Goal: Task Accomplishment & Management: Complete application form

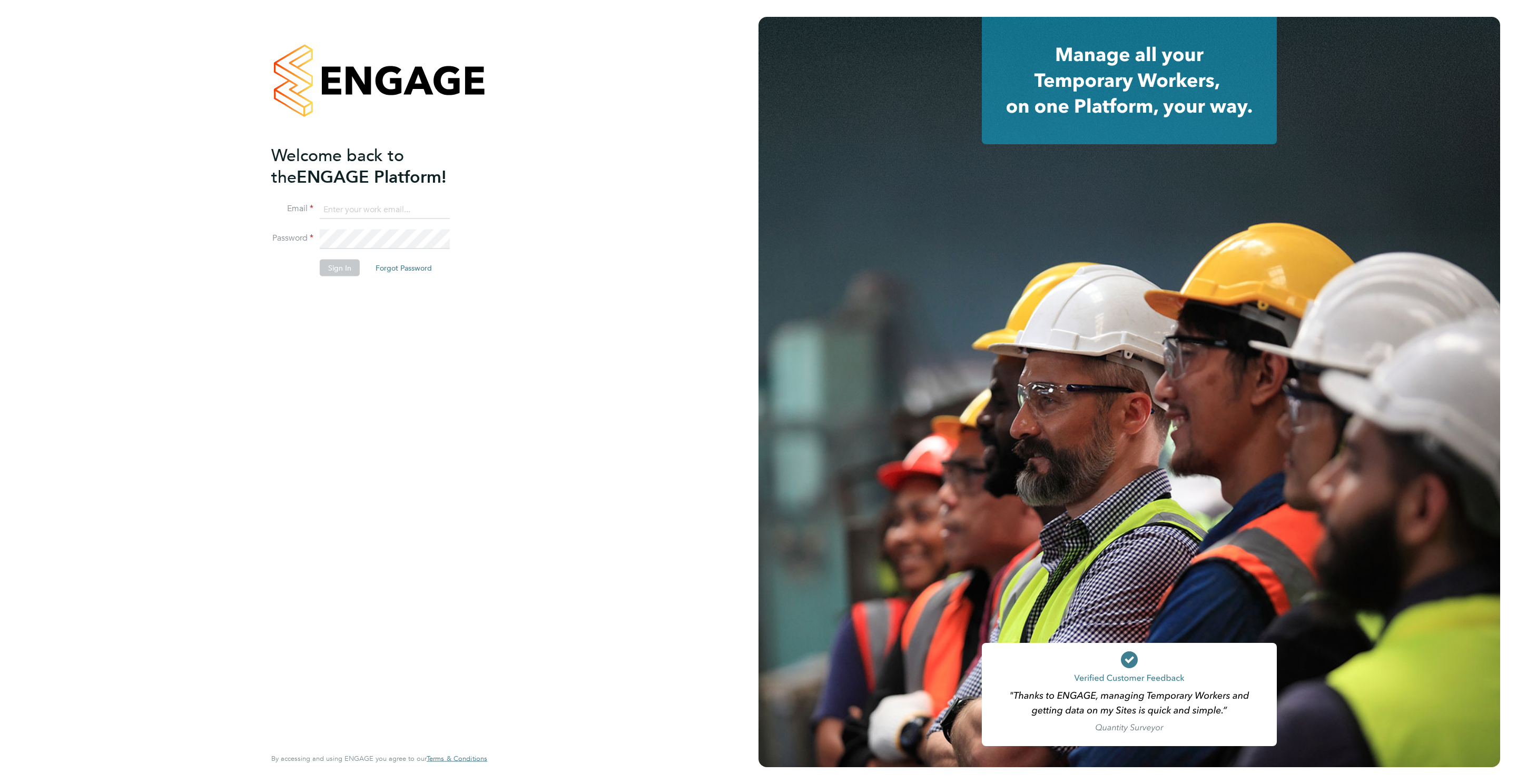
type input "rebecca.cahill@randstadcpe.com"
click at [330, 266] on button "Sign In" at bounding box center [340, 267] width 40 height 17
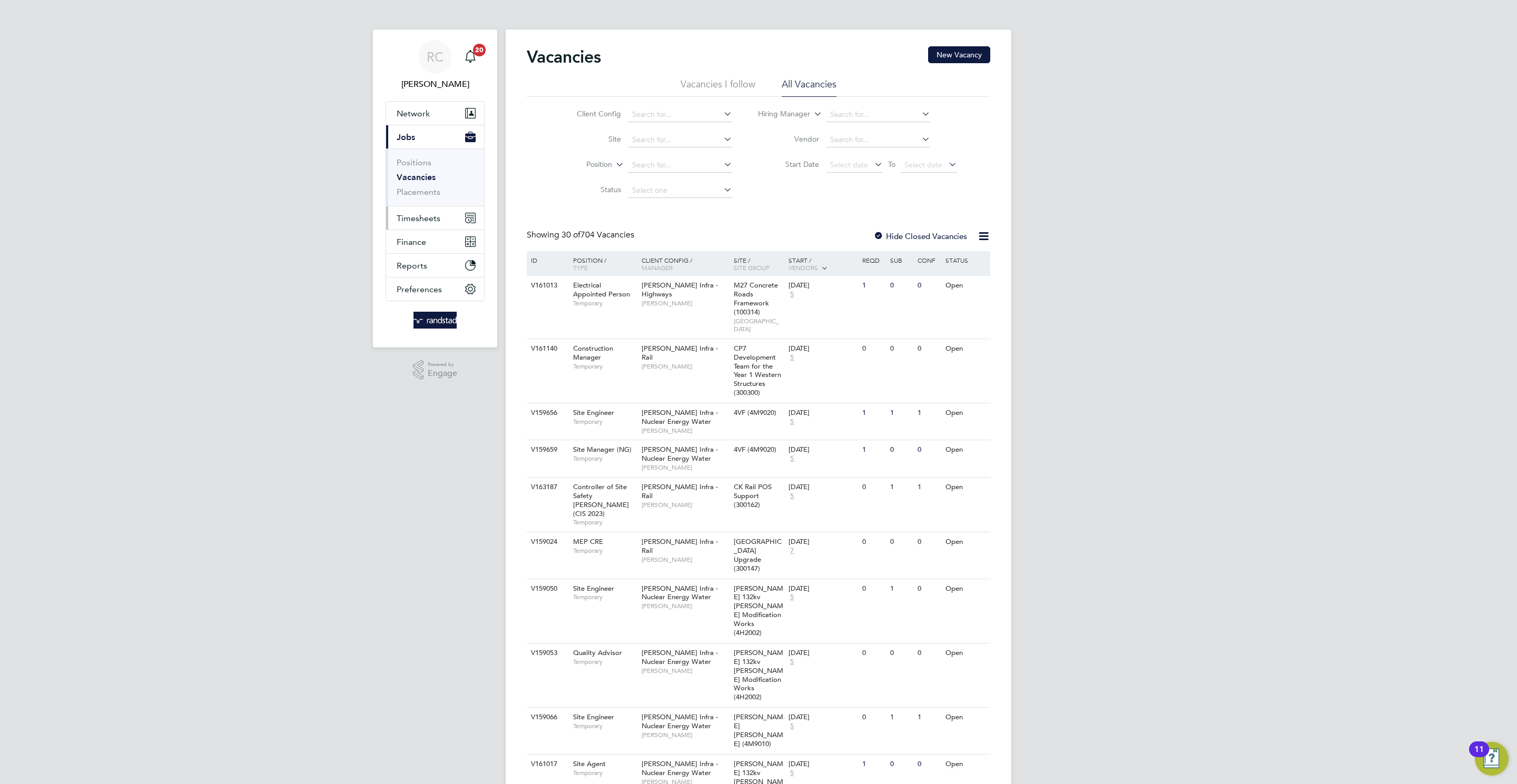
click at [429, 227] on button "Timesheets" at bounding box center [435, 218] width 98 height 23
click at [425, 223] on span "Timesheets" at bounding box center [419, 218] width 44 height 10
click at [418, 187] on link "Timesheets" at bounding box center [419, 186] width 44 height 10
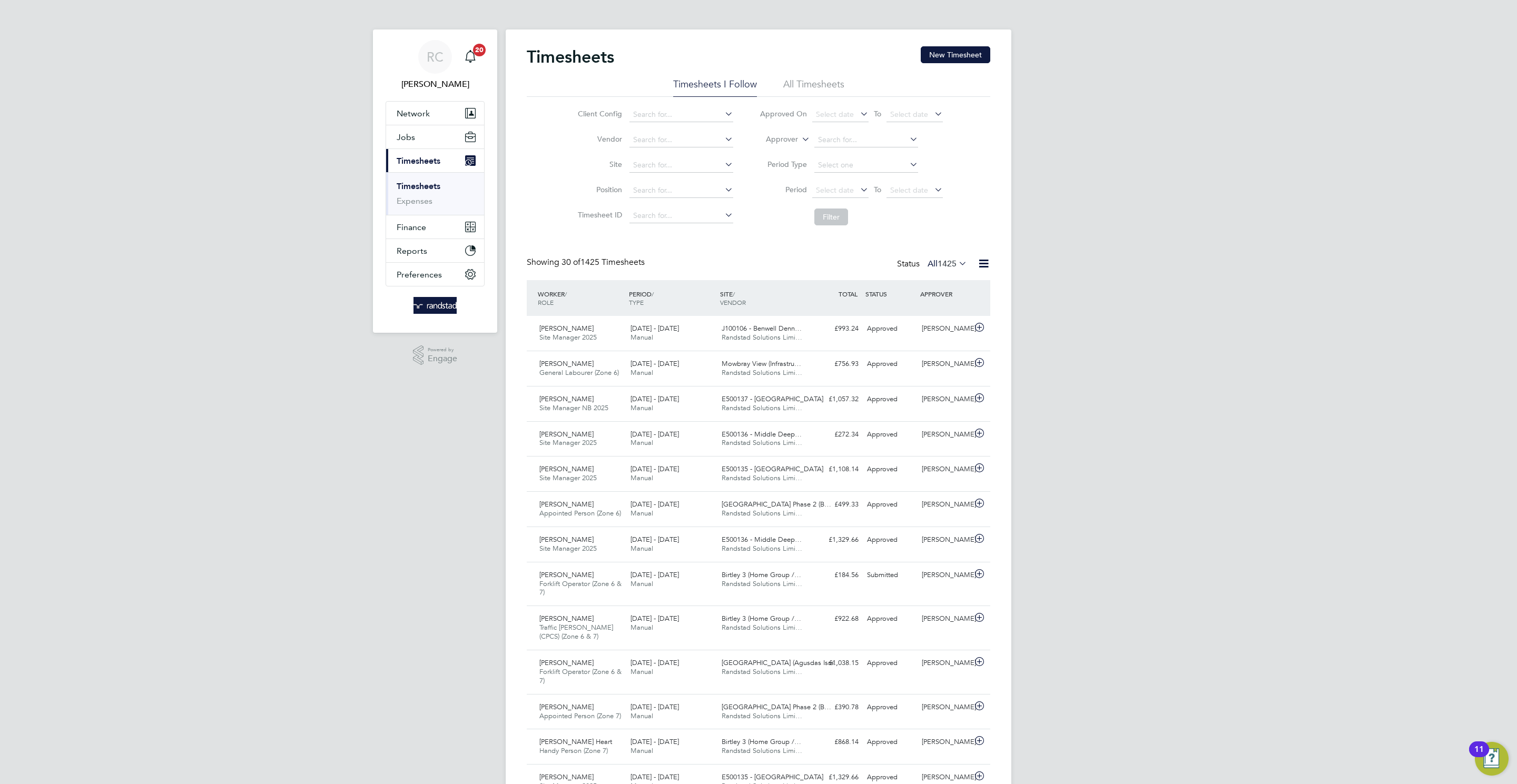
click at [960, 46] on div "Timesheets New Timesheet" at bounding box center [758, 62] width 463 height 32
click at [976, 36] on div "Timesheets New Timesheet Timesheets I Follow All Timesheets Client Config Vendo…" at bounding box center [758, 757] width 506 height 1456
click at [963, 65] on div "Timesheets New Timesheet" at bounding box center [758, 62] width 463 height 32
click at [965, 61] on button "New Timesheet" at bounding box center [955, 55] width 69 height 17
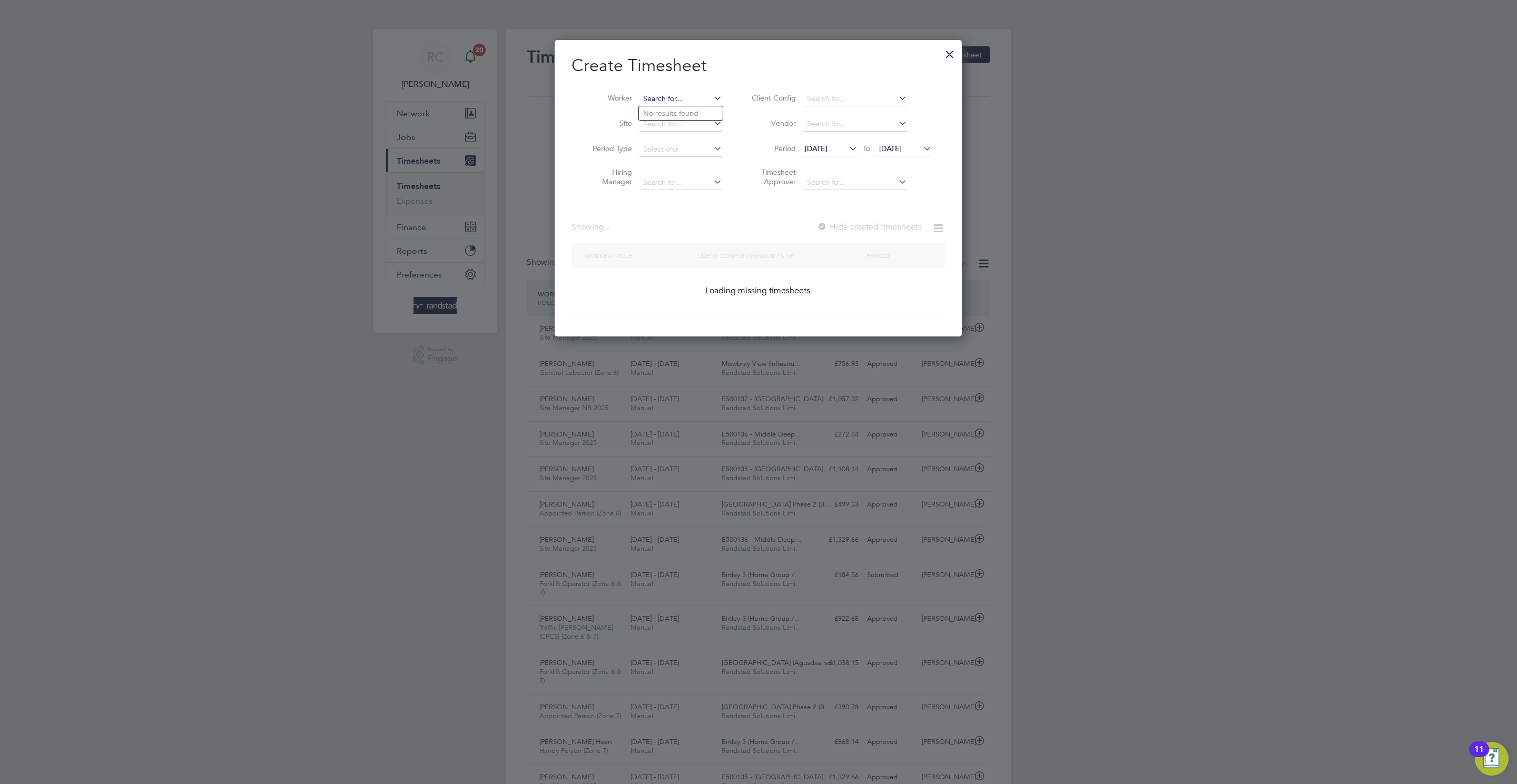
click at [670, 102] on input at bounding box center [681, 99] width 82 height 15
paste input "Kazeem Aijeye"
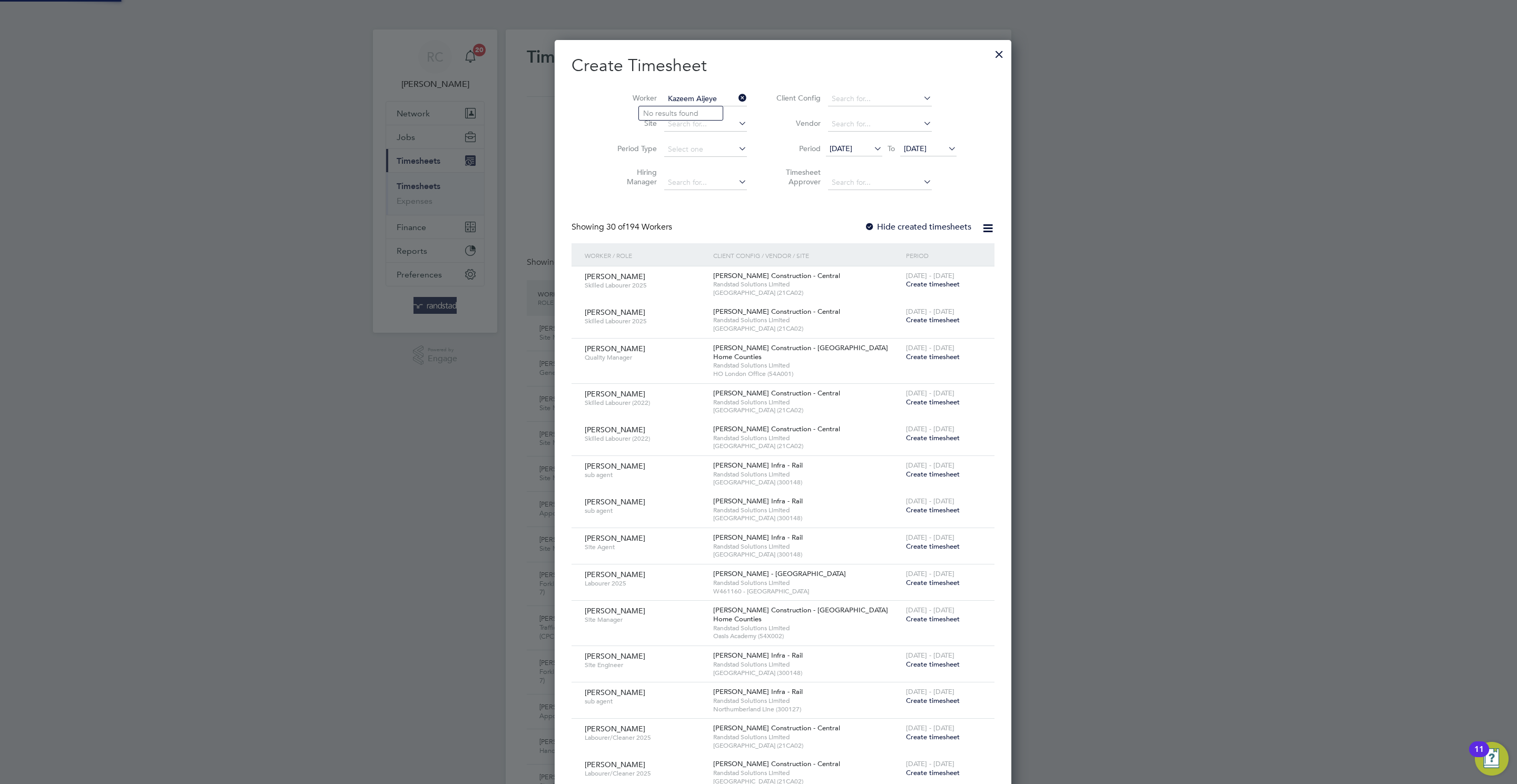
type input "Kazeem Aijeye"
click at [684, 112] on li "No results found" at bounding box center [681, 113] width 84 height 14
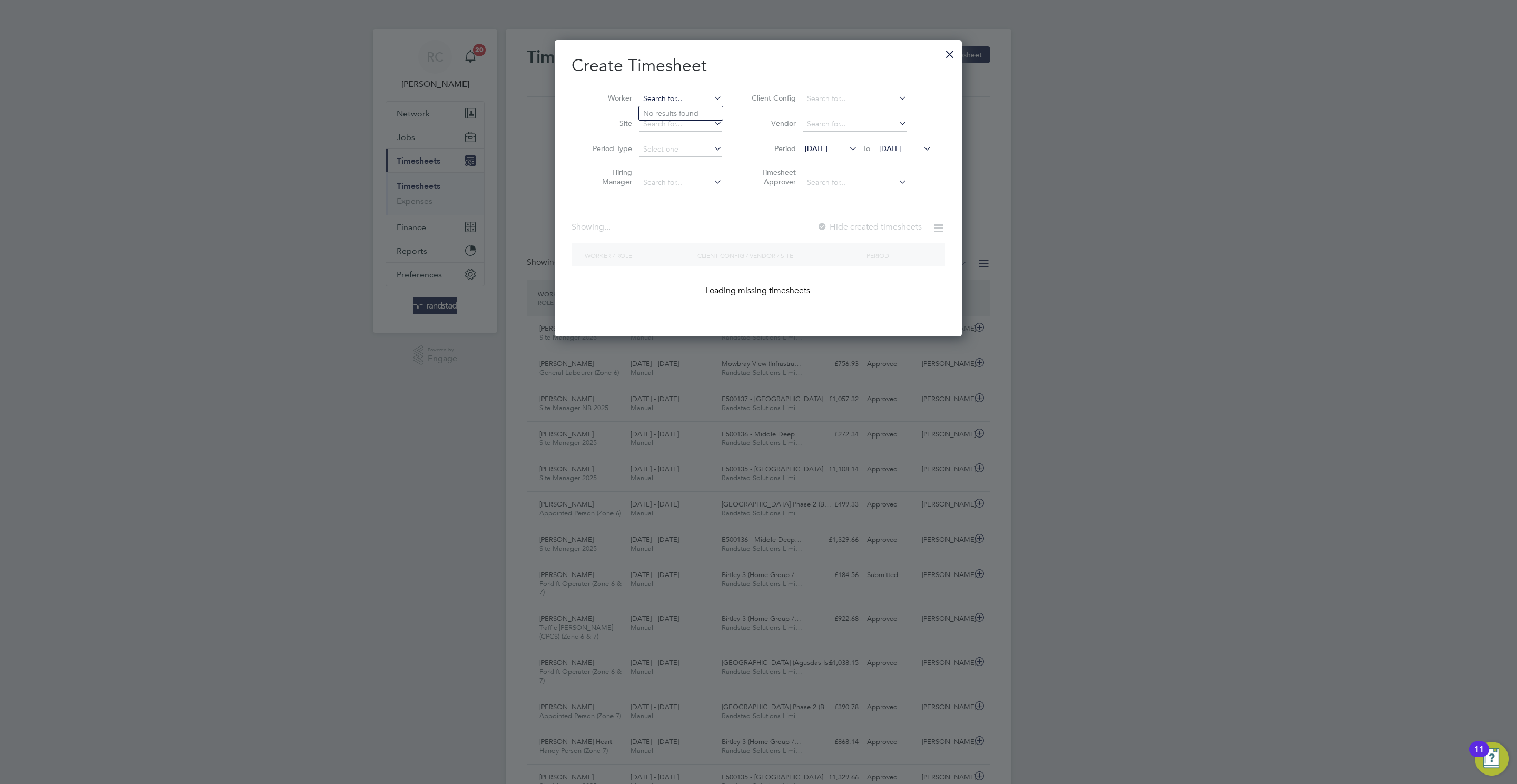
click at [701, 95] on input at bounding box center [681, 99] width 82 height 15
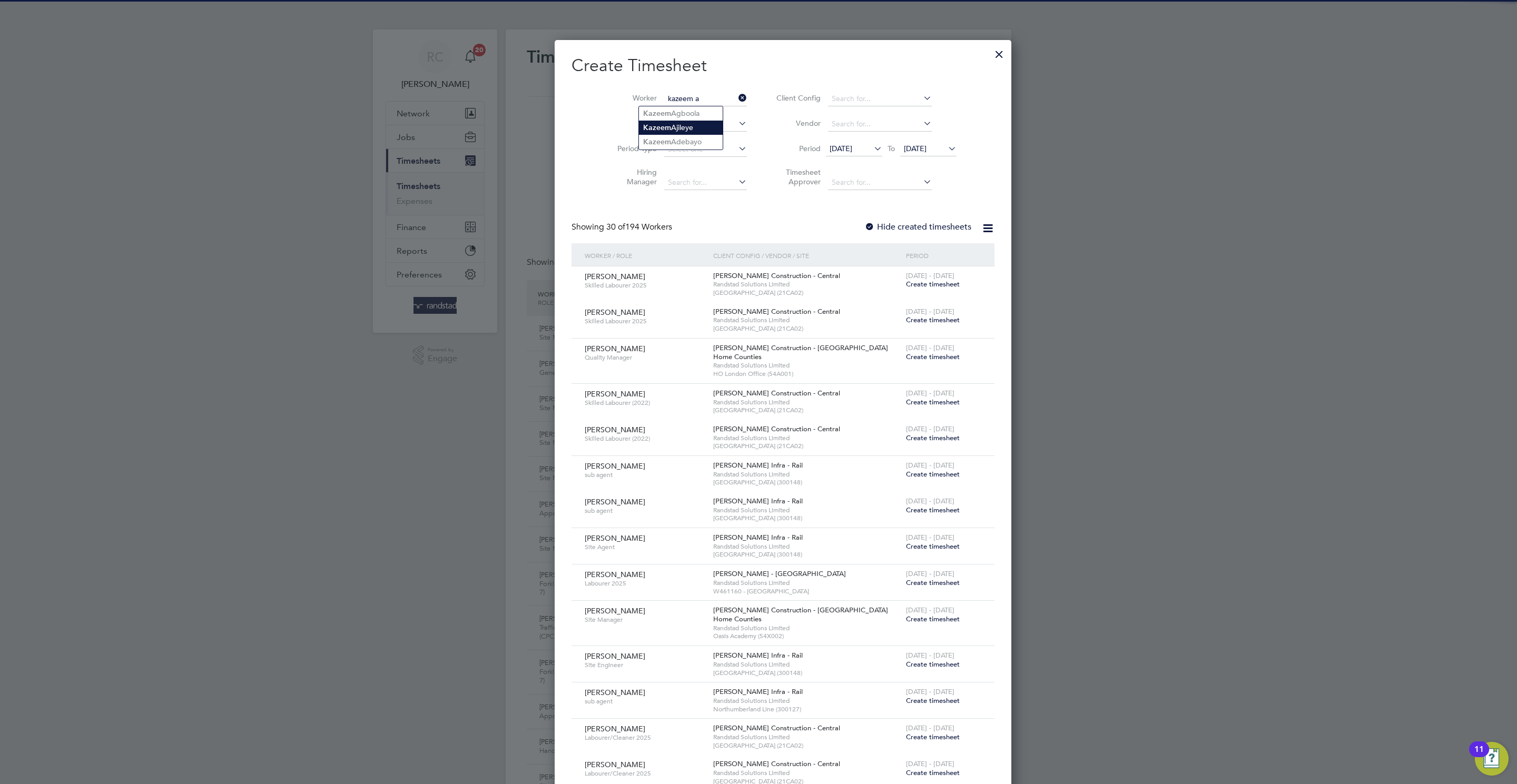
type input "[PERSON_NAME]"
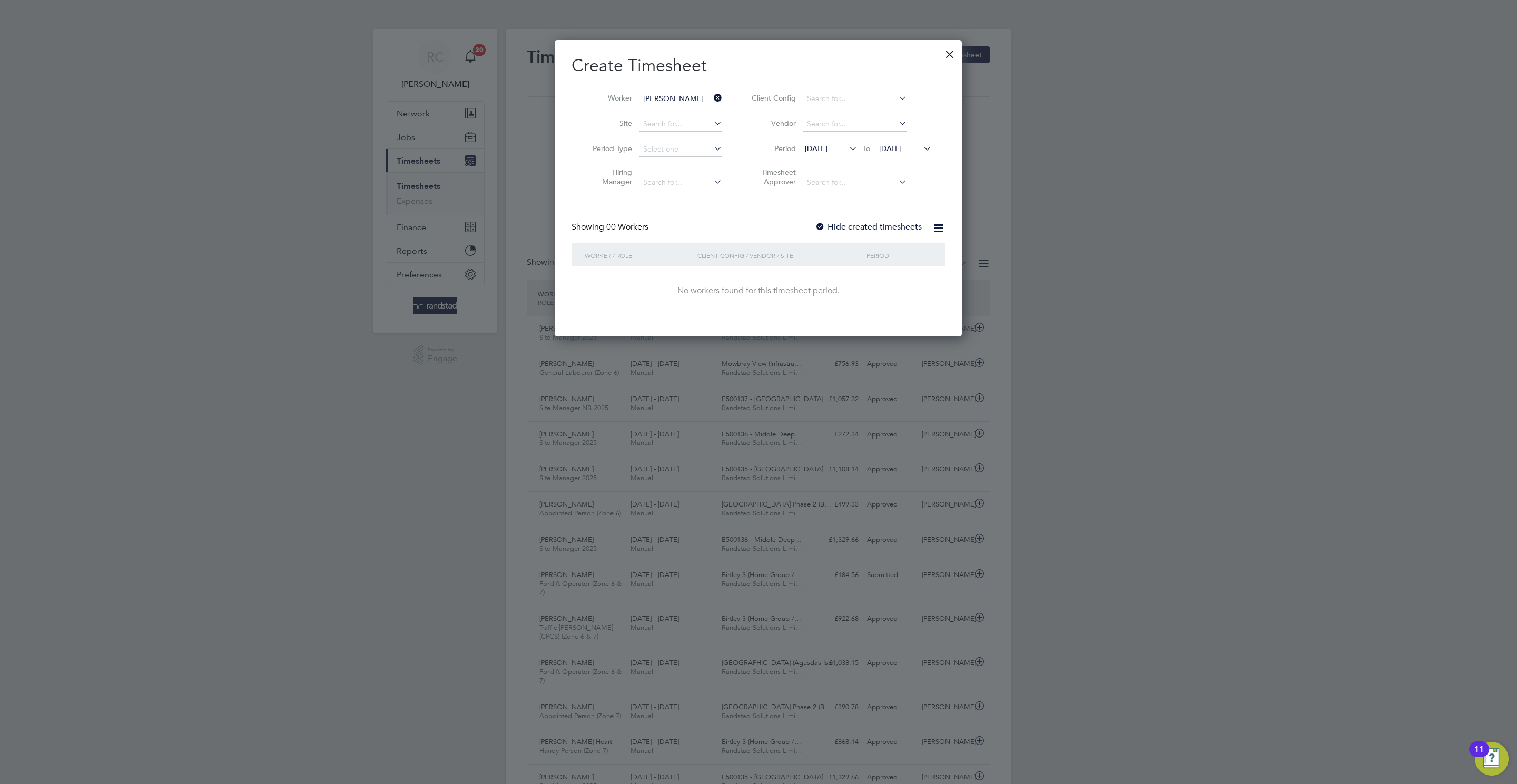
click at [826, 225] on div at bounding box center [820, 227] width 11 height 11
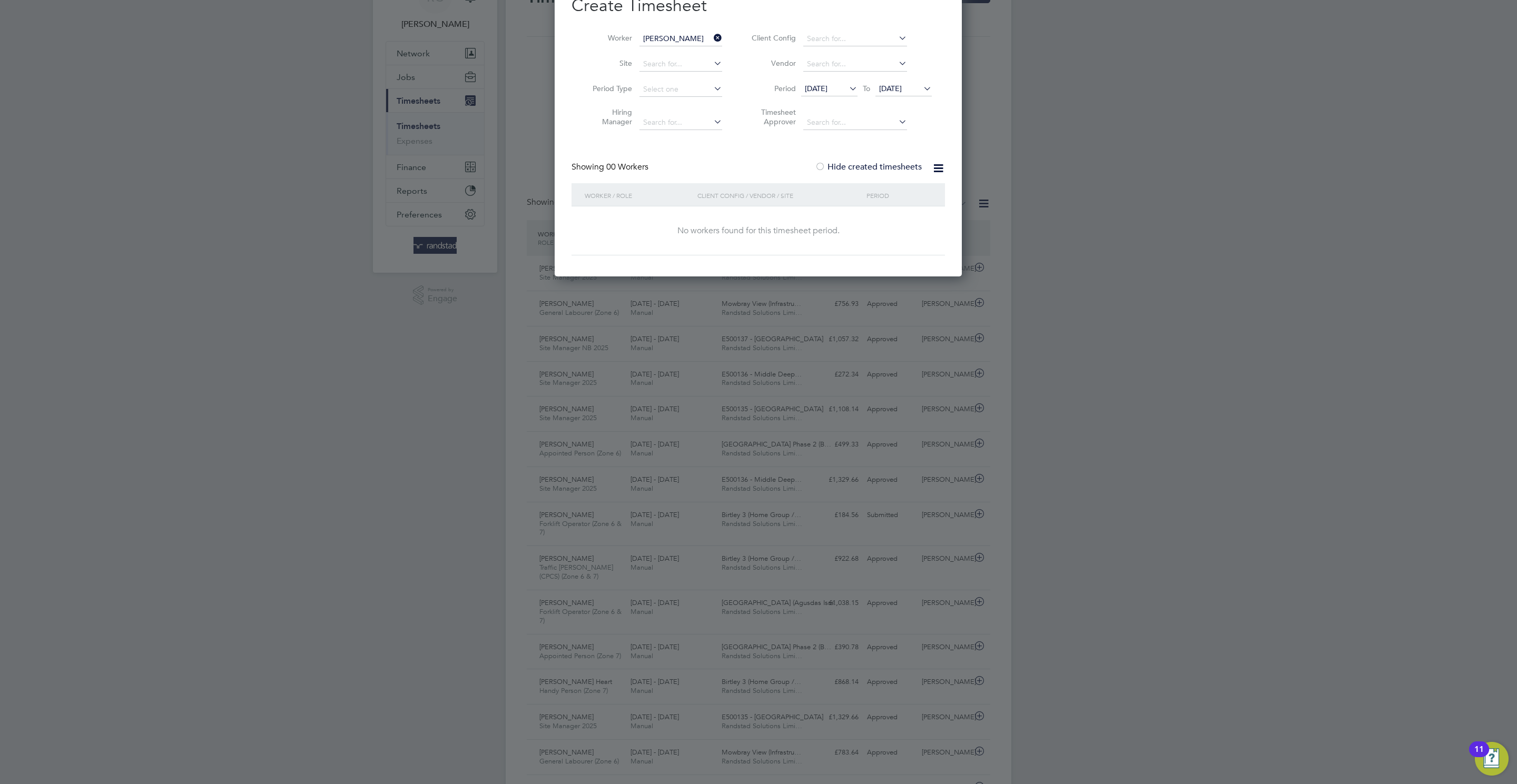
click at [893, 95] on span "[DATE]" at bounding box center [904, 89] width 57 height 14
click at [899, 91] on span "[DATE]" at bounding box center [890, 88] width 22 height 9
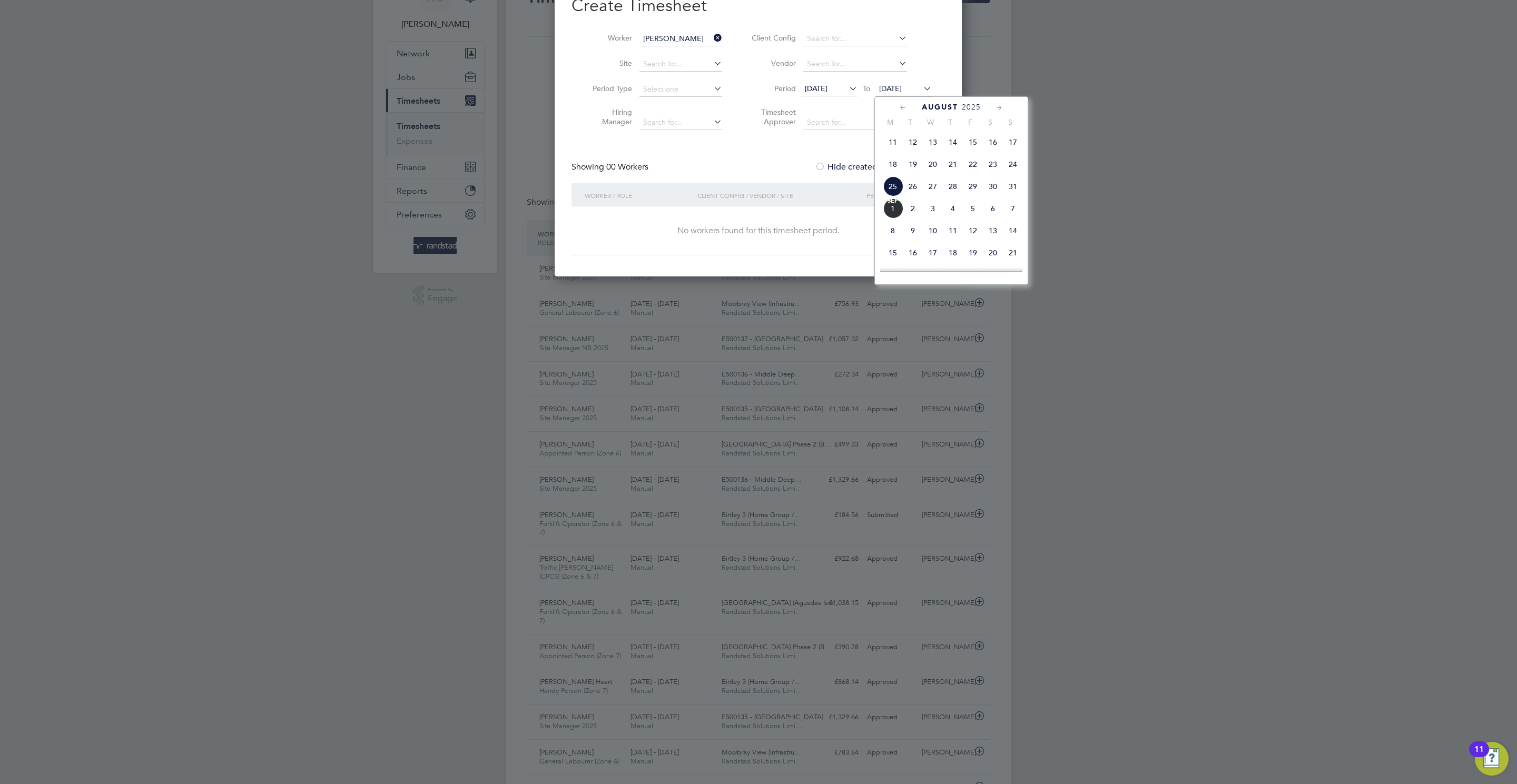
click at [975, 228] on span "12" at bounding box center [973, 231] width 20 height 20
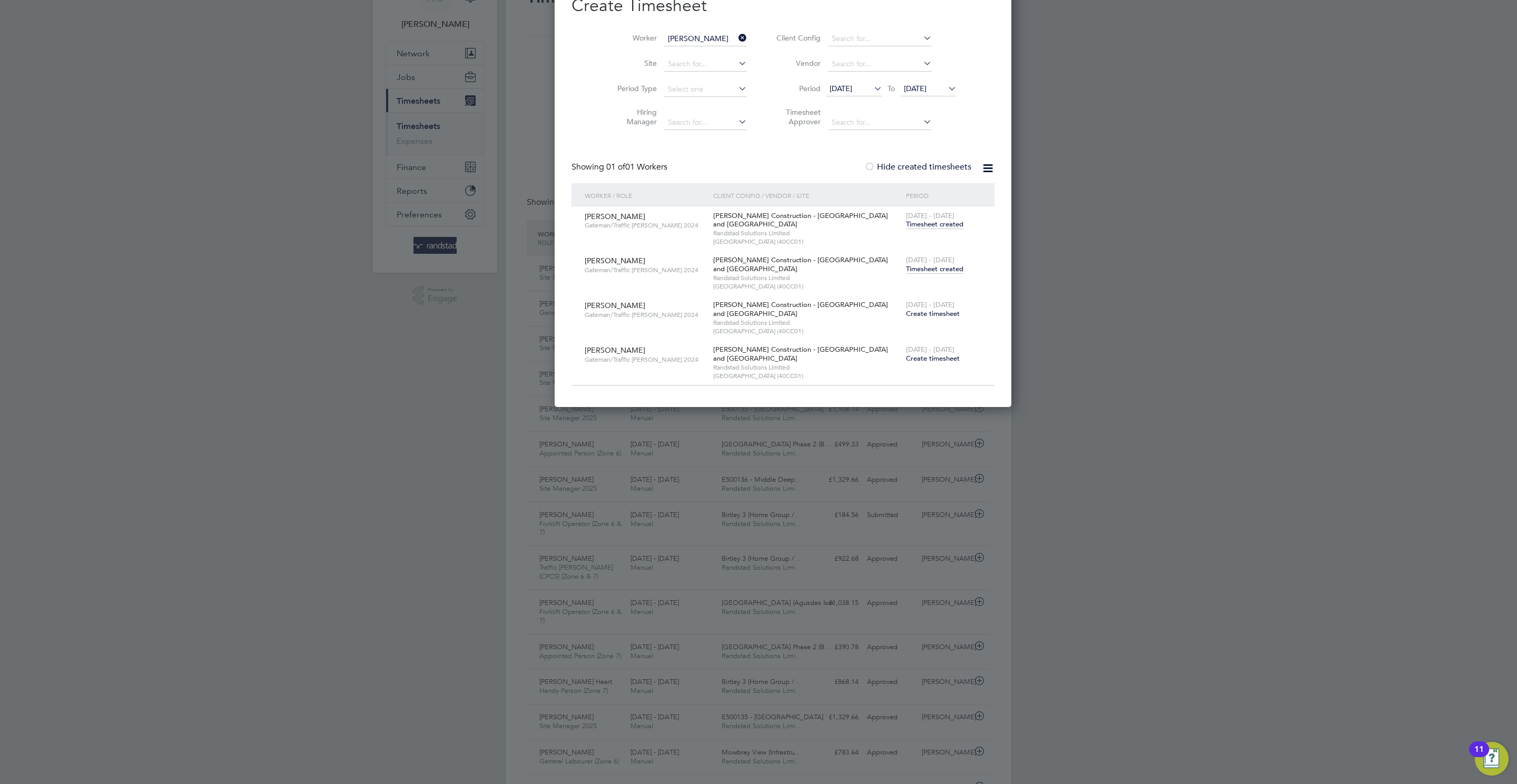
click at [907, 271] on span "Timesheet created" at bounding box center [934, 269] width 57 height 9
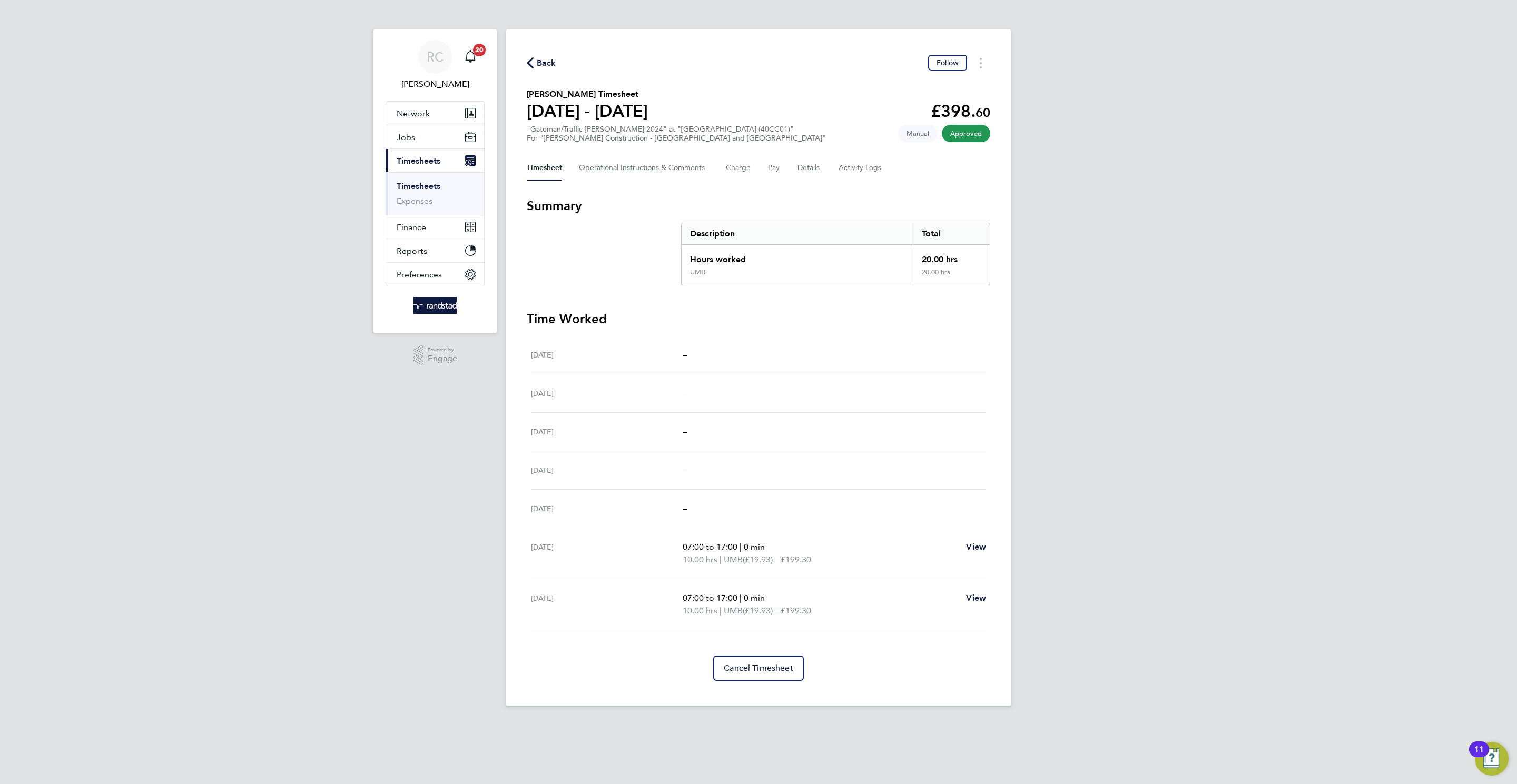
click at [538, 62] on span "Back" at bounding box center [546, 63] width 19 height 12
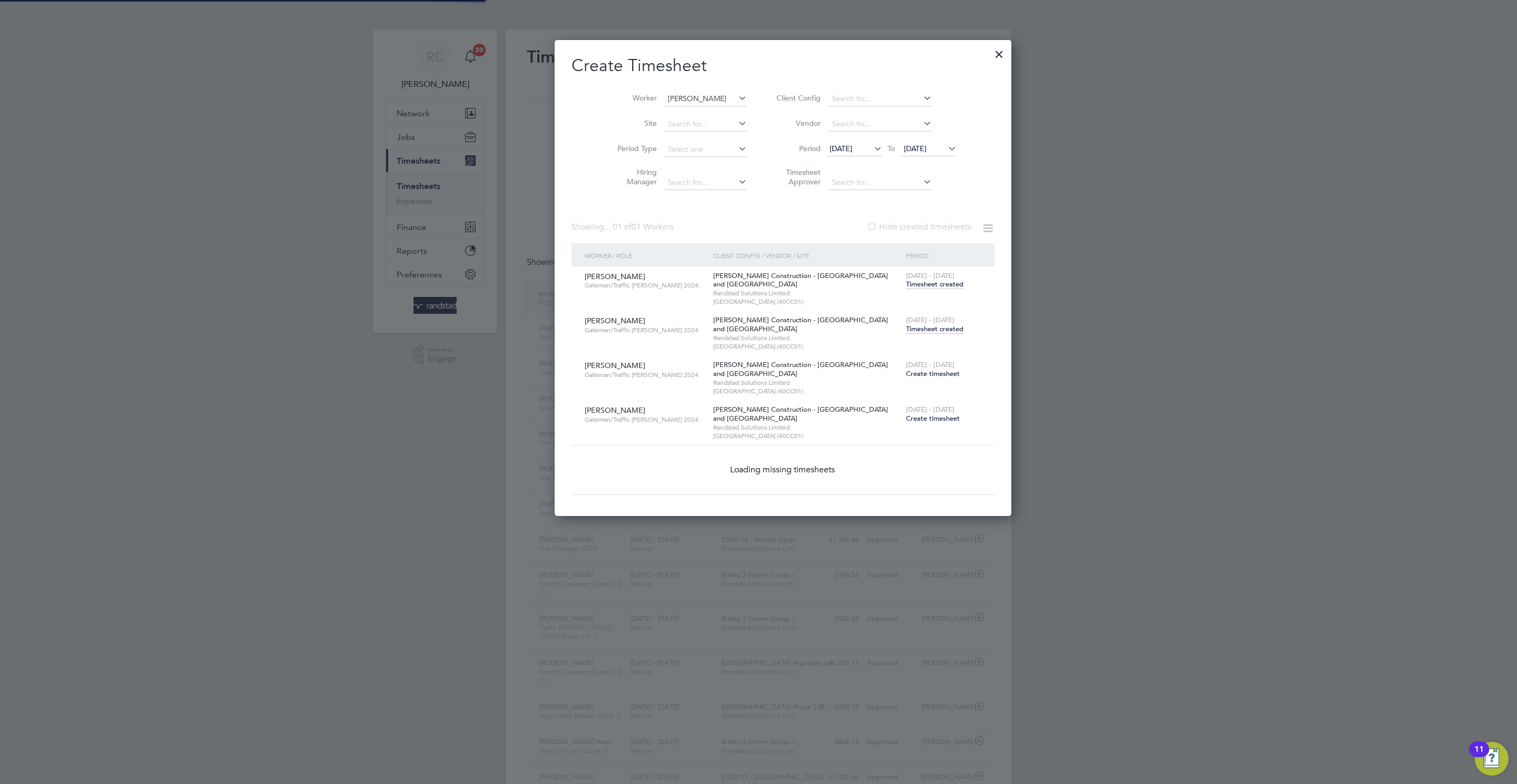
click at [664, 97] on input "[PERSON_NAME]" at bounding box center [705, 99] width 82 height 15
paste input "[PERSON_NAME]"
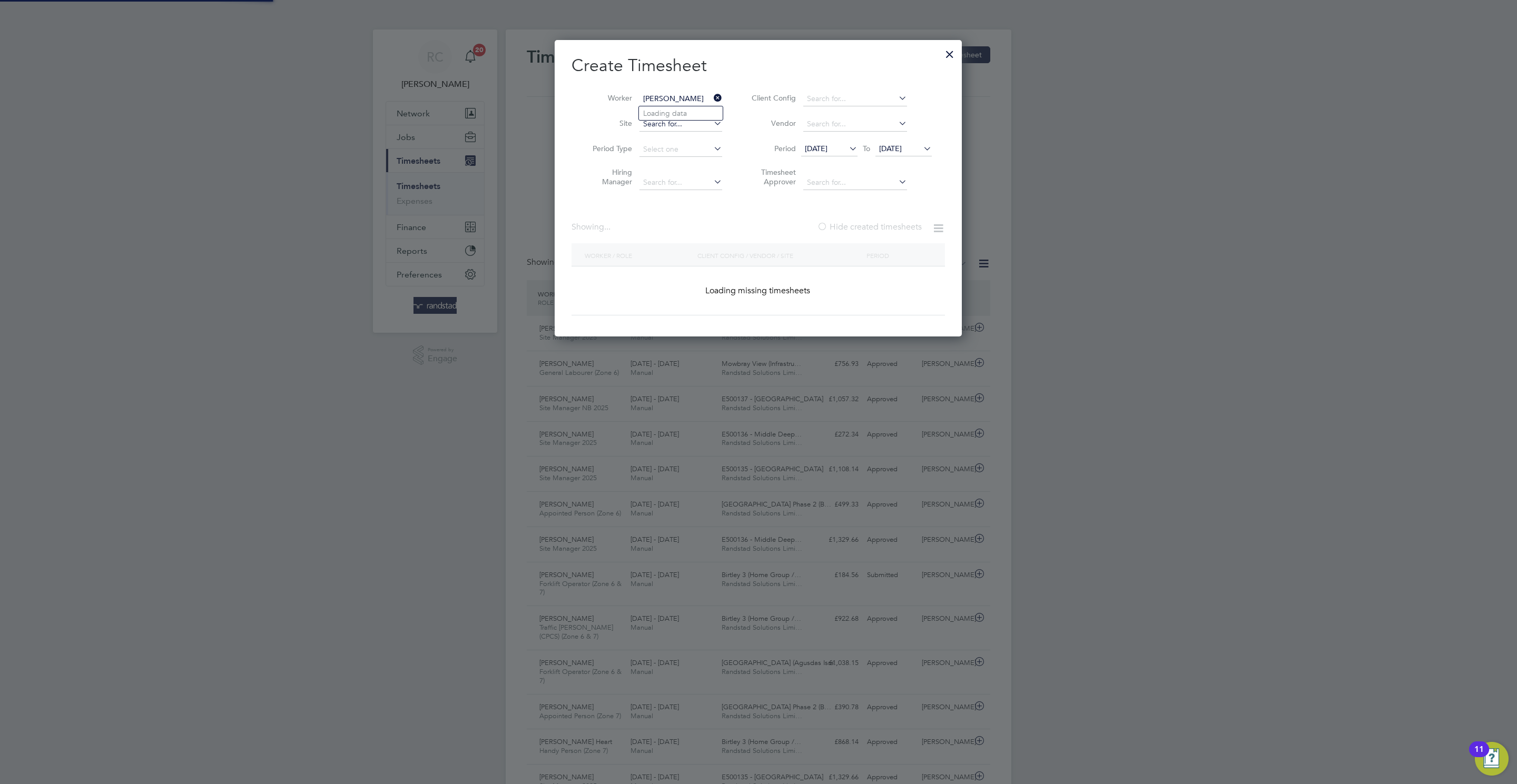
scroll to position [27, 92]
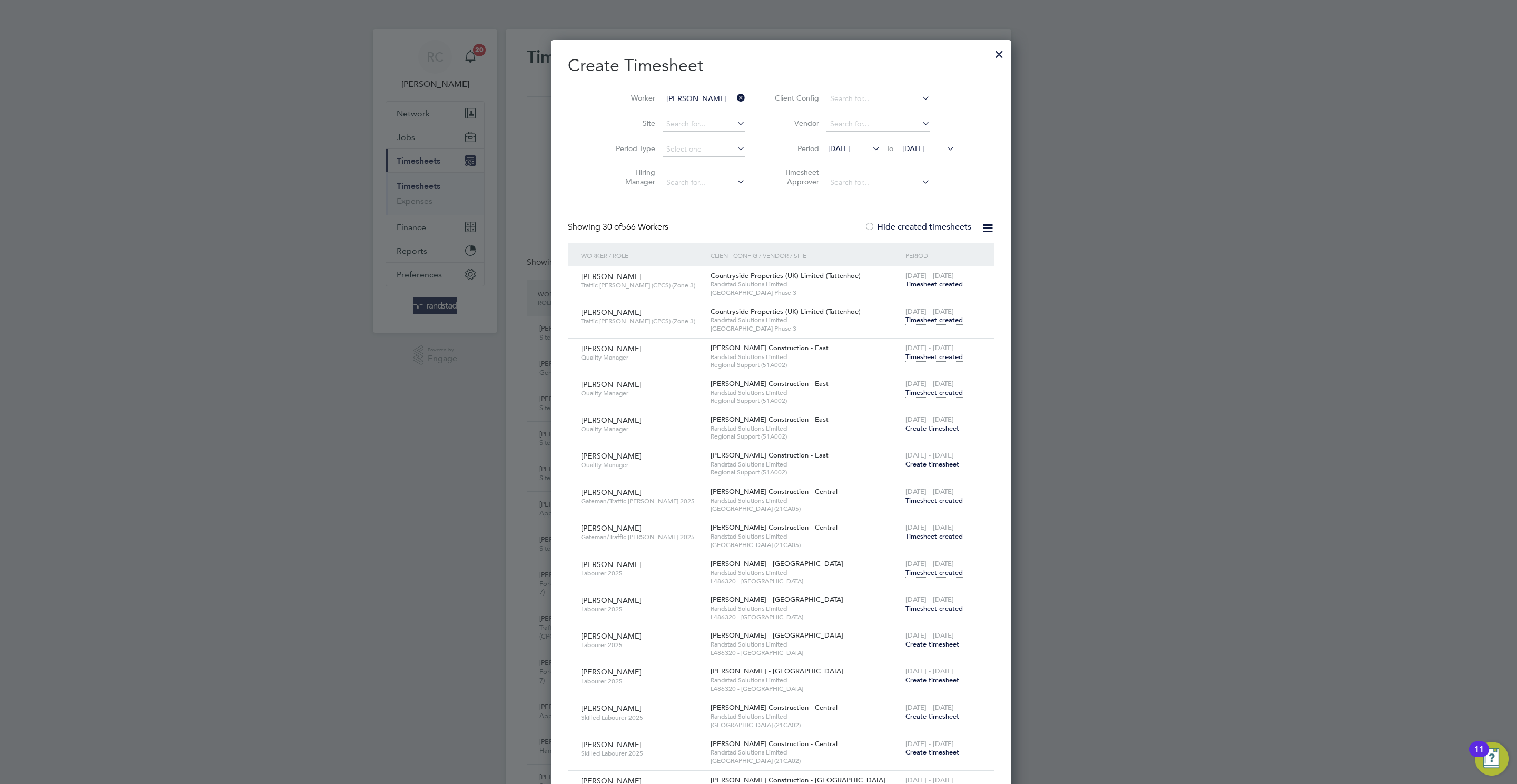
click at [693, 119] on li "[PERSON_NAME]" at bounding box center [684, 114] width 90 height 14
type input "[PERSON_NAME]"
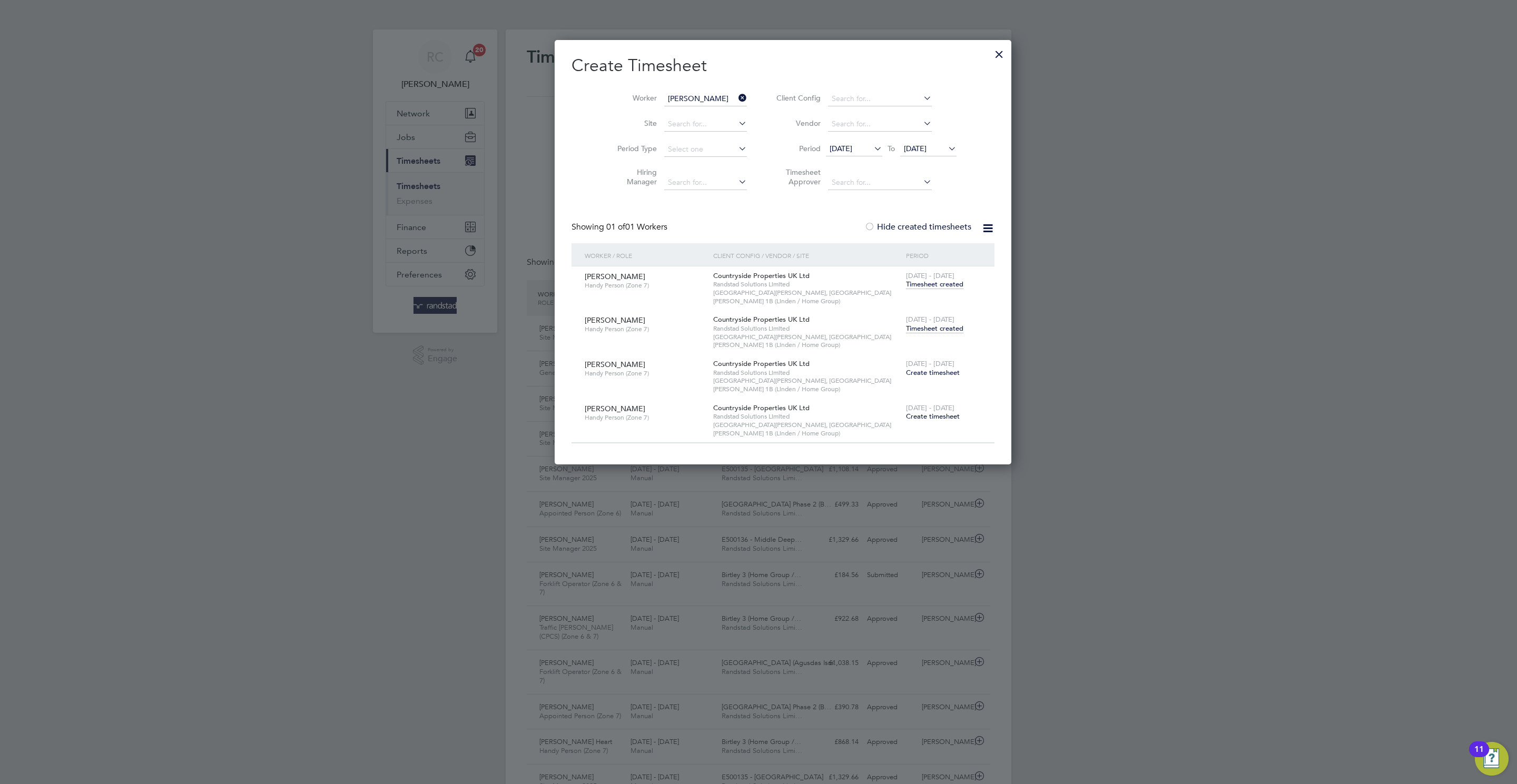
click at [912, 327] on div "[DATE] - [DATE] Timesheet created" at bounding box center [943, 324] width 81 height 28
drag, startPoint x: 909, startPoint y: 321, endPoint x: 909, endPoint y: 315, distance: 6.0
click at [909, 324] on span "Timesheet created" at bounding box center [934, 328] width 57 height 9
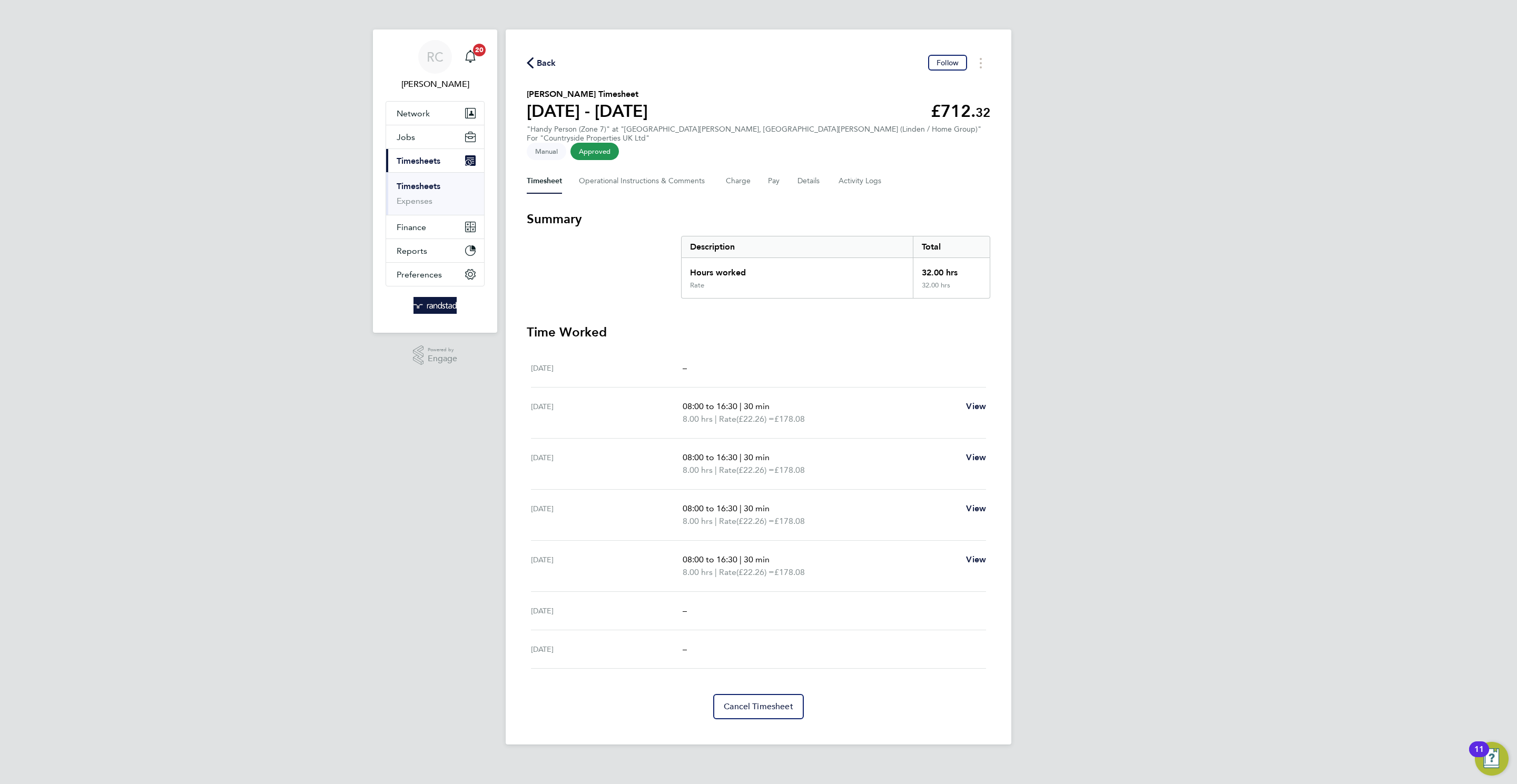
click at [549, 62] on span "Back" at bounding box center [546, 63] width 19 height 12
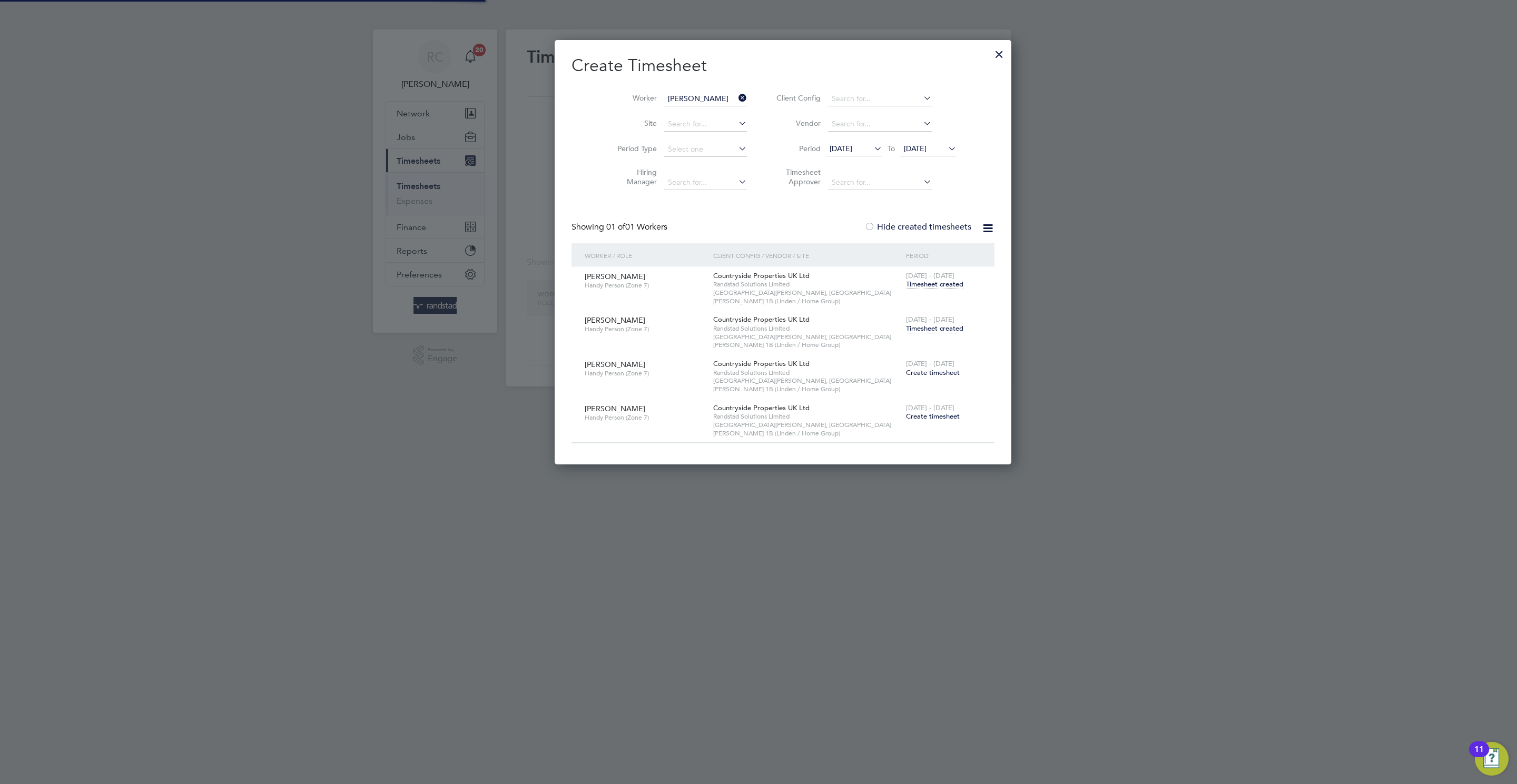
scroll to position [393, 408]
click at [661, 89] on li "Worker [PERSON_NAME]" at bounding box center [678, 99] width 164 height 25
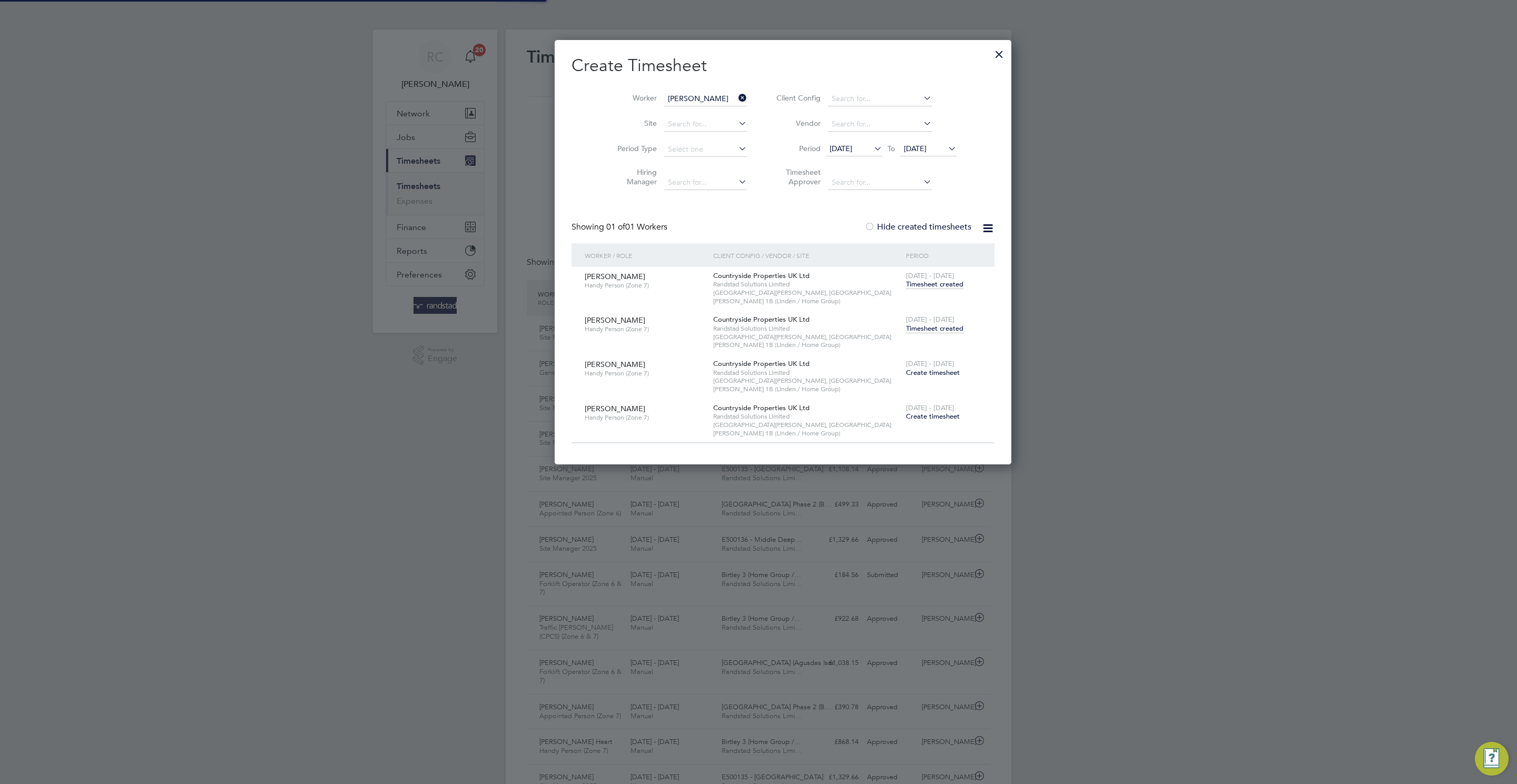
click at [666, 98] on input "[PERSON_NAME]" at bounding box center [705, 99] width 82 height 15
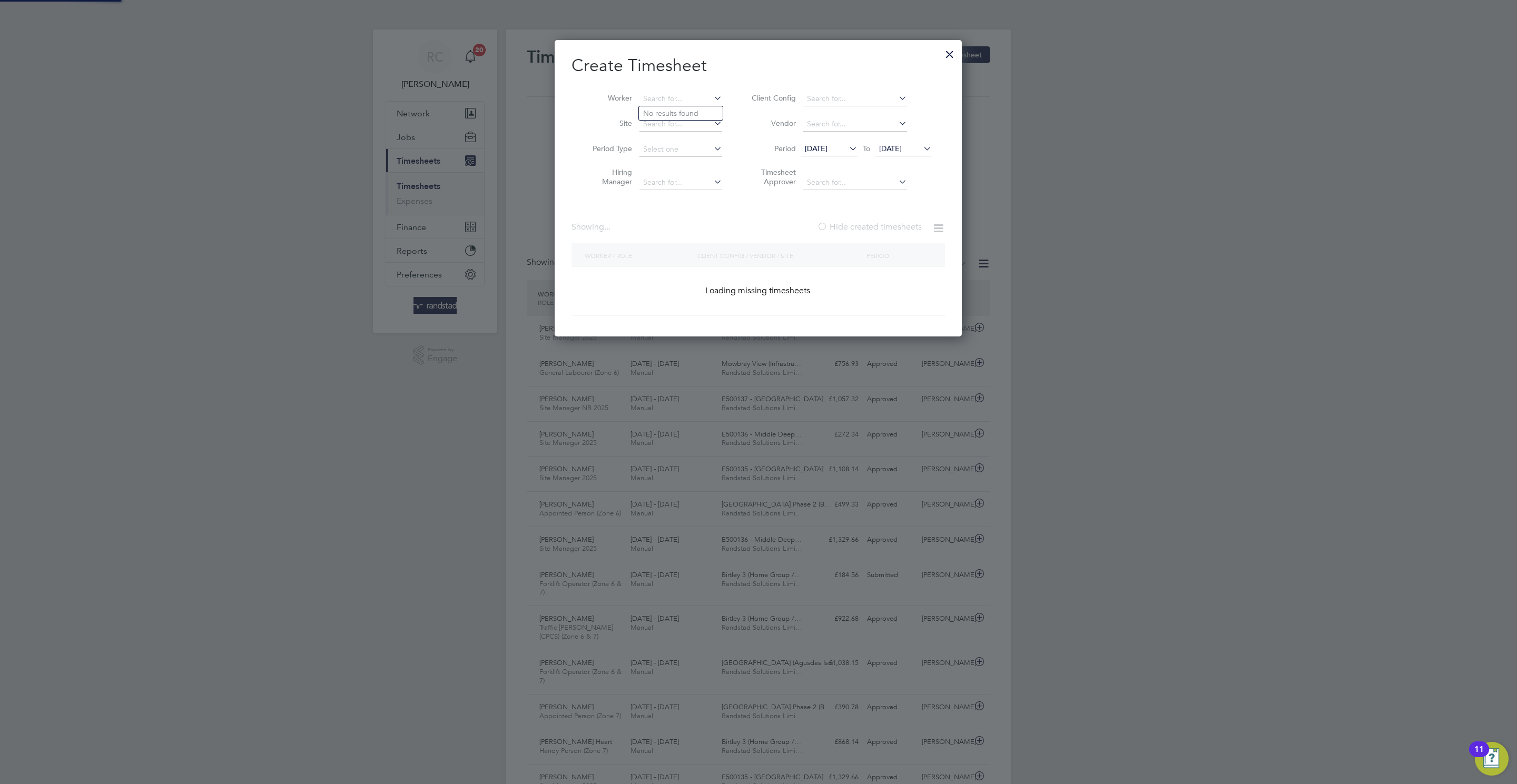
scroll to position [27, 92]
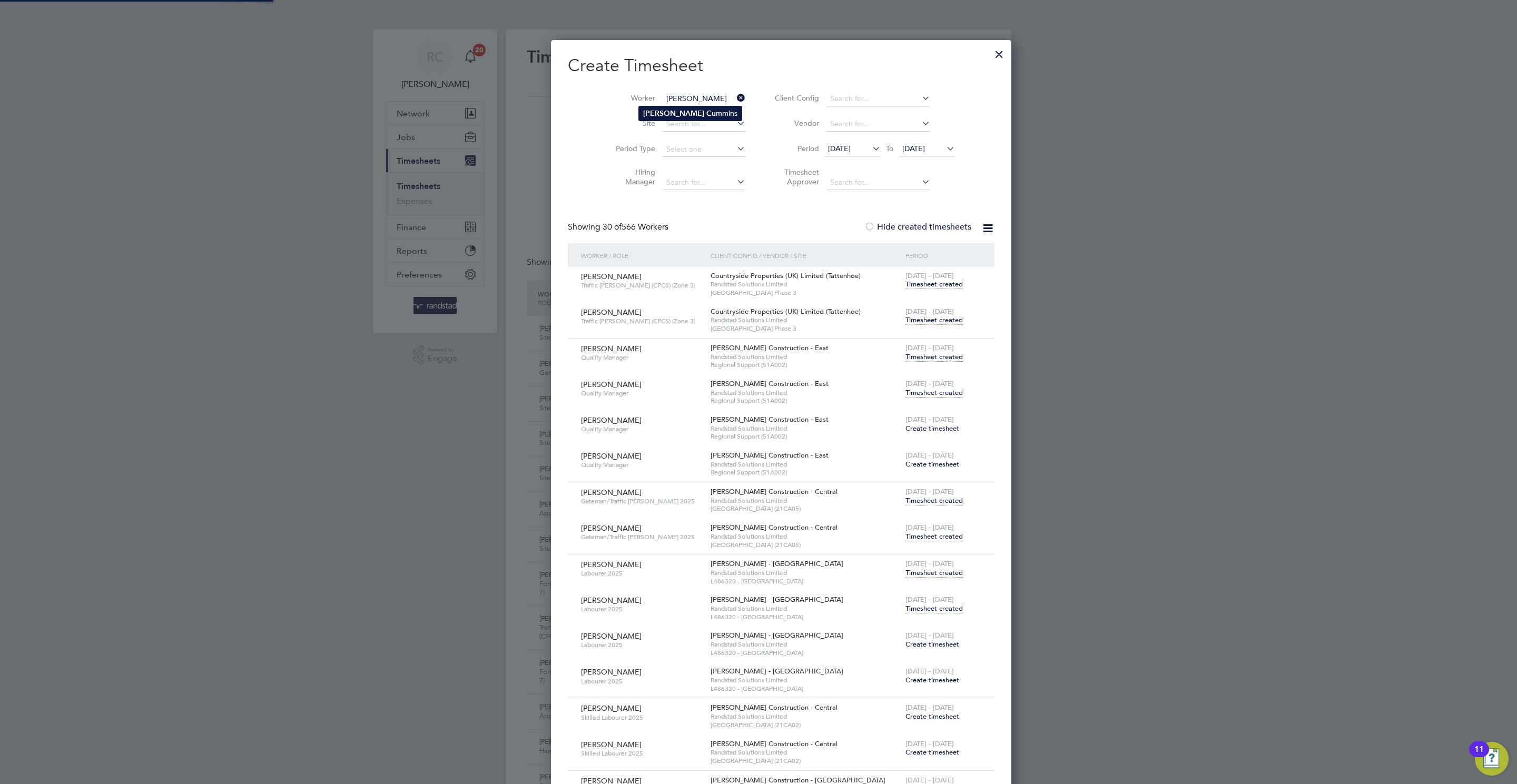
click at [685, 112] on li "[PERSON_NAME] mmins" at bounding box center [690, 114] width 102 height 14
type input "[PERSON_NAME]"
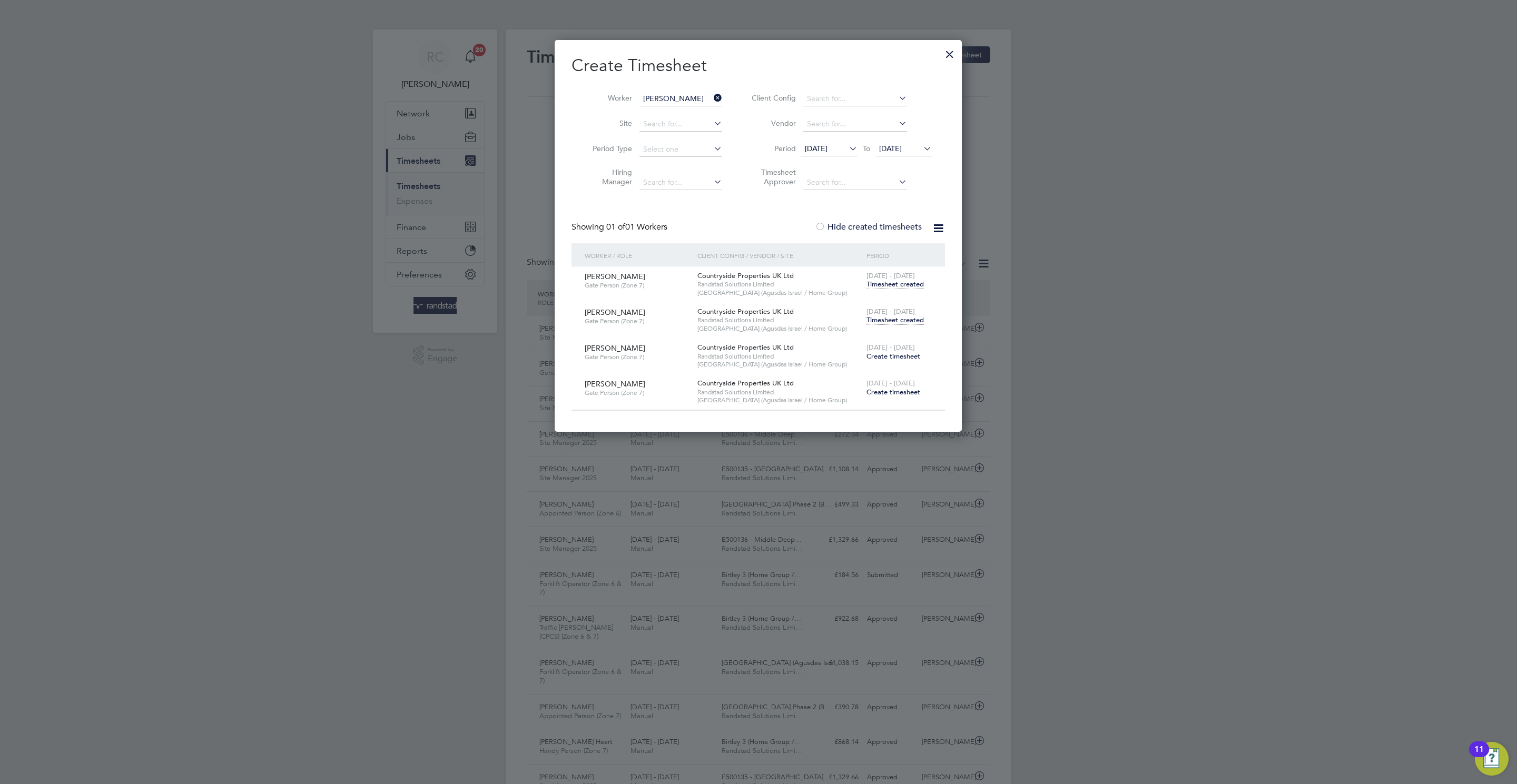
click at [909, 322] on span "Timesheet created" at bounding box center [895, 320] width 57 height 9
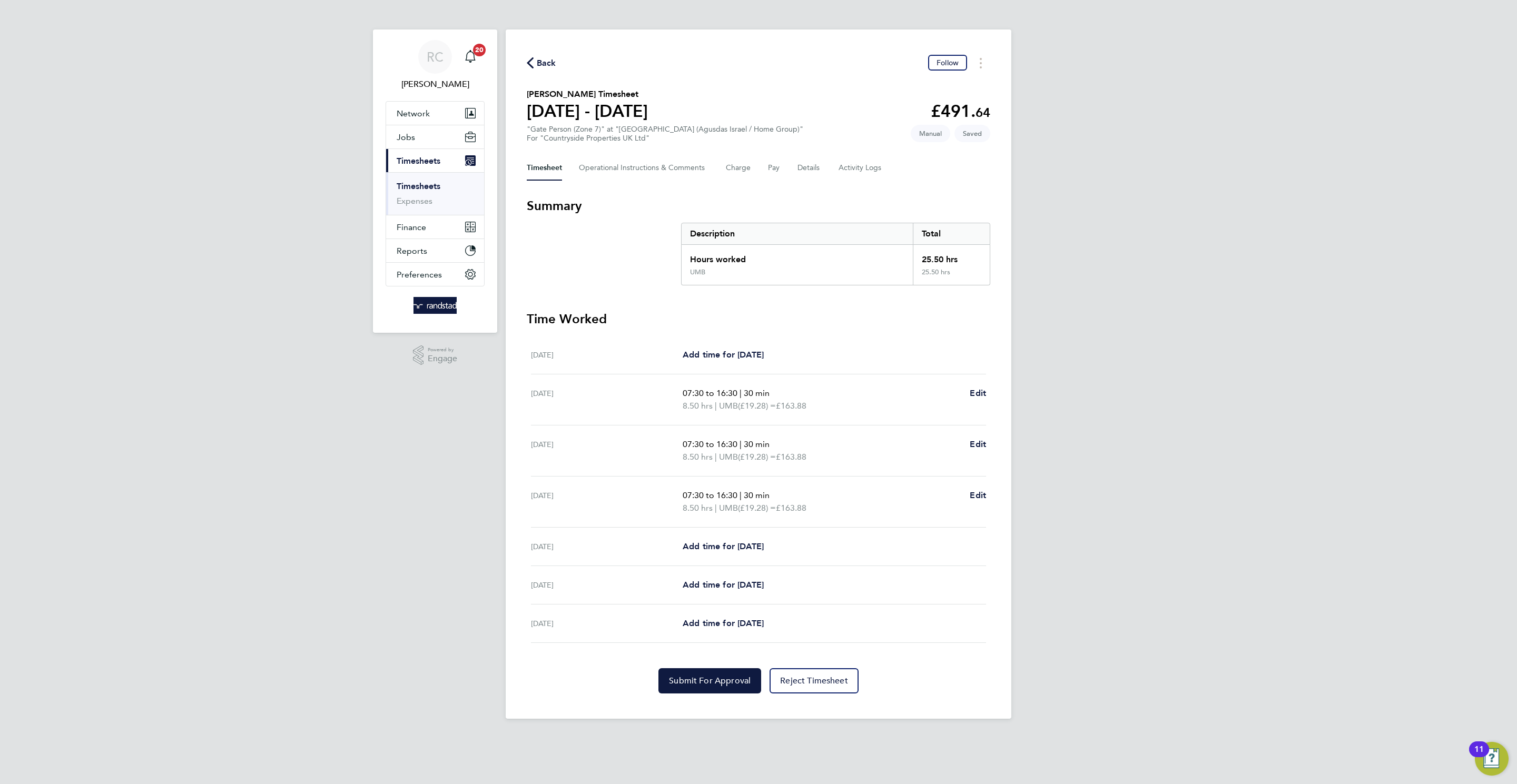
click at [544, 57] on span "Back" at bounding box center [546, 63] width 19 height 12
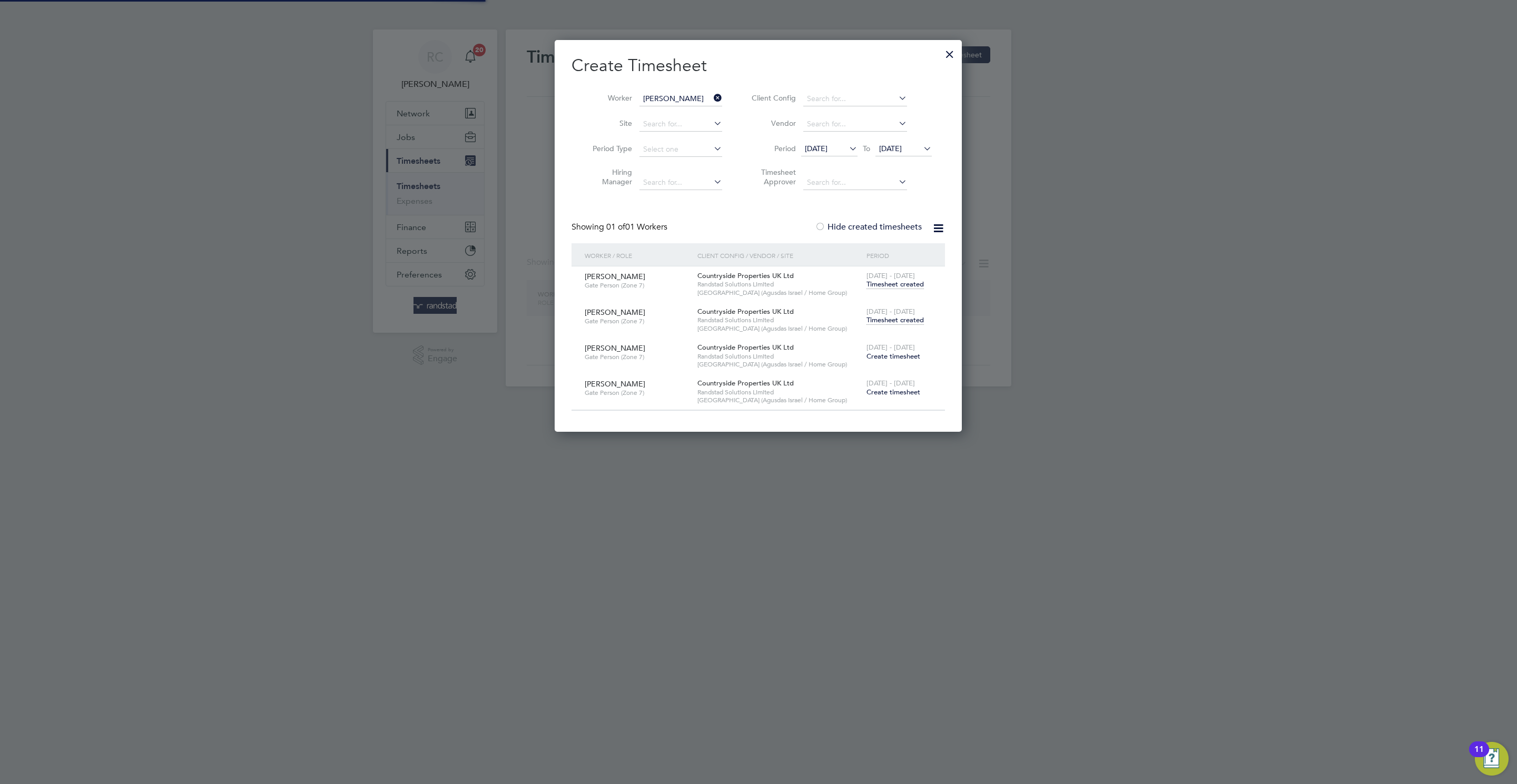
scroll to position [393, 408]
click at [701, 99] on input "[PERSON_NAME]" at bounding box center [681, 99] width 82 height 15
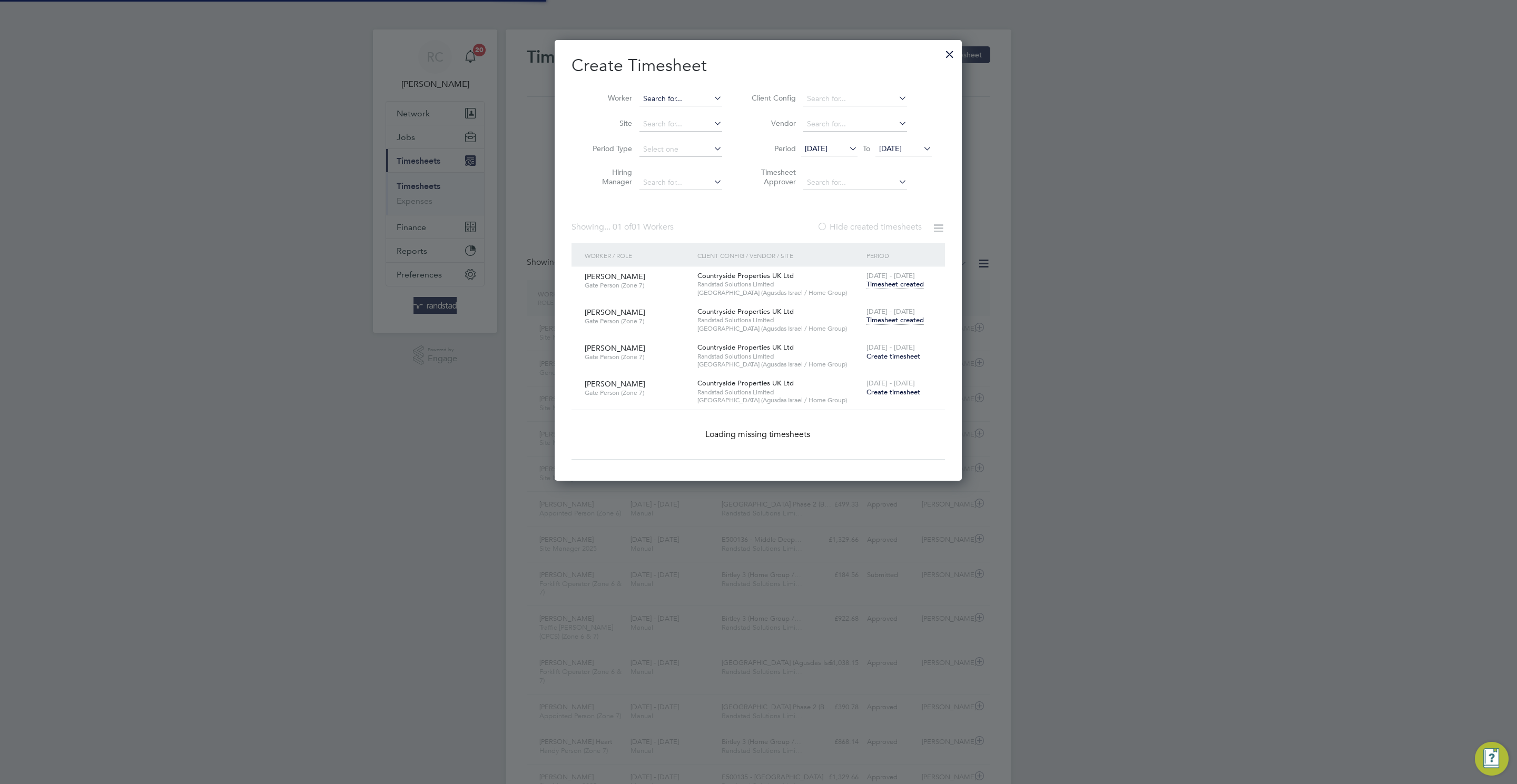
paste input "[PERSON_NAME]"
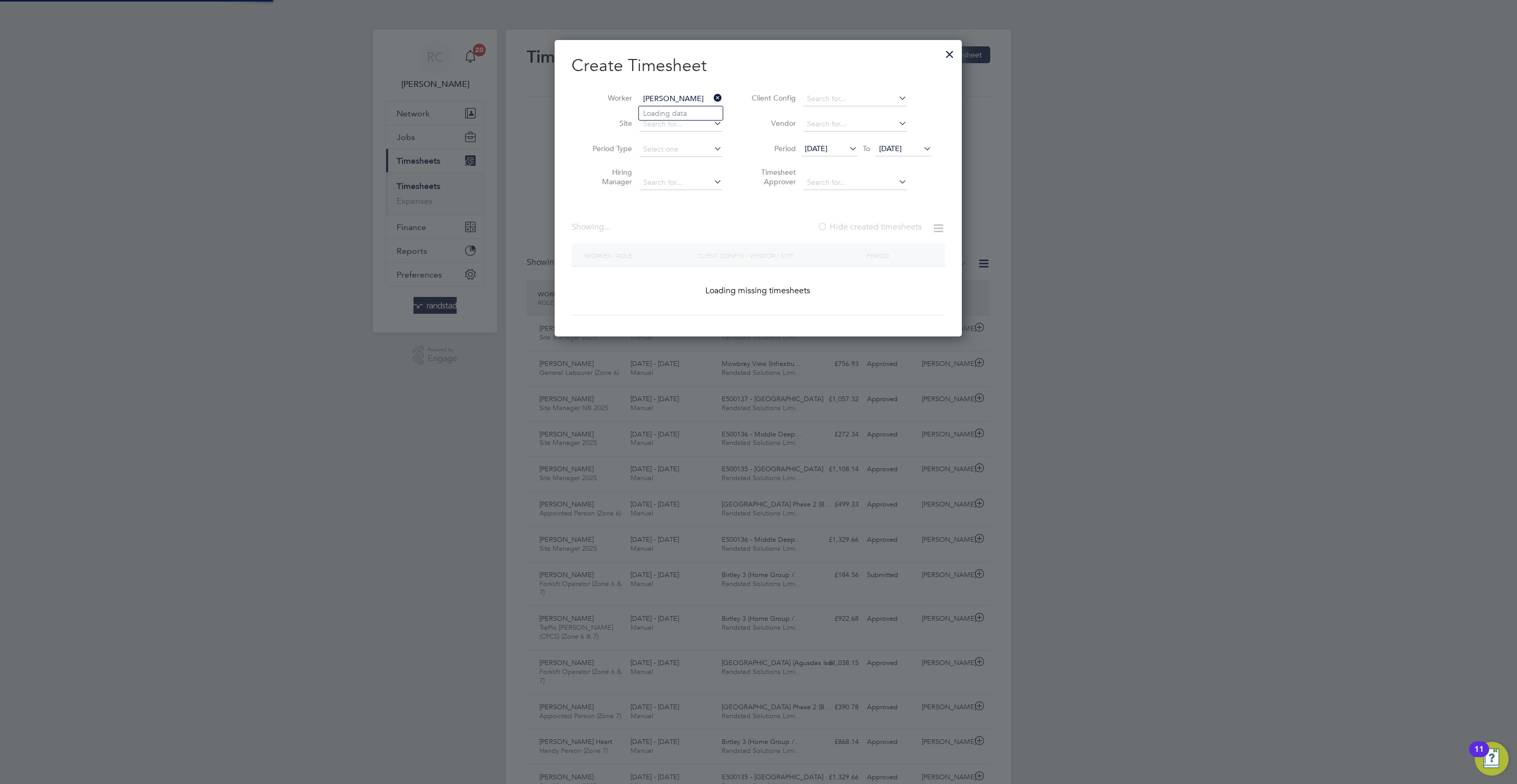
scroll to position [27, 92]
click at [676, 113] on b "[PERSON_NAME]" at bounding box center [704, 113] width 61 height 9
type input "[PERSON_NAME]"
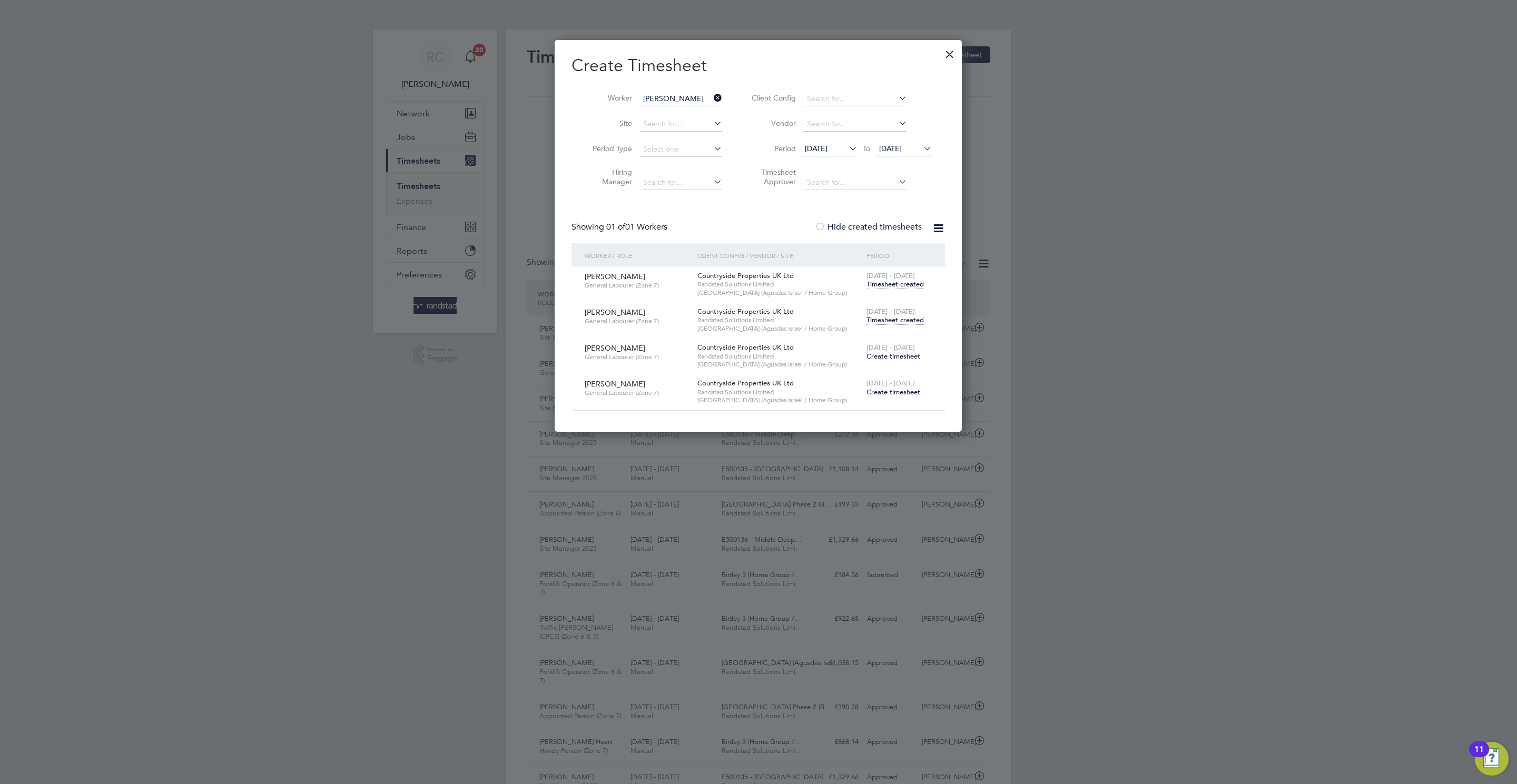
click at [912, 325] on div "[DATE] - [DATE] Timesheet created" at bounding box center [899, 316] width 71 height 28
click at [909, 321] on span "Timesheet created" at bounding box center [895, 320] width 57 height 9
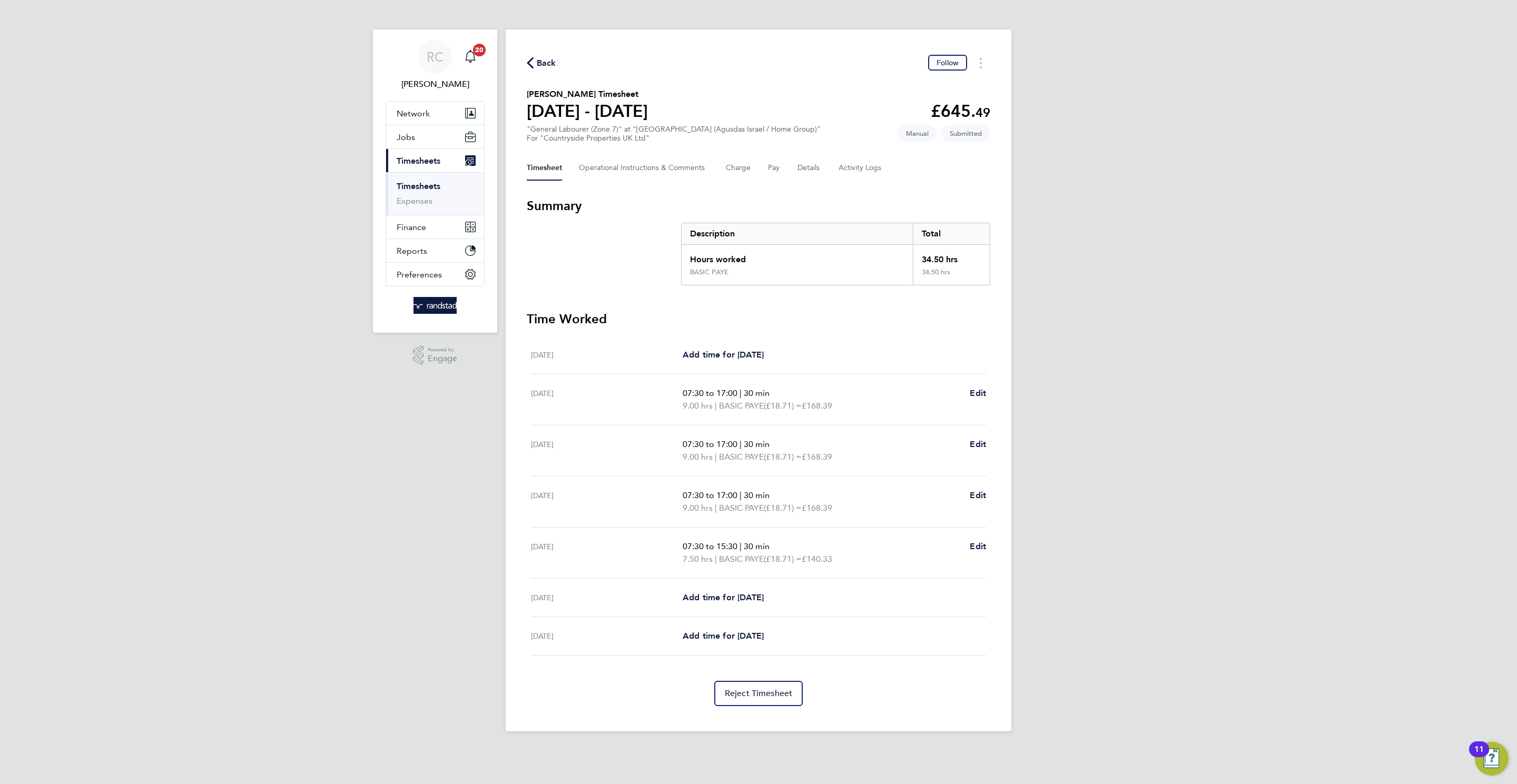
click at [545, 57] on span "Back" at bounding box center [546, 63] width 19 height 12
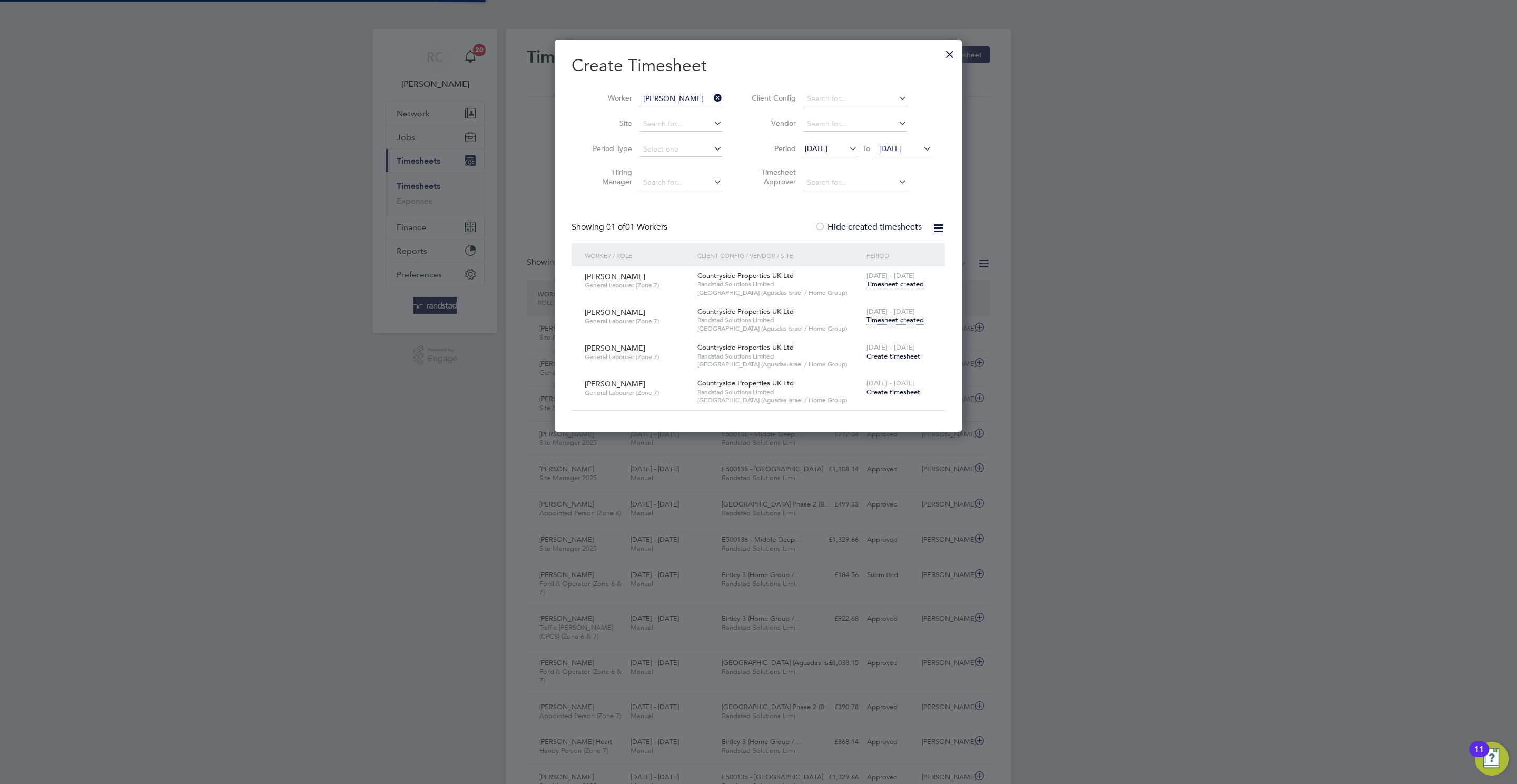
click at [690, 99] on input "[PERSON_NAME]" at bounding box center [681, 99] width 82 height 15
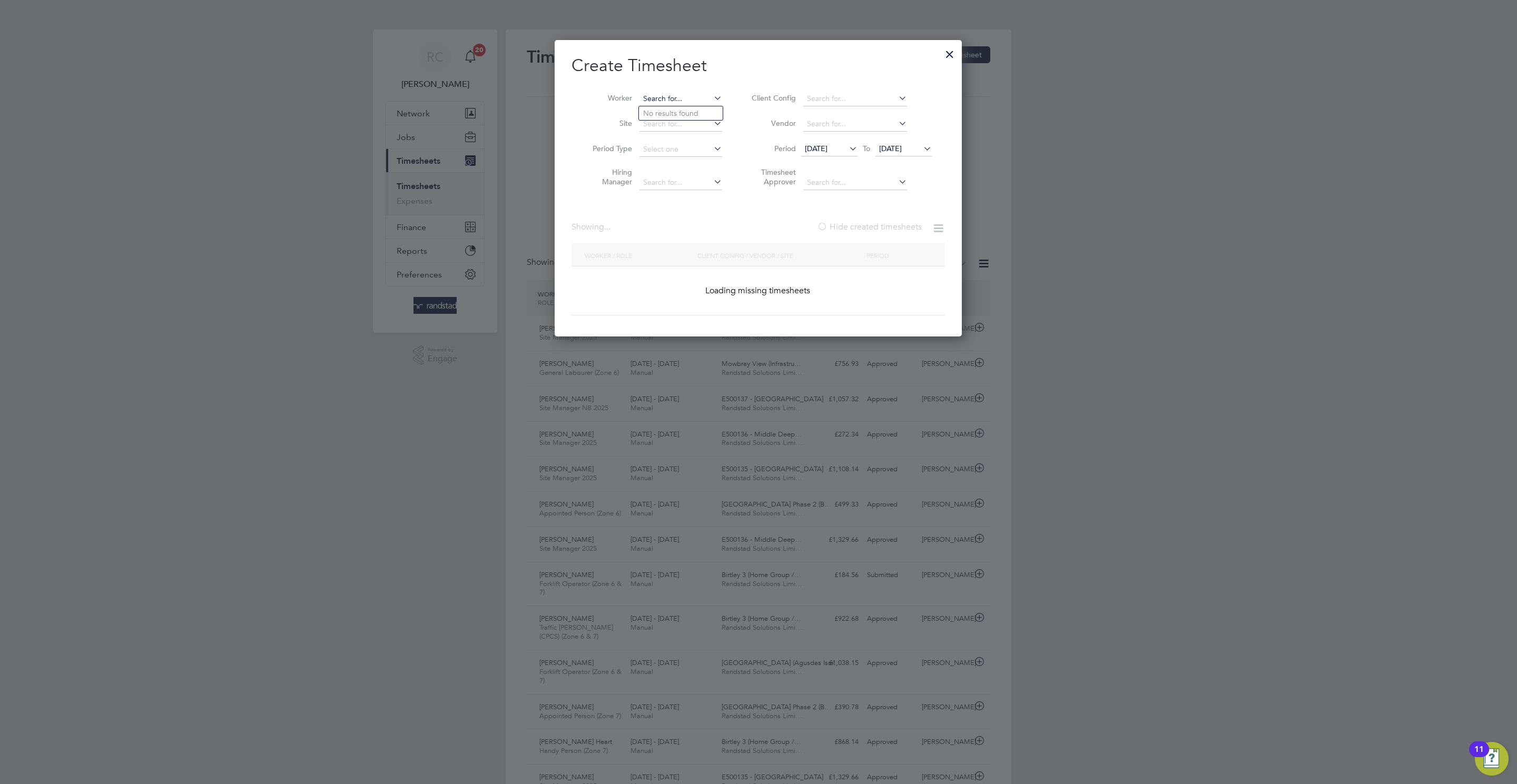
click at [674, 94] on input at bounding box center [681, 99] width 82 height 15
paste input "[PERSON_NAME]"
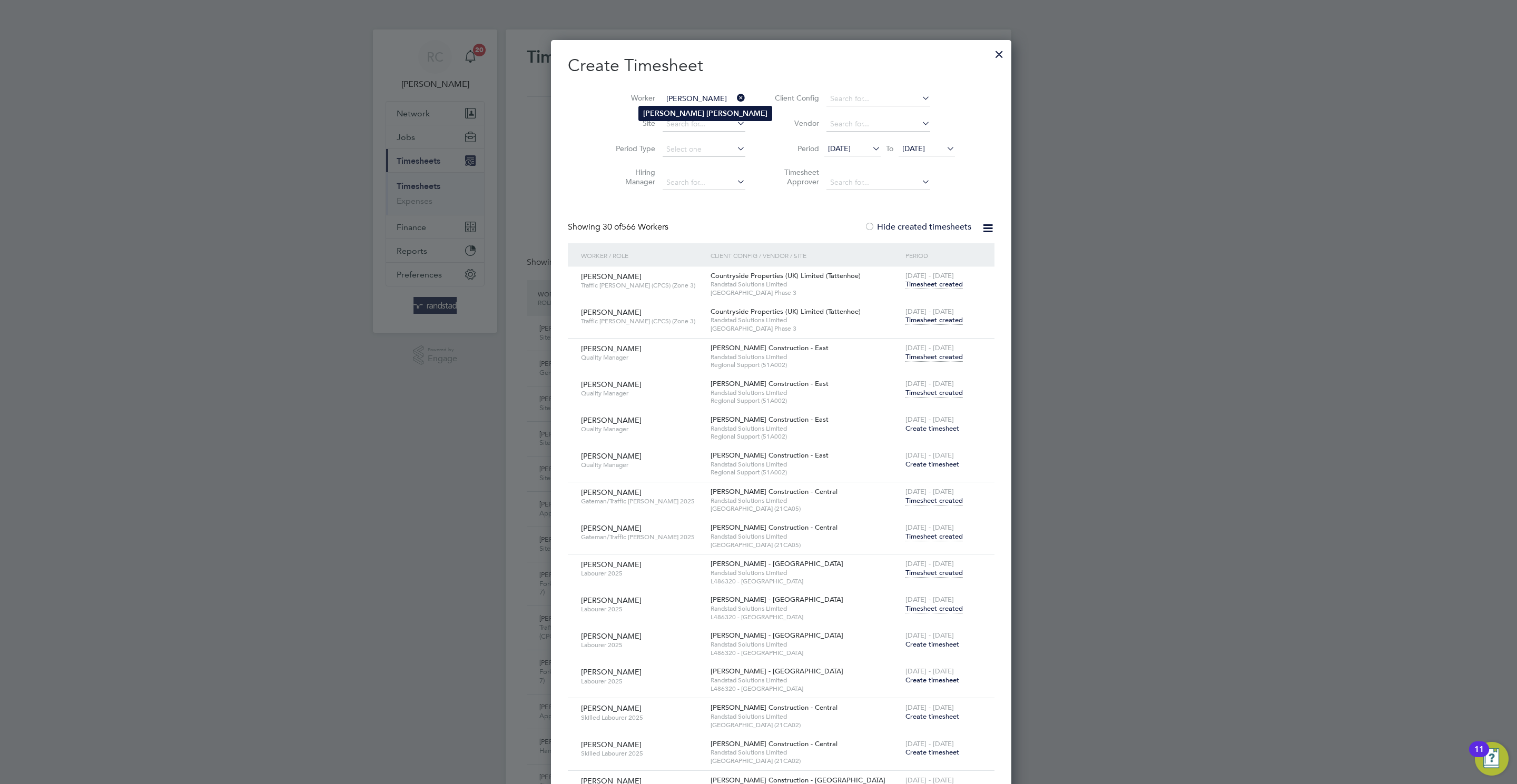
click at [643, 117] on b "[PERSON_NAME]" at bounding box center [674, 113] width 61 height 9
type input "[PERSON_NAME]"
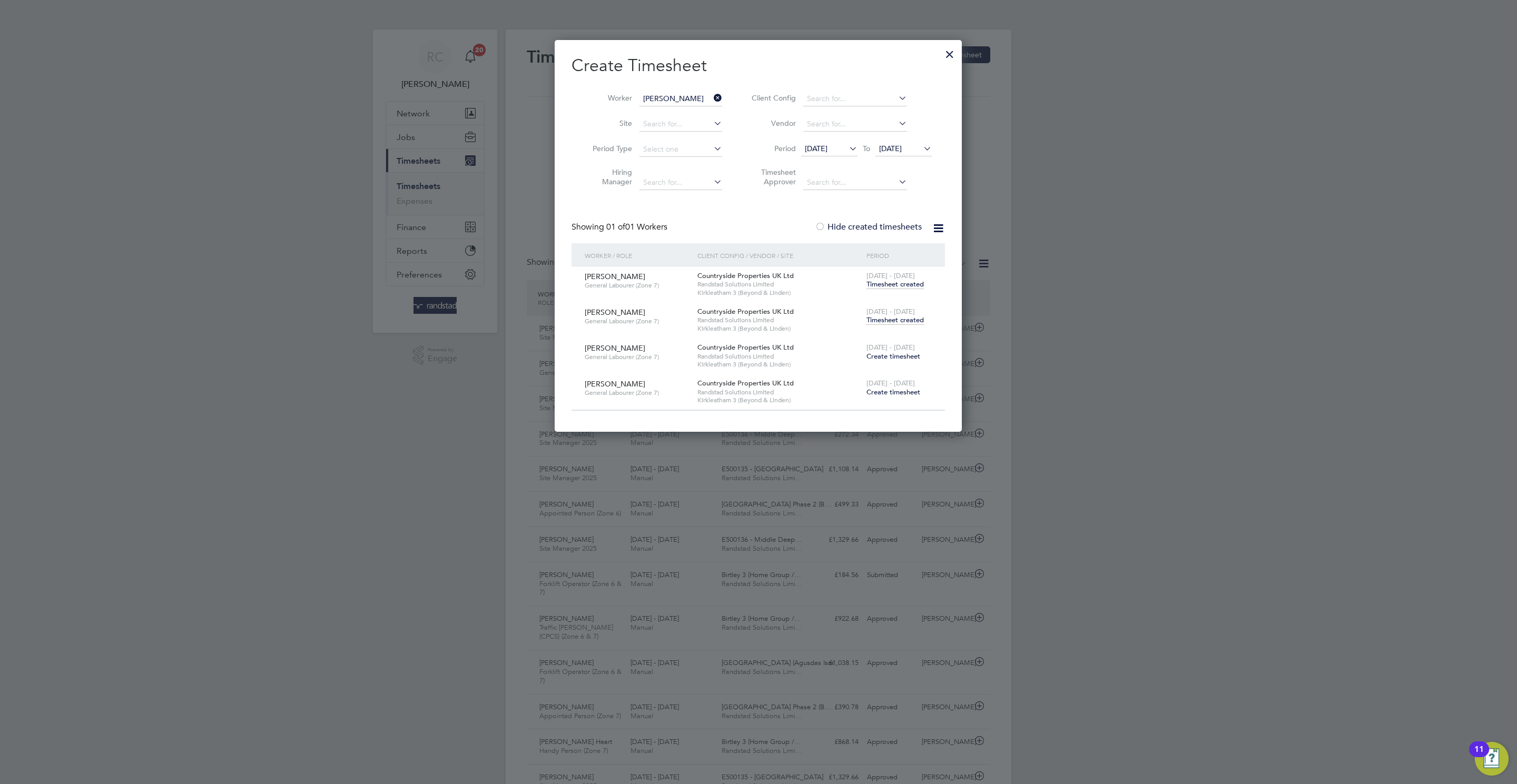
click at [924, 317] on span "Timesheet created" at bounding box center [895, 320] width 57 height 9
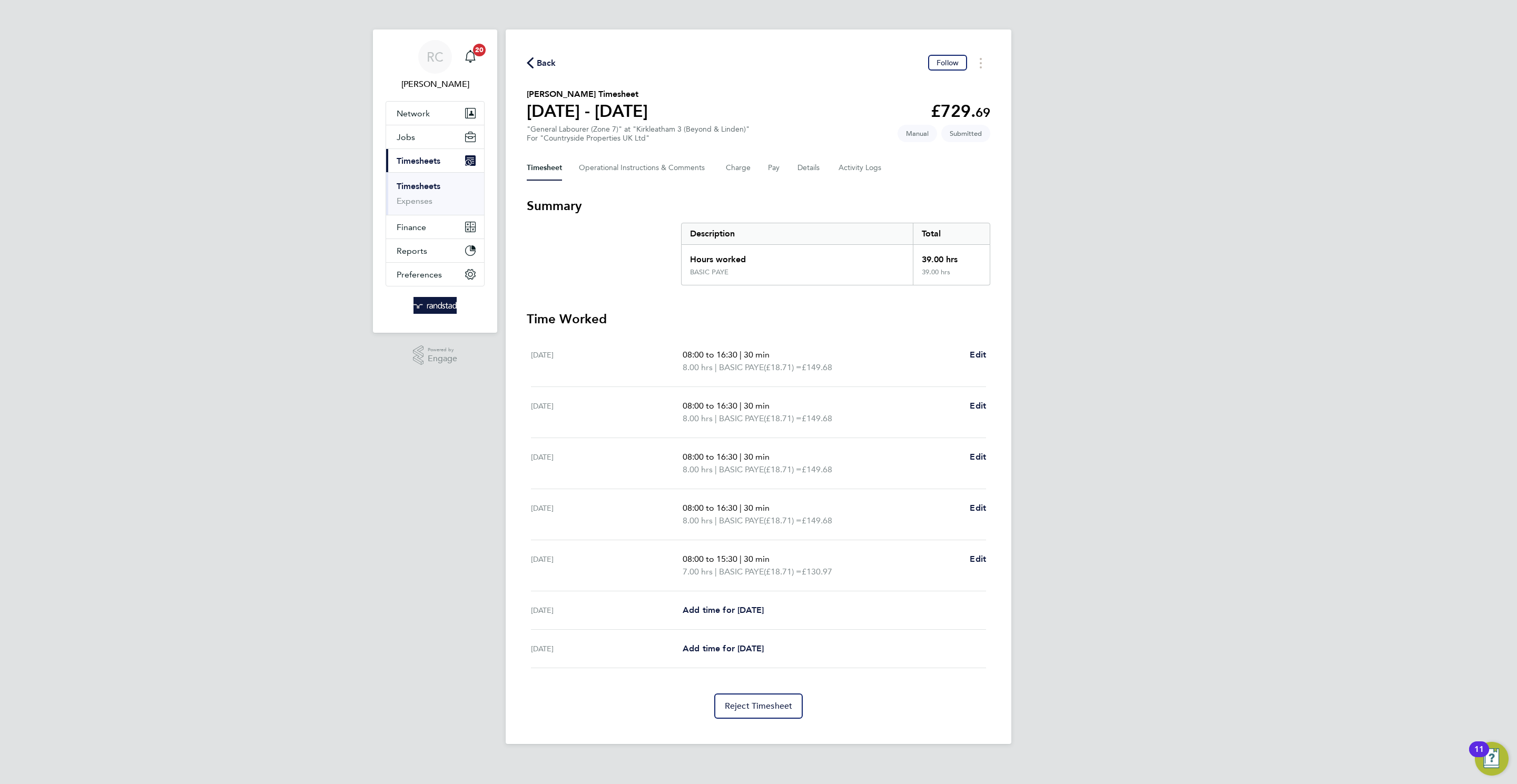
click at [545, 63] on span "Back" at bounding box center [546, 63] width 19 height 12
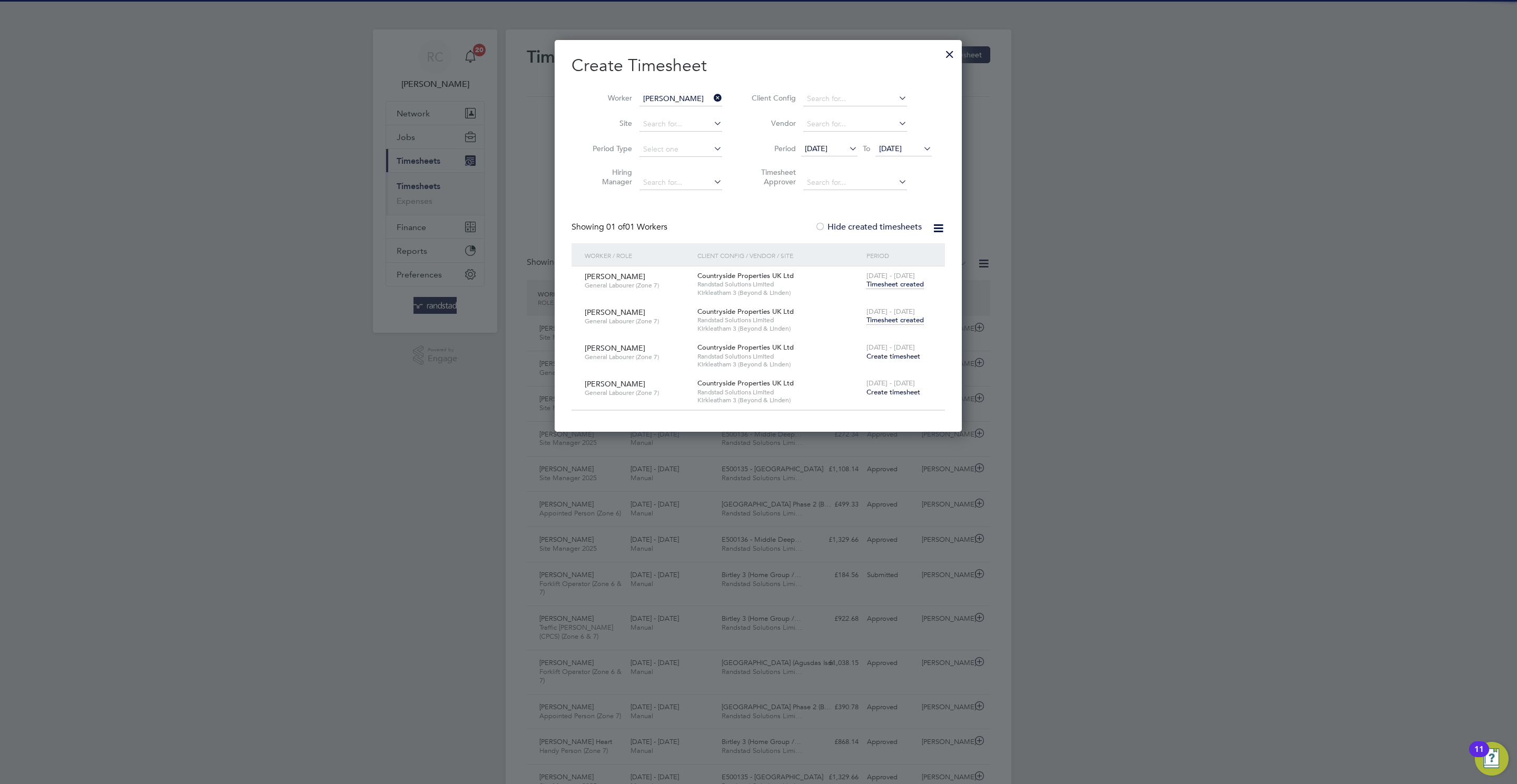
scroll to position [27, 92]
click at [661, 95] on input "[PERSON_NAME]" at bounding box center [681, 99] width 82 height 15
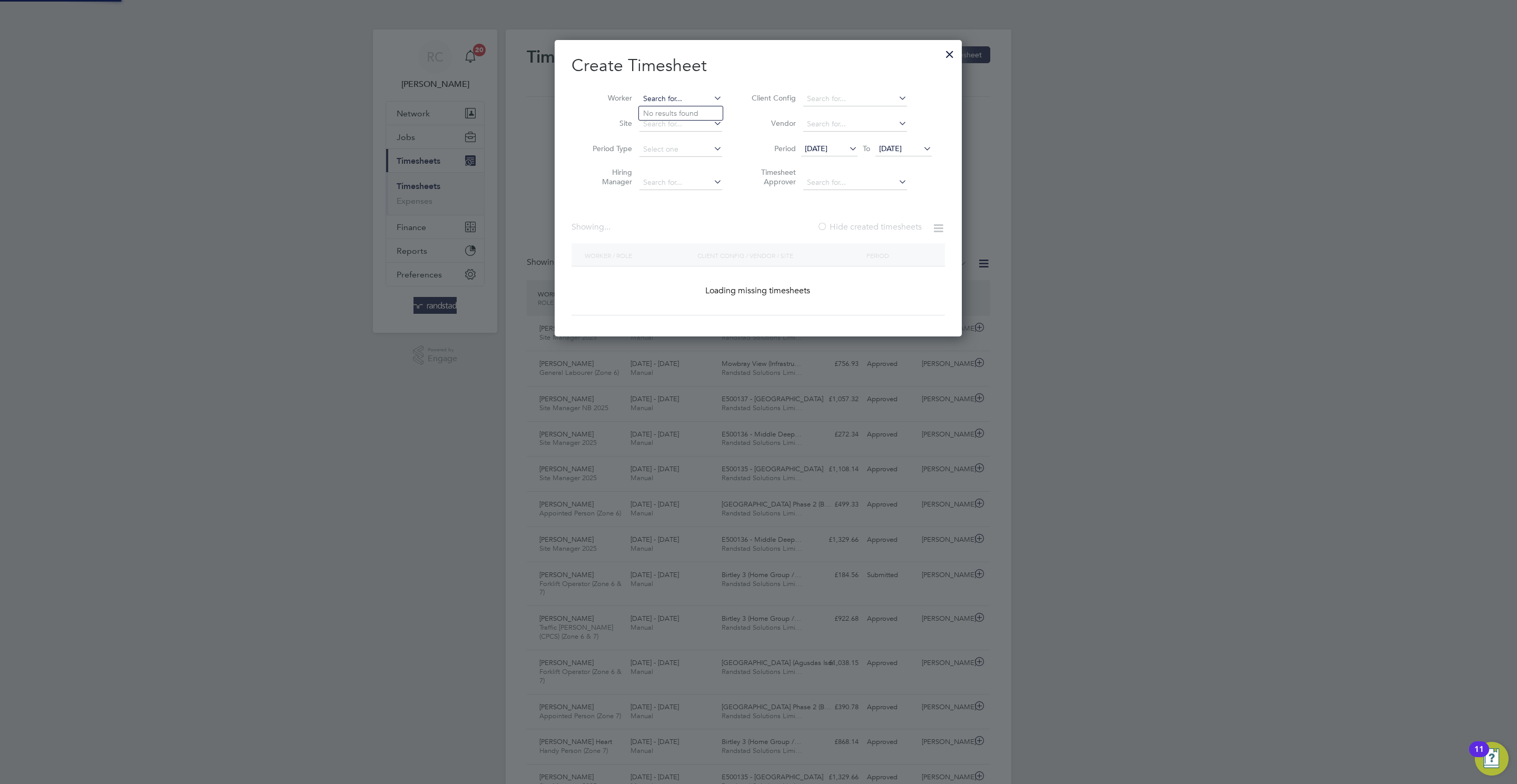
paste input "[PERSON_NAME]"
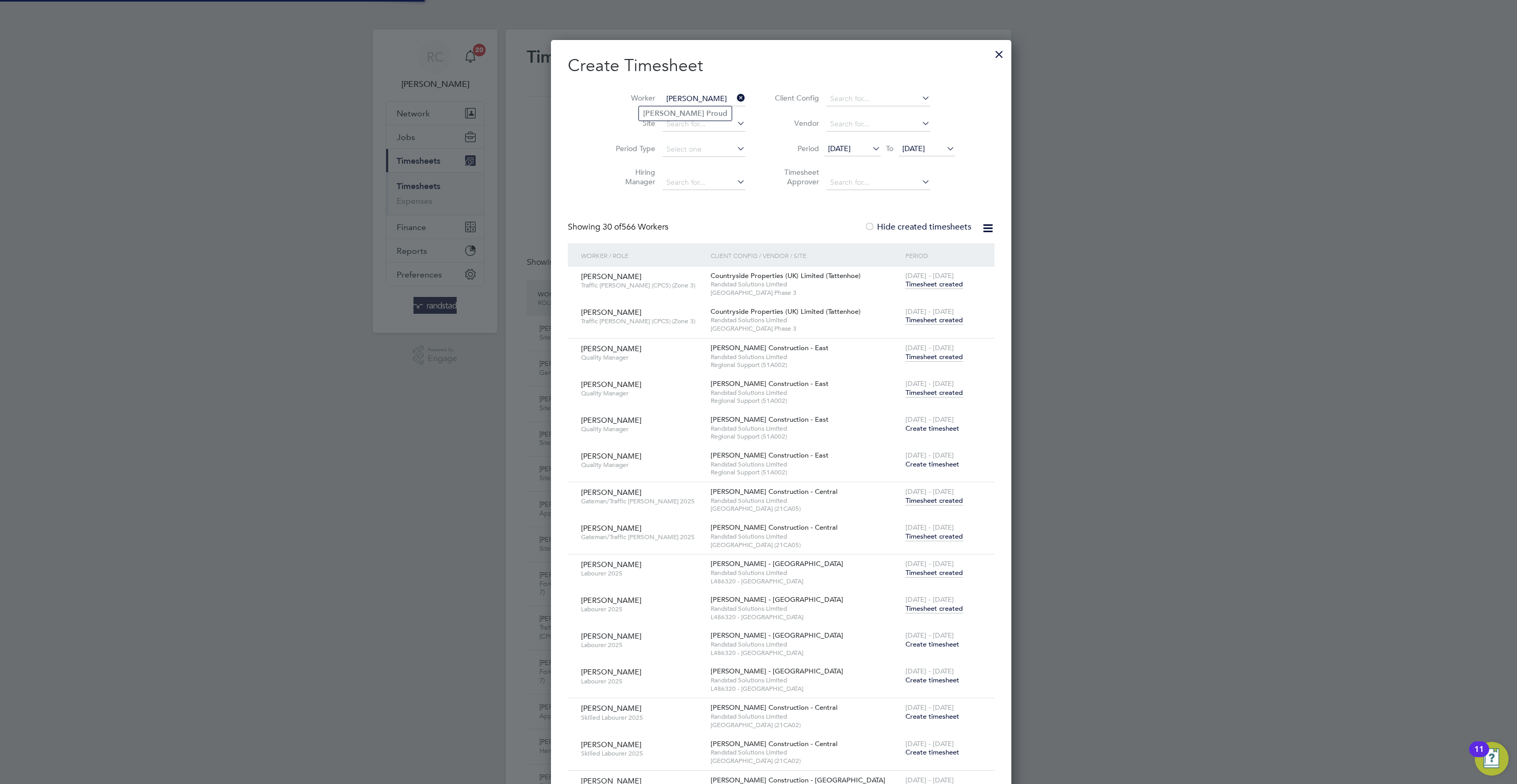
click at [706, 115] on b "Proud" at bounding box center [717, 113] width 21 height 9
type input "[PERSON_NAME]"
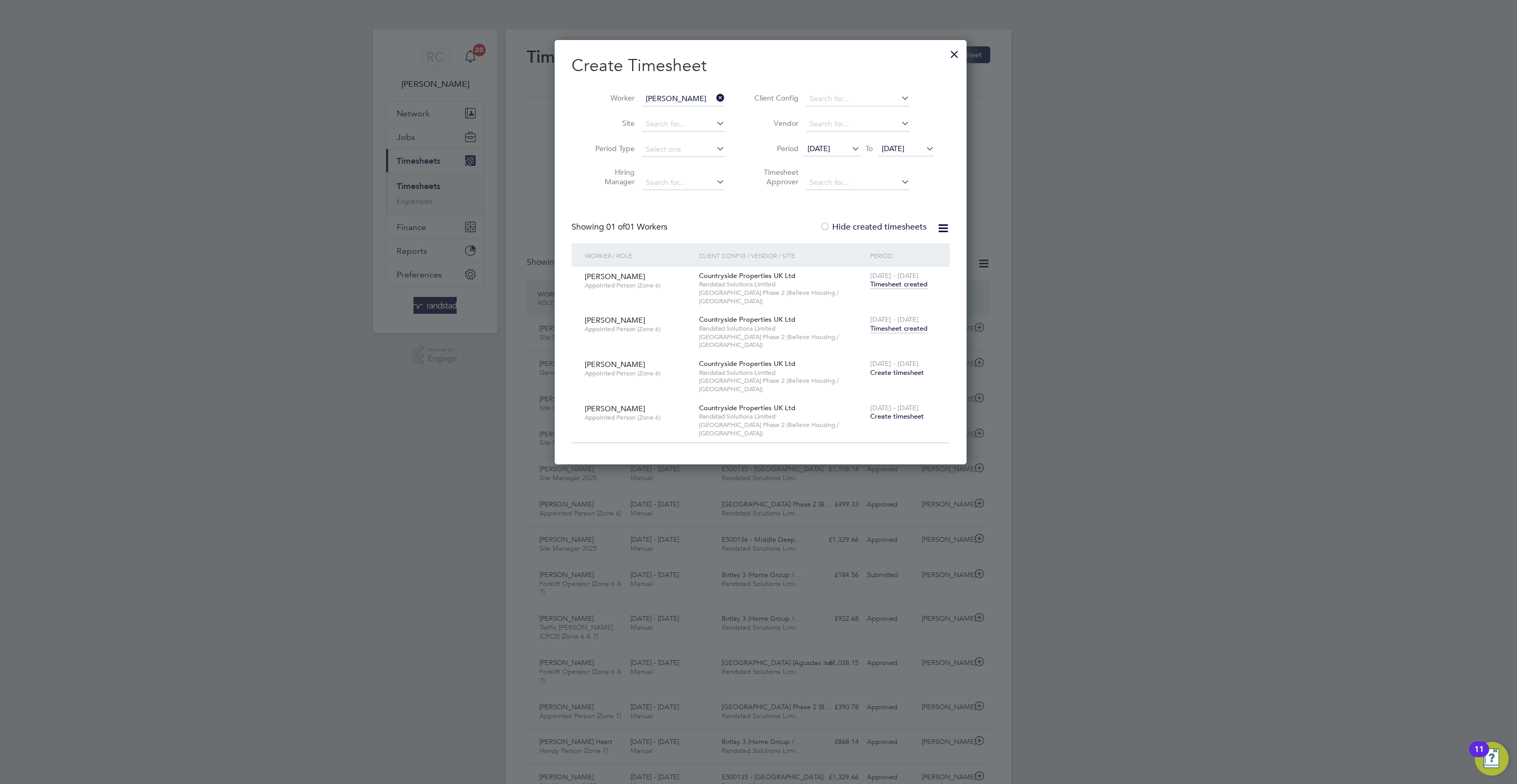
click at [902, 324] on span "Timesheet created" at bounding box center [899, 328] width 57 height 9
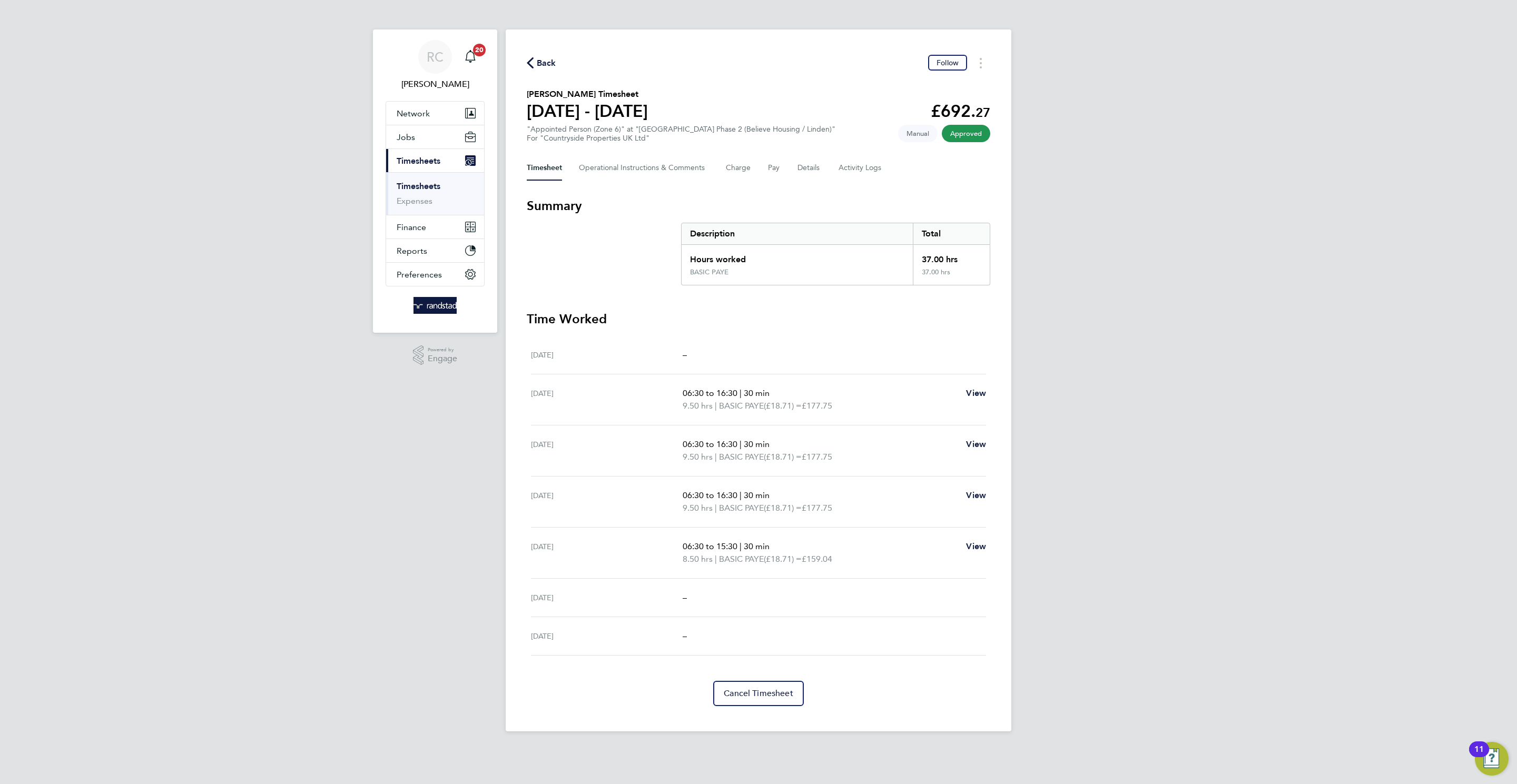
click at [537, 54] on div "Back Follow [PERSON_NAME] Timesheet [DATE] - [DATE] £692. 27 "Appointed Person …" at bounding box center [758, 380] width 506 height 702
drag, startPoint x: 549, startPoint y: 58, endPoint x: 542, endPoint y: 62, distance: 8.1
click at [549, 57] on span "Back" at bounding box center [546, 63] width 19 height 12
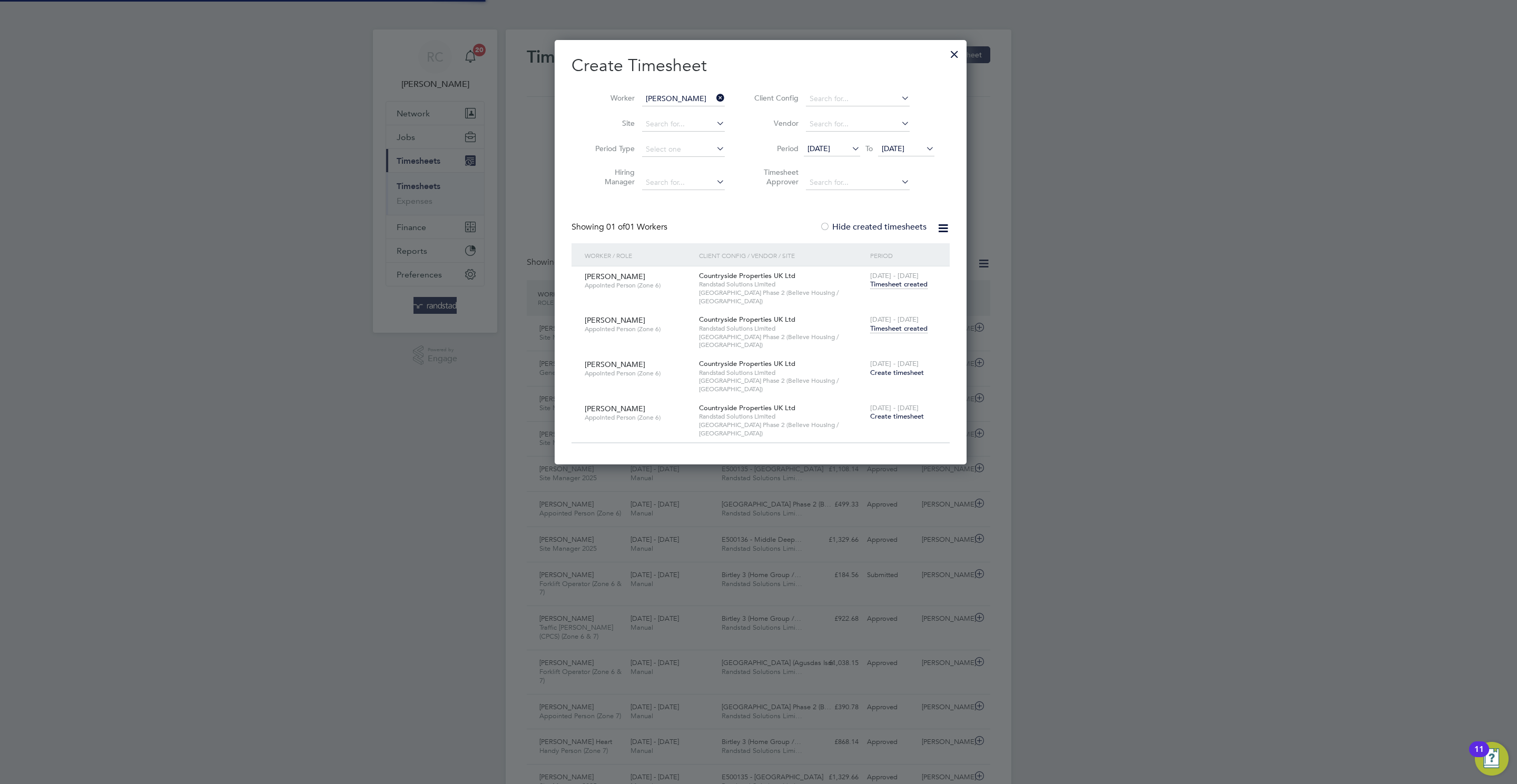
click at [667, 95] on input "[PERSON_NAME]" at bounding box center [683, 99] width 82 height 15
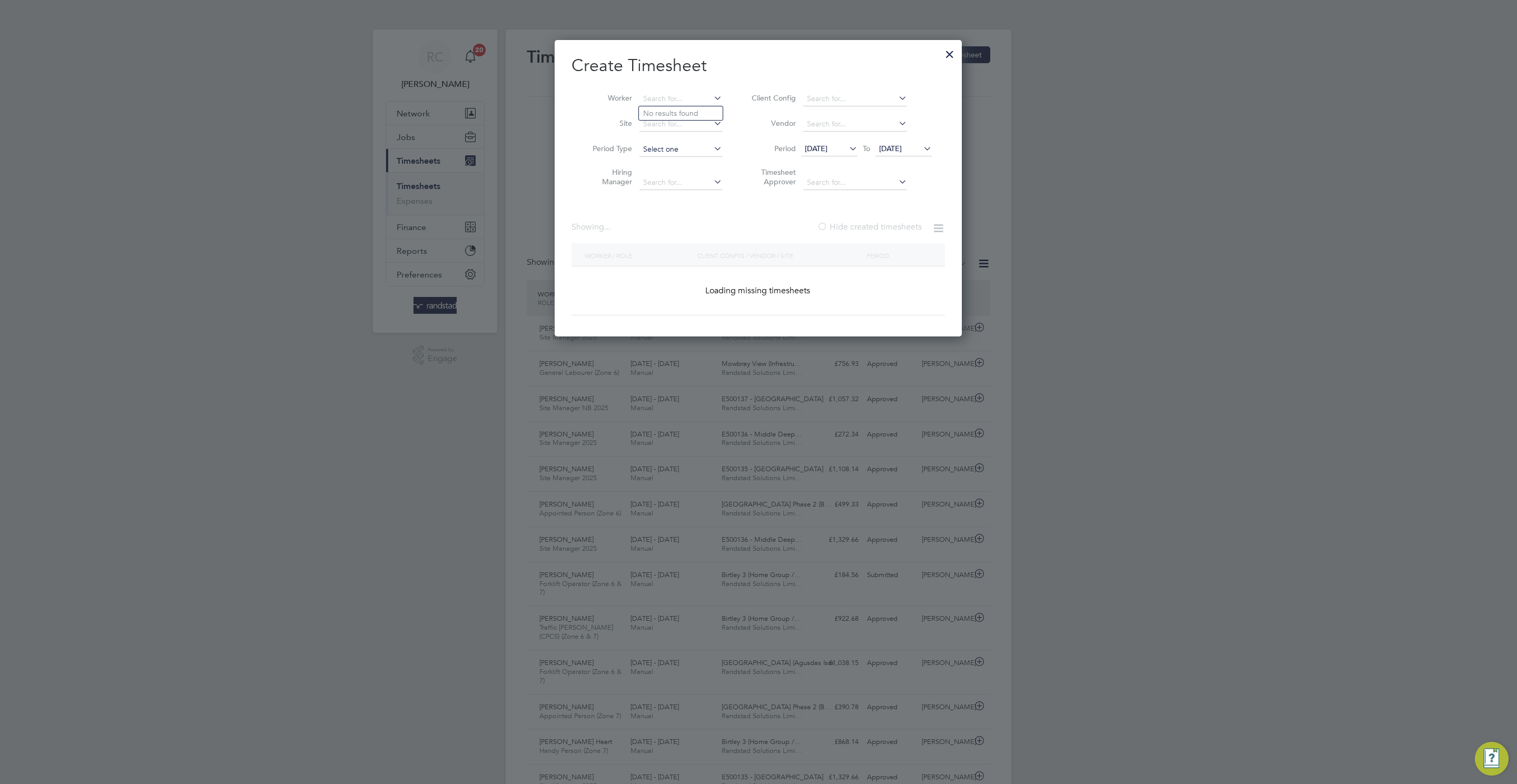
paste input "[PERSON_NAME]"
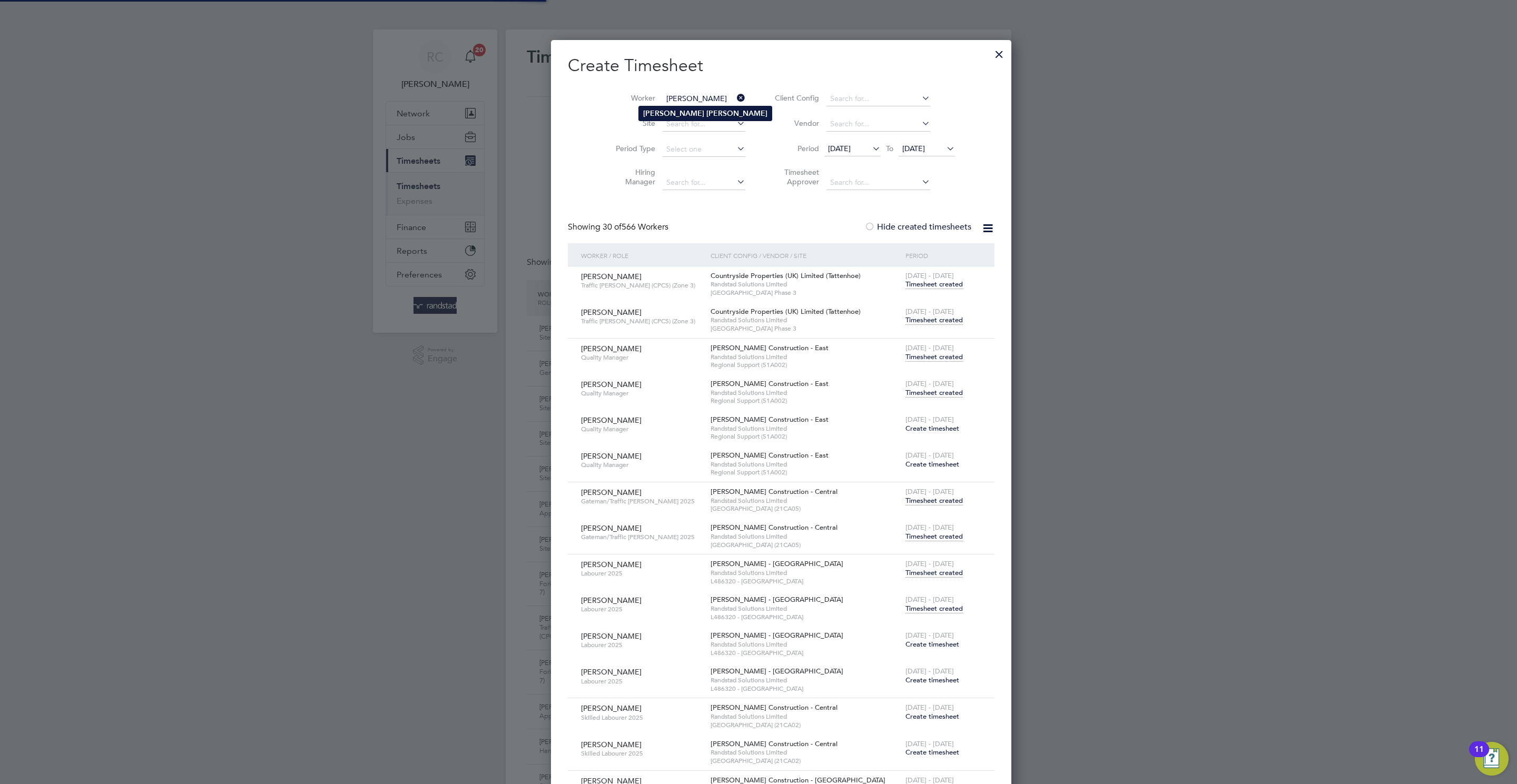
type input "[PERSON_NAME]"
click at [706, 114] on b "[PERSON_NAME]" at bounding box center [737, 113] width 61 height 9
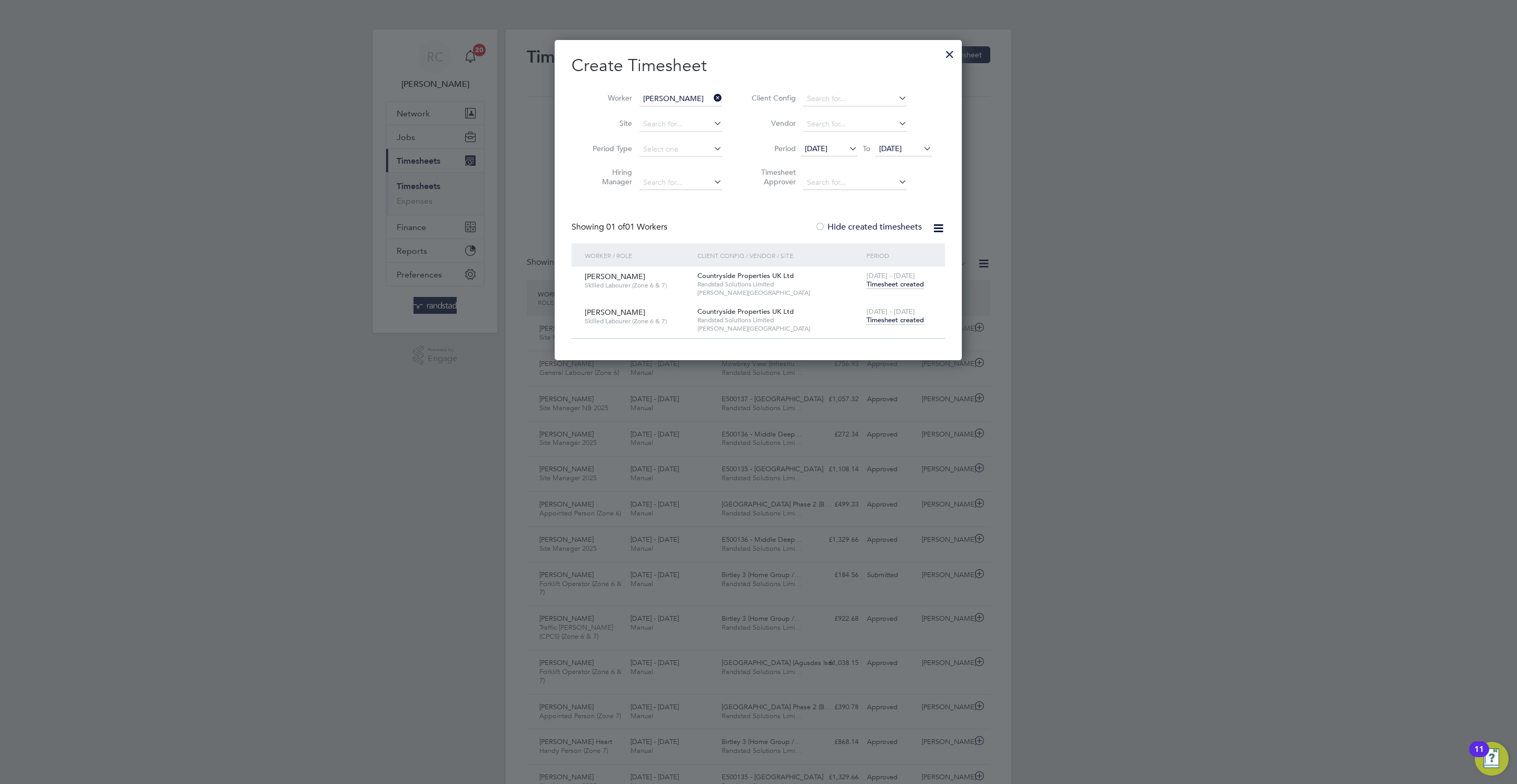
click at [918, 324] on span "Timesheet created" at bounding box center [895, 320] width 57 height 9
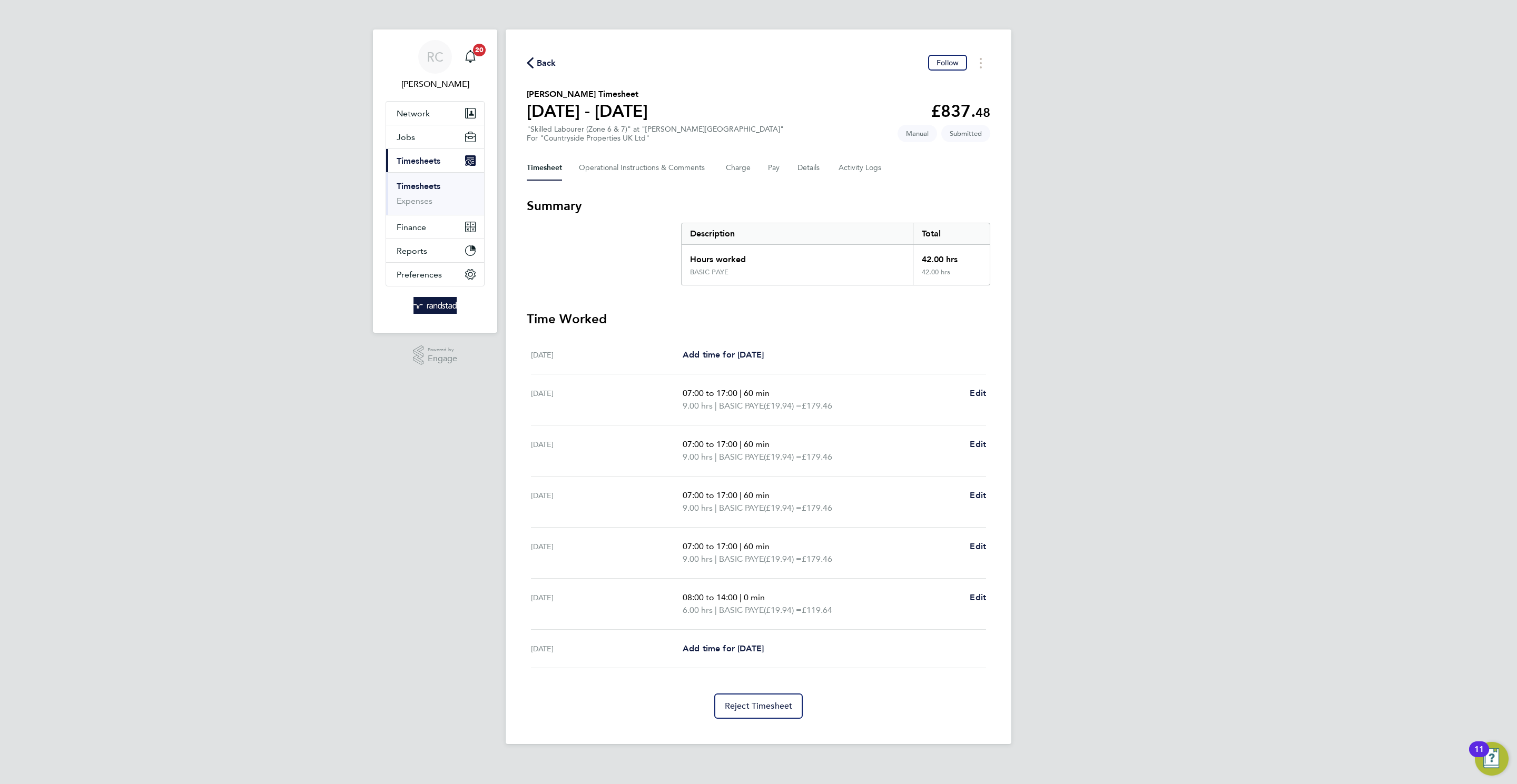
drag, startPoint x: 549, startPoint y: 67, endPoint x: 621, endPoint y: 106, distance: 81.9
click at [549, 66] on span "Back" at bounding box center [546, 63] width 19 height 12
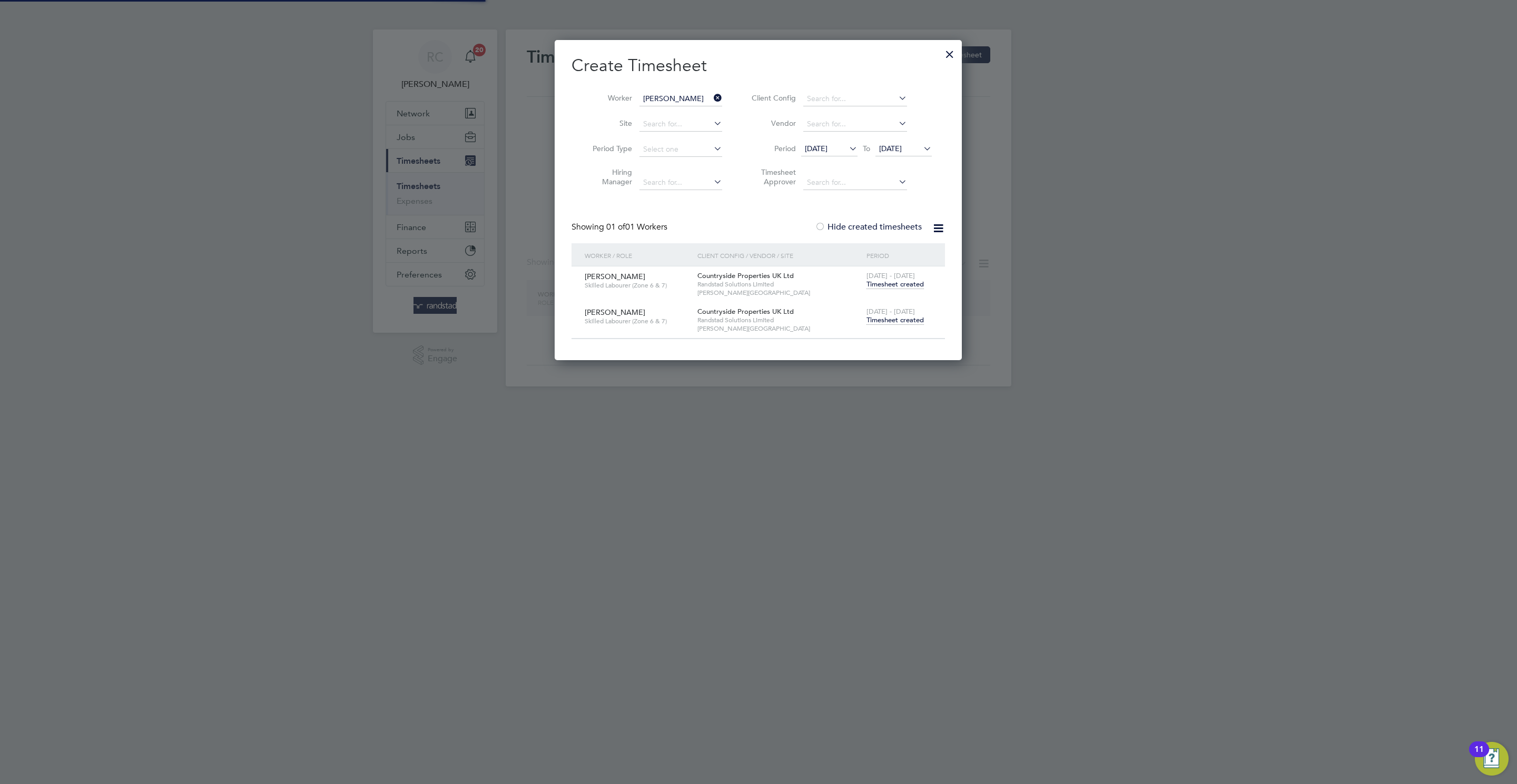
click at [704, 105] on input "[PERSON_NAME]" at bounding box center [681, 99] width 82 height 15
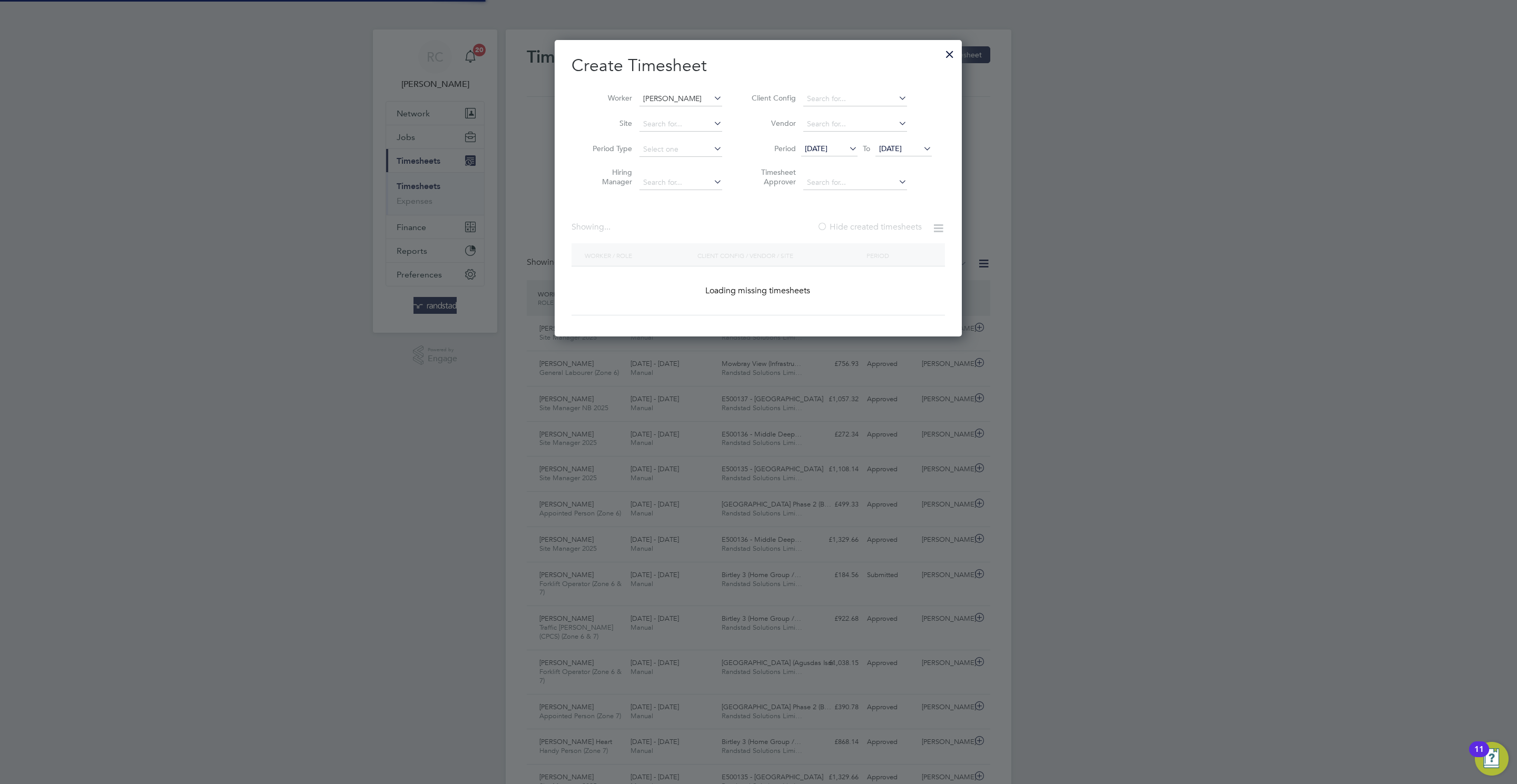
click at [691, 94] on input "[PERSON_NAME]" at bounding box center [681, 99] width 82 height 15
paste input "[PERSON_NAME]"
type input "[PERSON_NAME]"
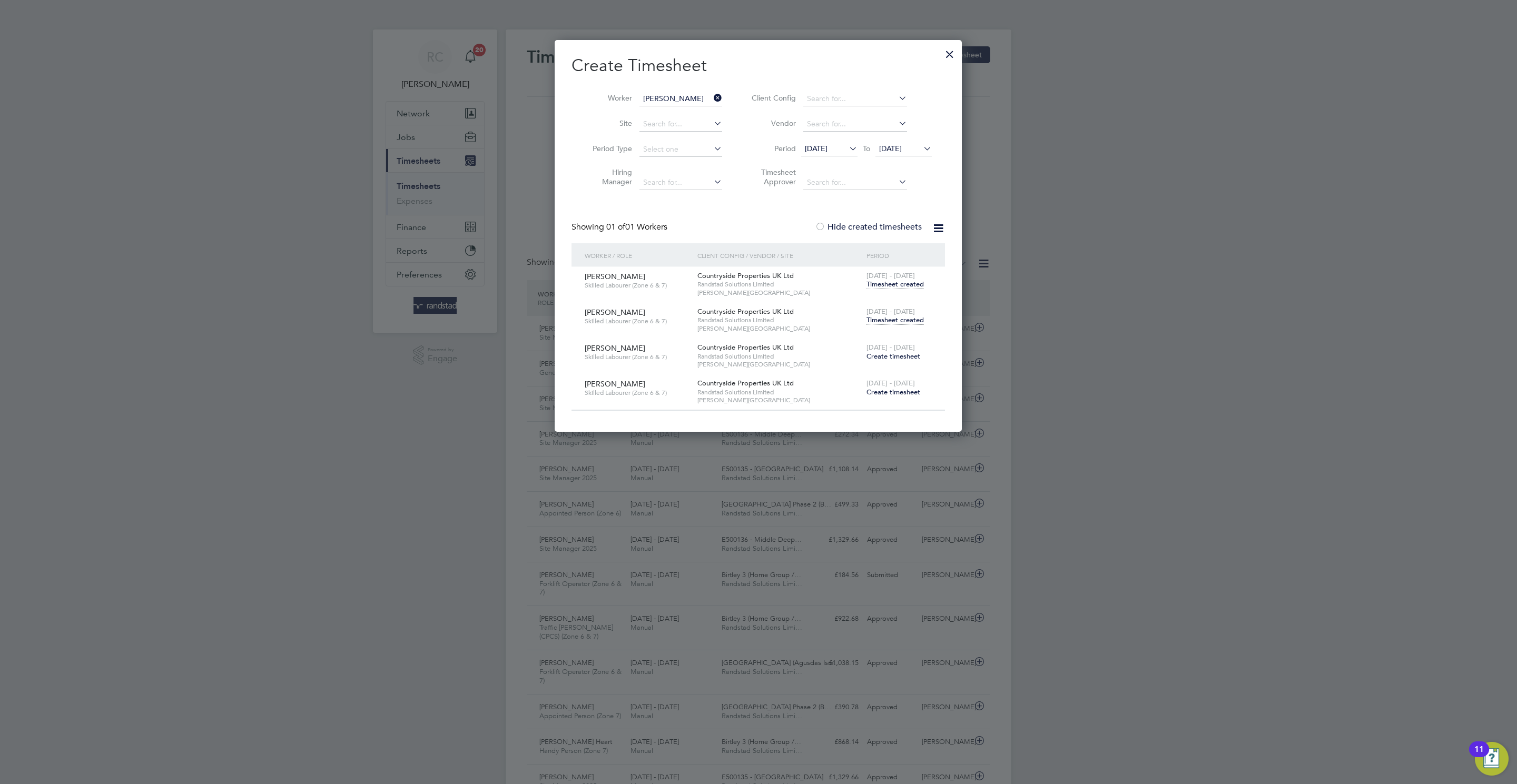
click at [903, 321] on span "Timesheet created" at bounding box center [895, 320] width 57 height 9
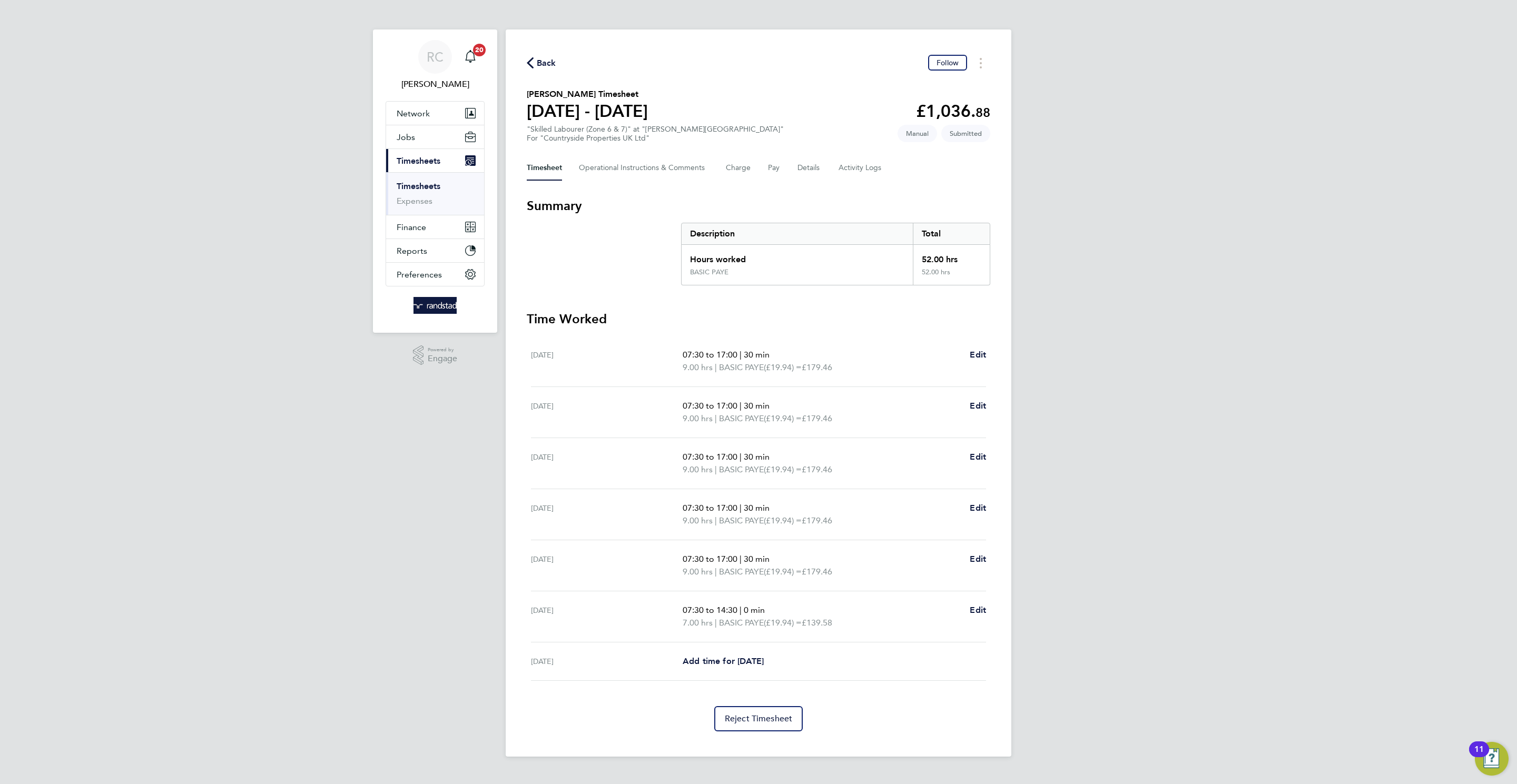
drag, startPoint x: 534, startPoint y: 70, endPoint x: 542, endPoint y: 68, distance: 8.2
click at [534, 70] on div "Back Follow" at bounding box center [758, 63] width 463 height 16
click at [544, 67] on span "Back" at bounding box center [546, 63] width 19 height 12
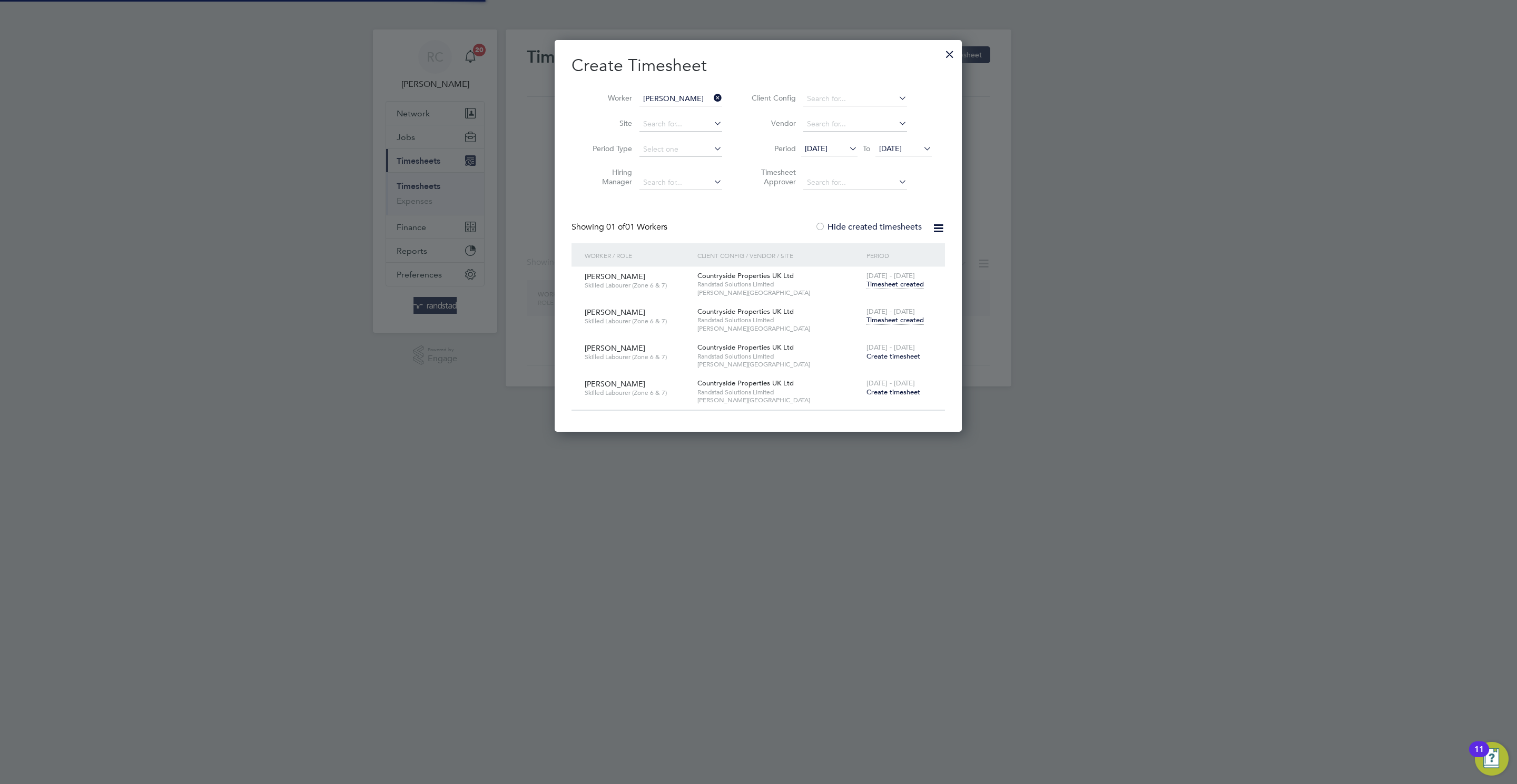
click at [660, 97] on input "[PERSON_NAME]" at bounding box center [681, 99] width 82 height 15
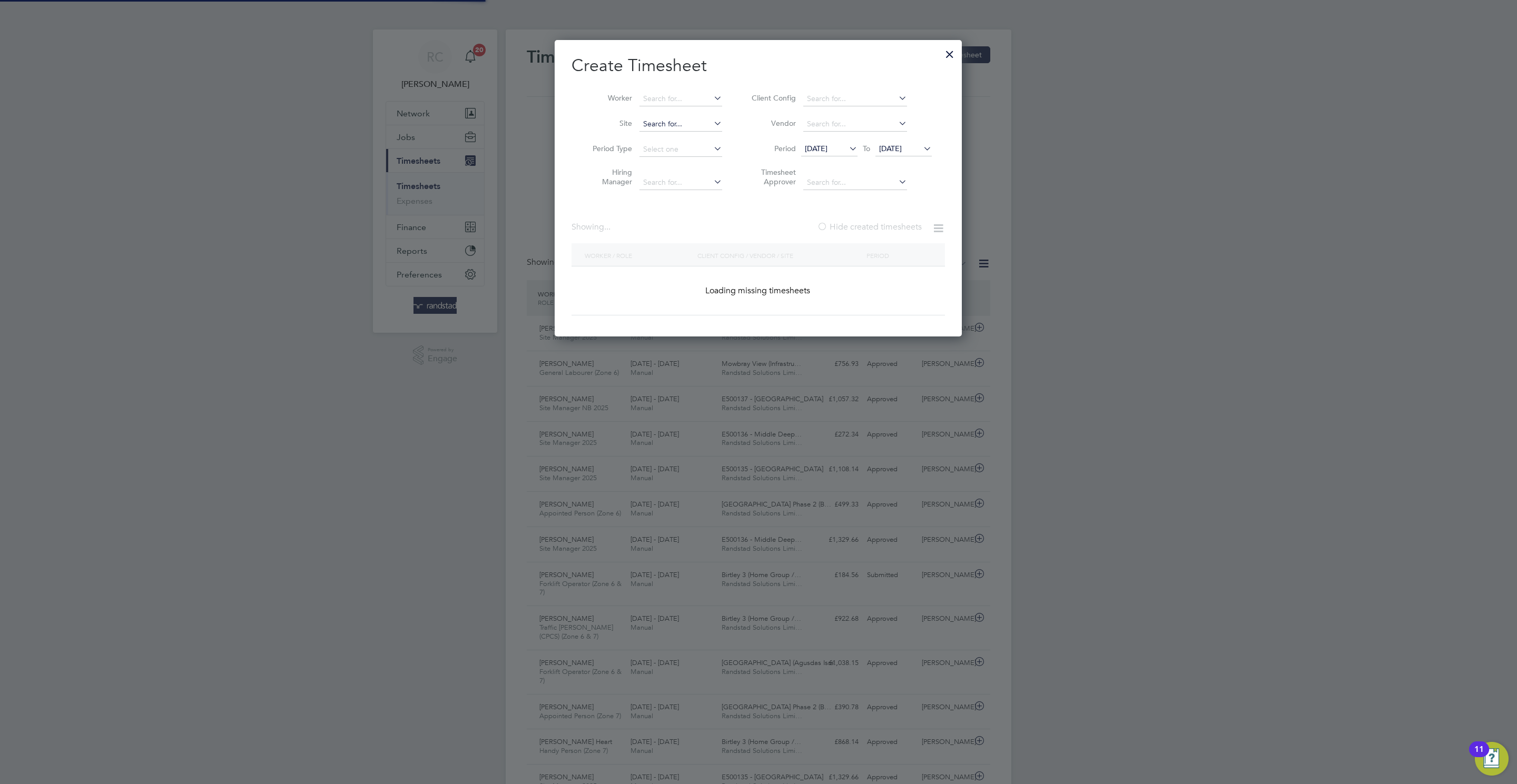
paste input "[PERSON_NAME]"
type input "[PERSON_NAME]"
click at [706, 113] on b "Mappin" at bounding box center [720, 113] width 27 height 9
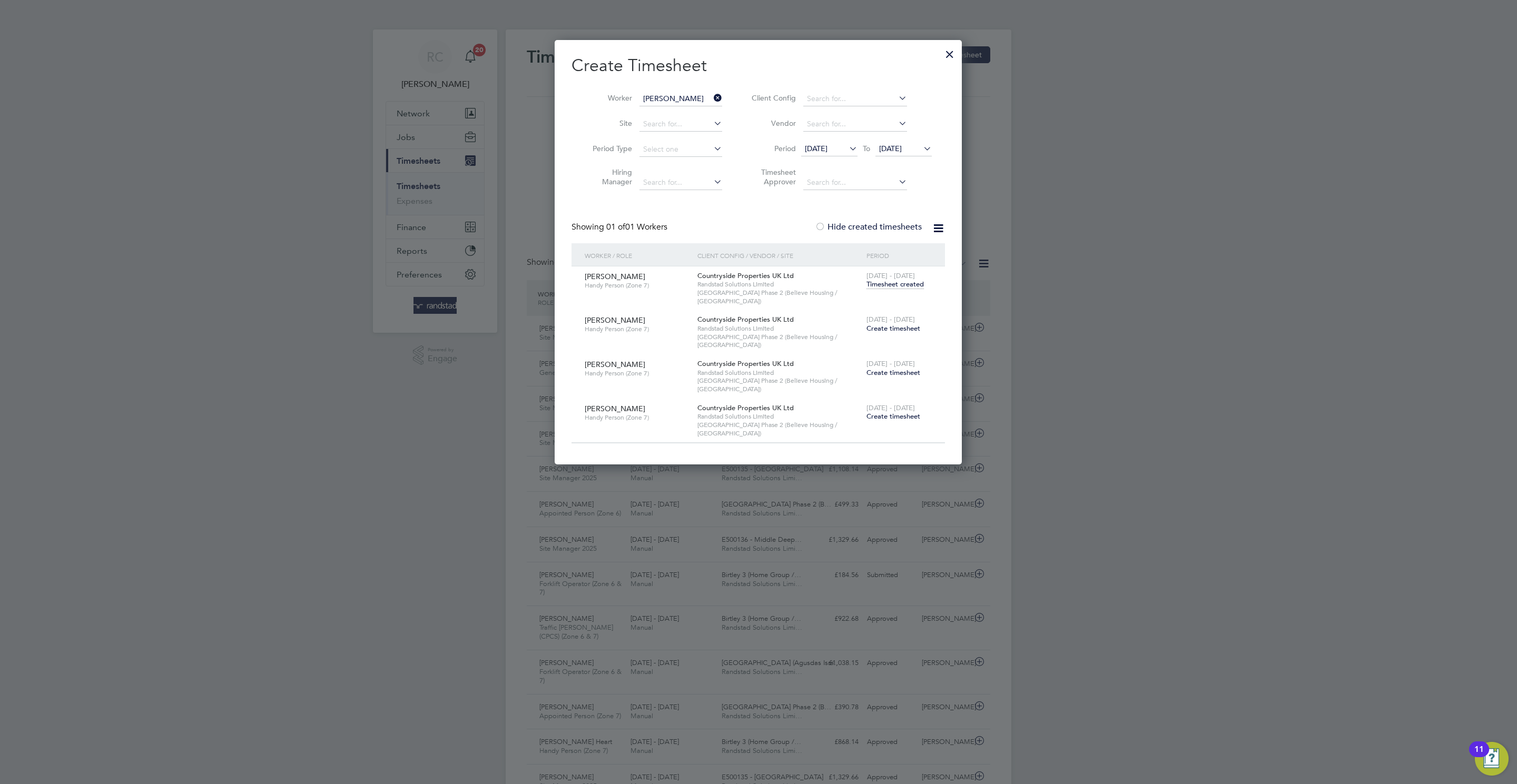
click at [901, 287] on span "Timesheet created" at bounding box center [895, 284] width 57 height 9
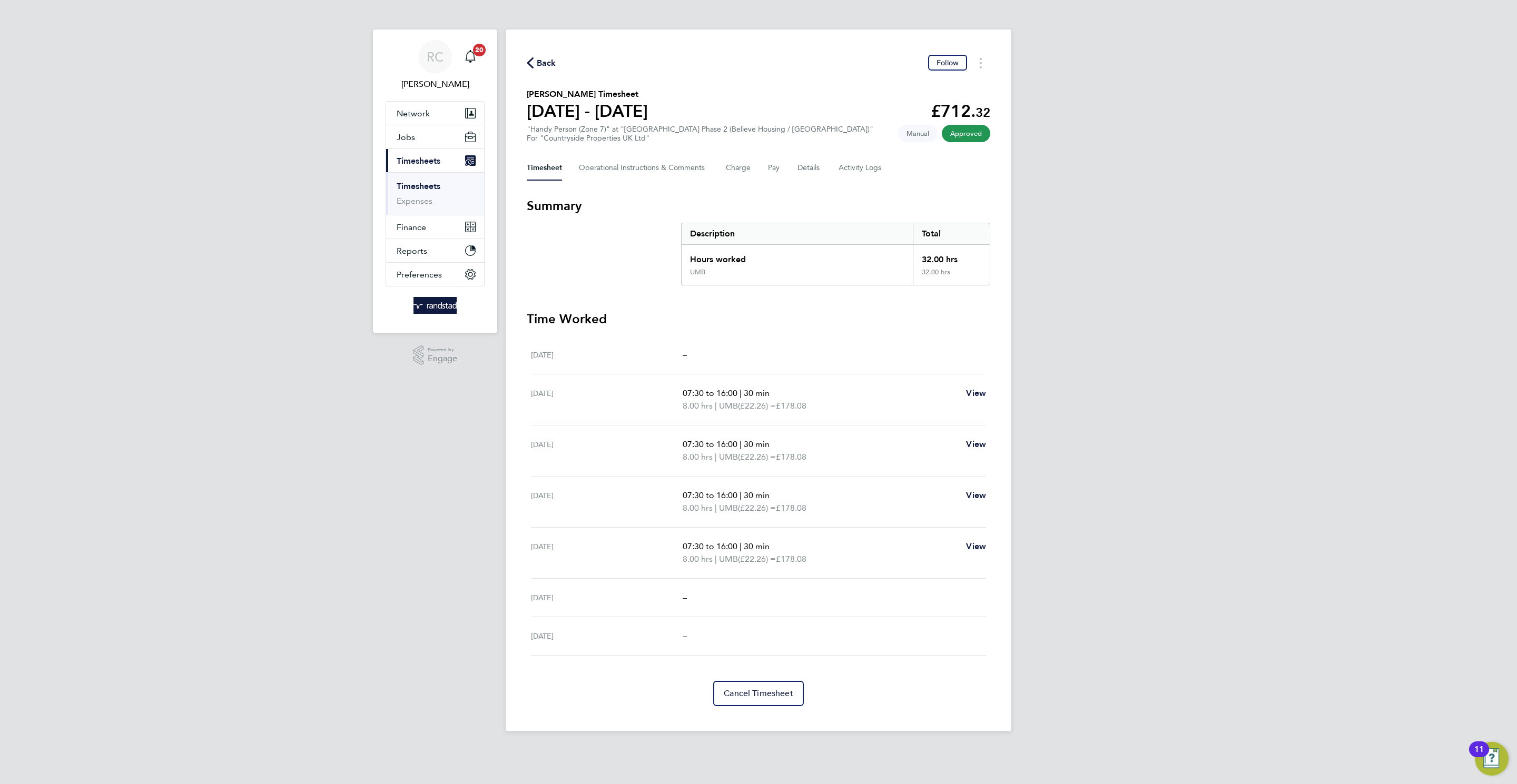
click at [551, 61] on span "Back" at bounding box center [546, 63] width 19 height 12
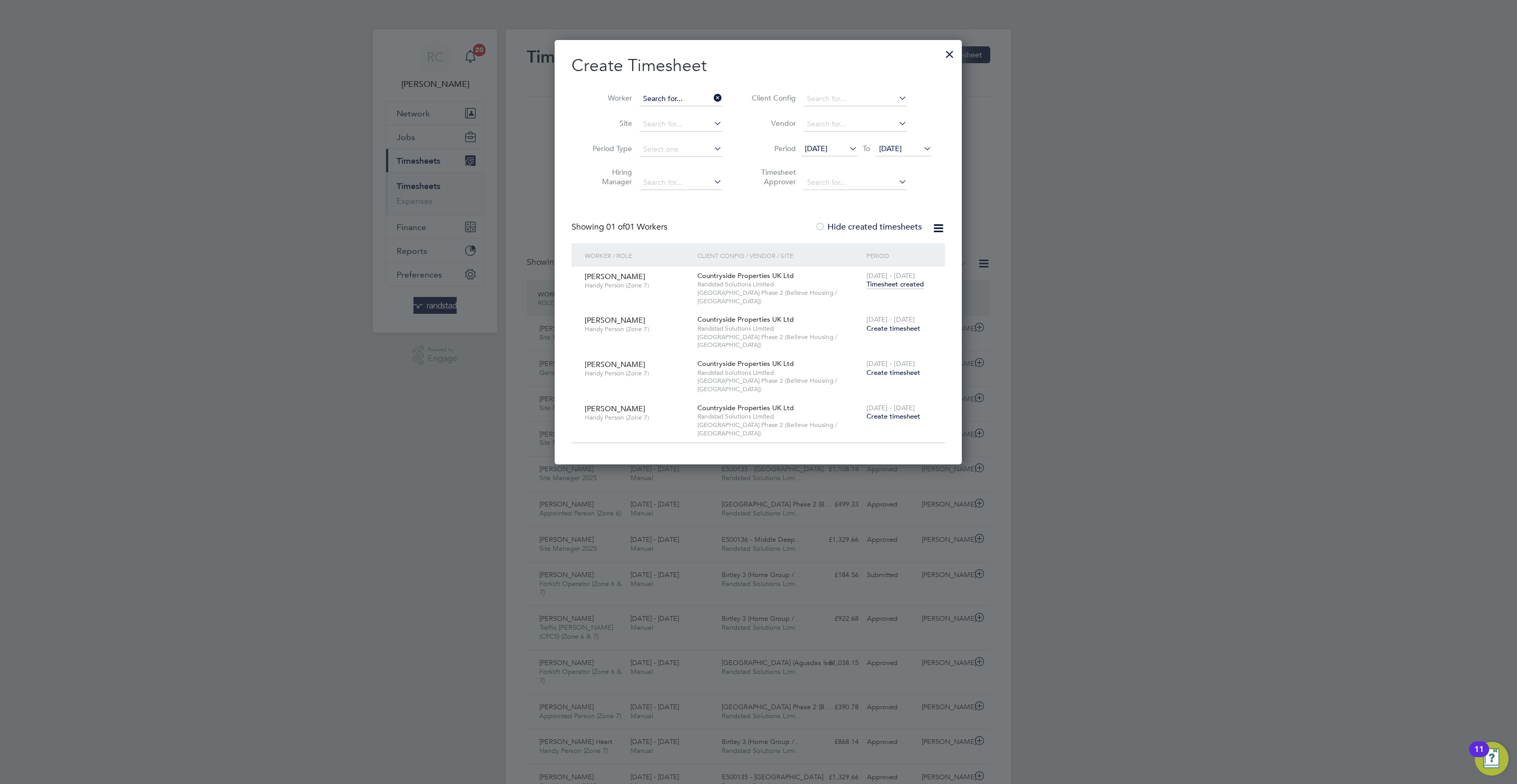
click at [668, 92] on input at bounding box center [681, 99] width 82 height 15
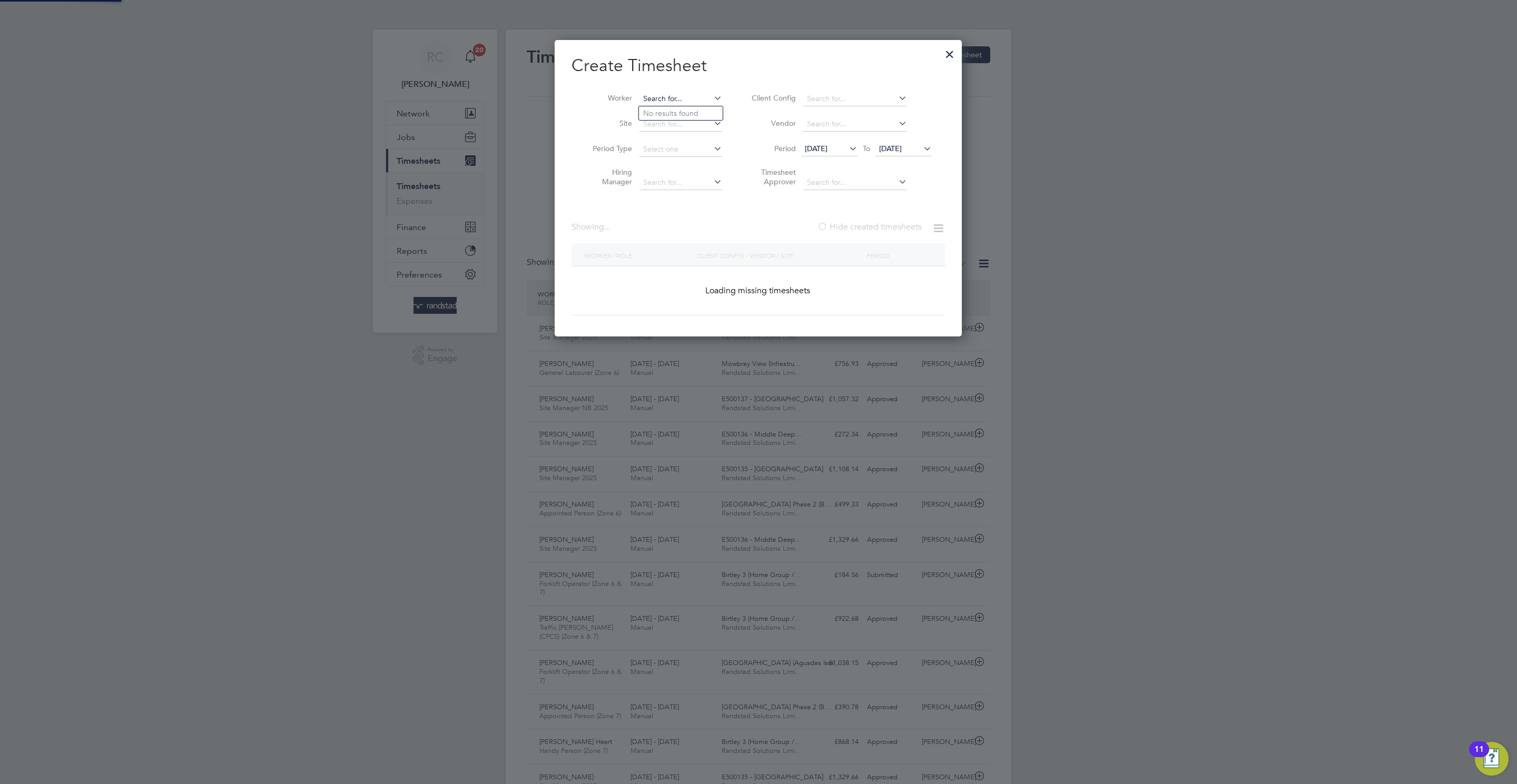
scroll to position [298, 408]
paste input "[PERSON_NAME]"
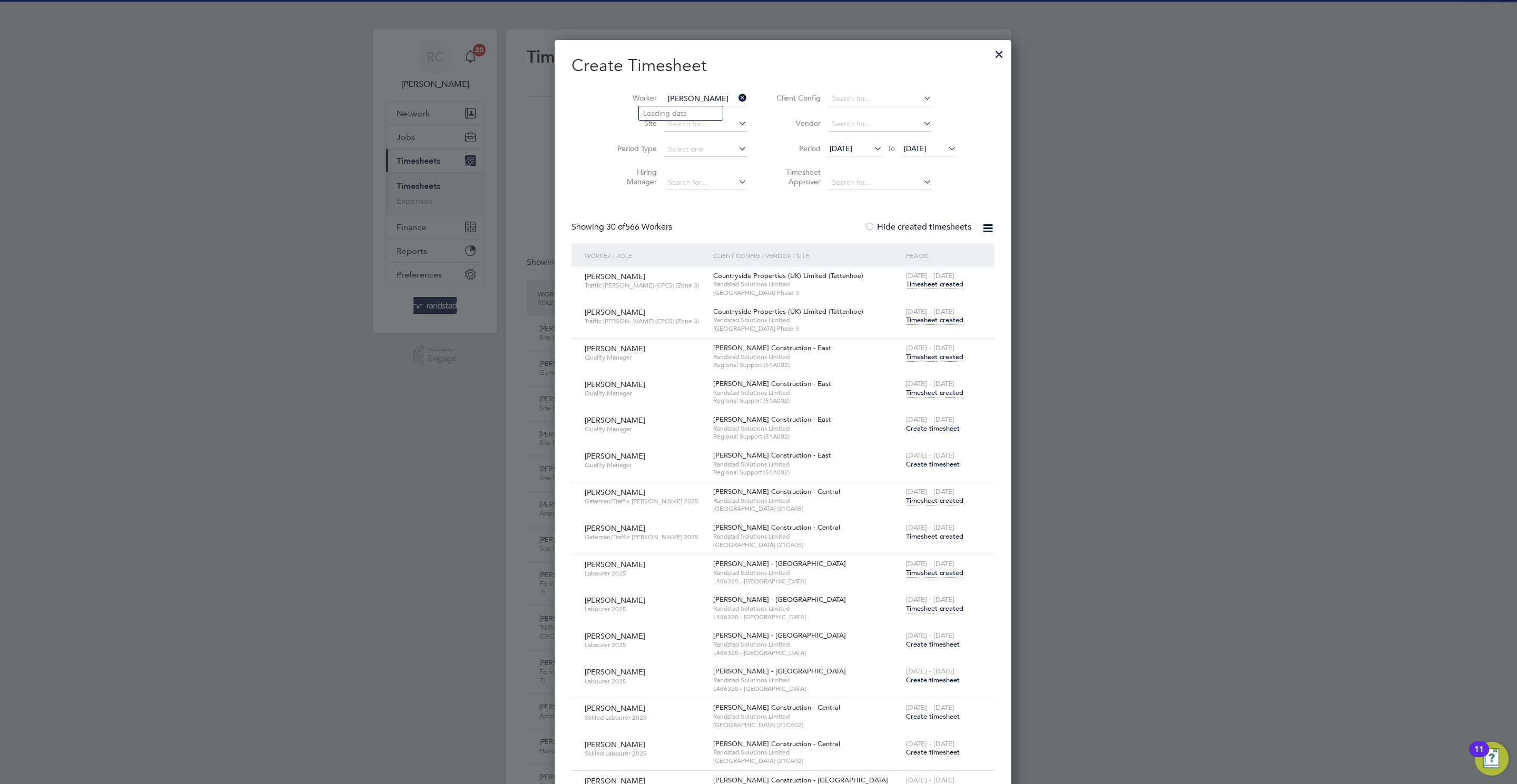
scroll to position [4387, 415]
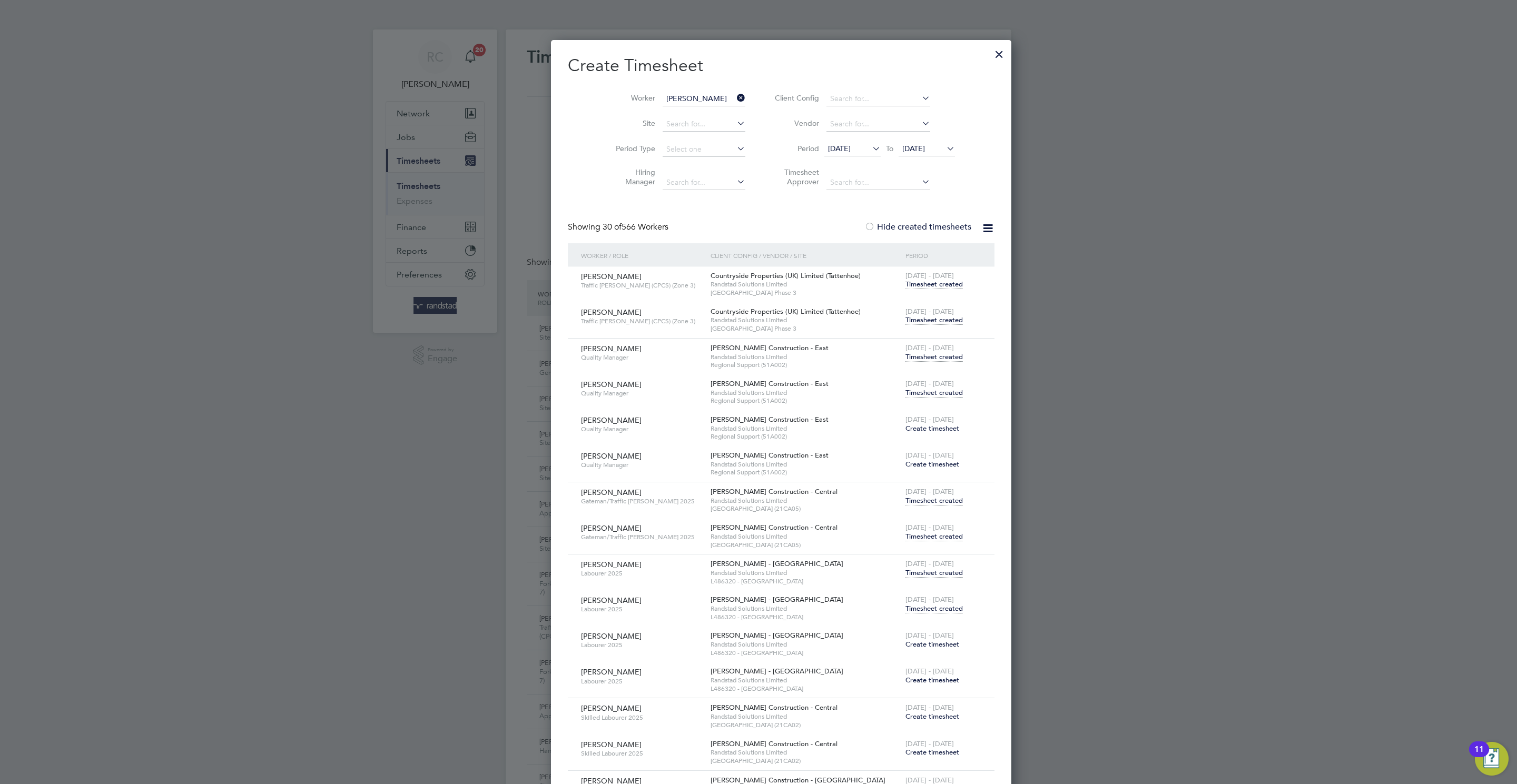
click at [706, 114] on b "Adebola" at bounding box center [721, 113] width 30 height 9
type input "[PERSON_NAME]"
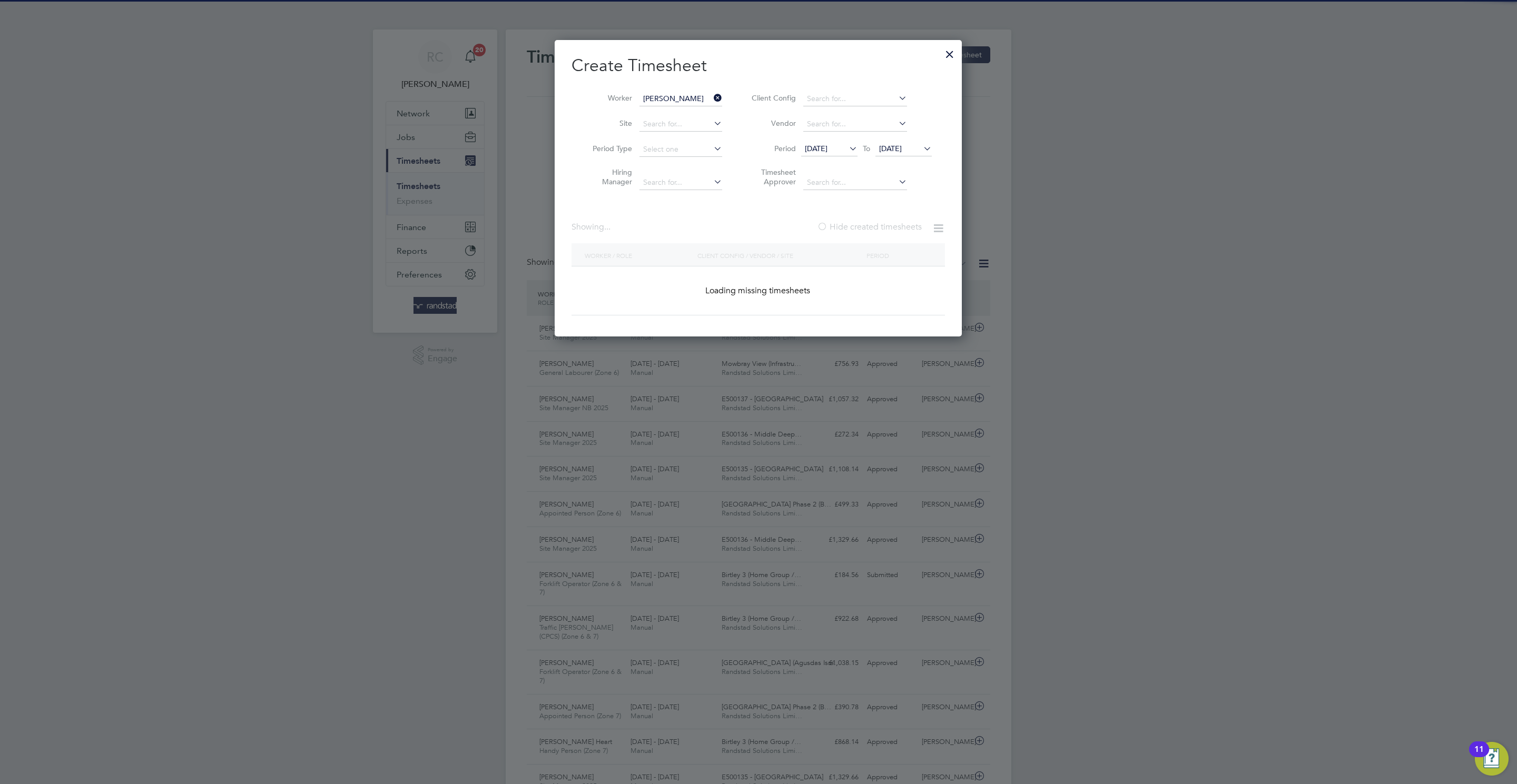
scroll to position [393, 408]
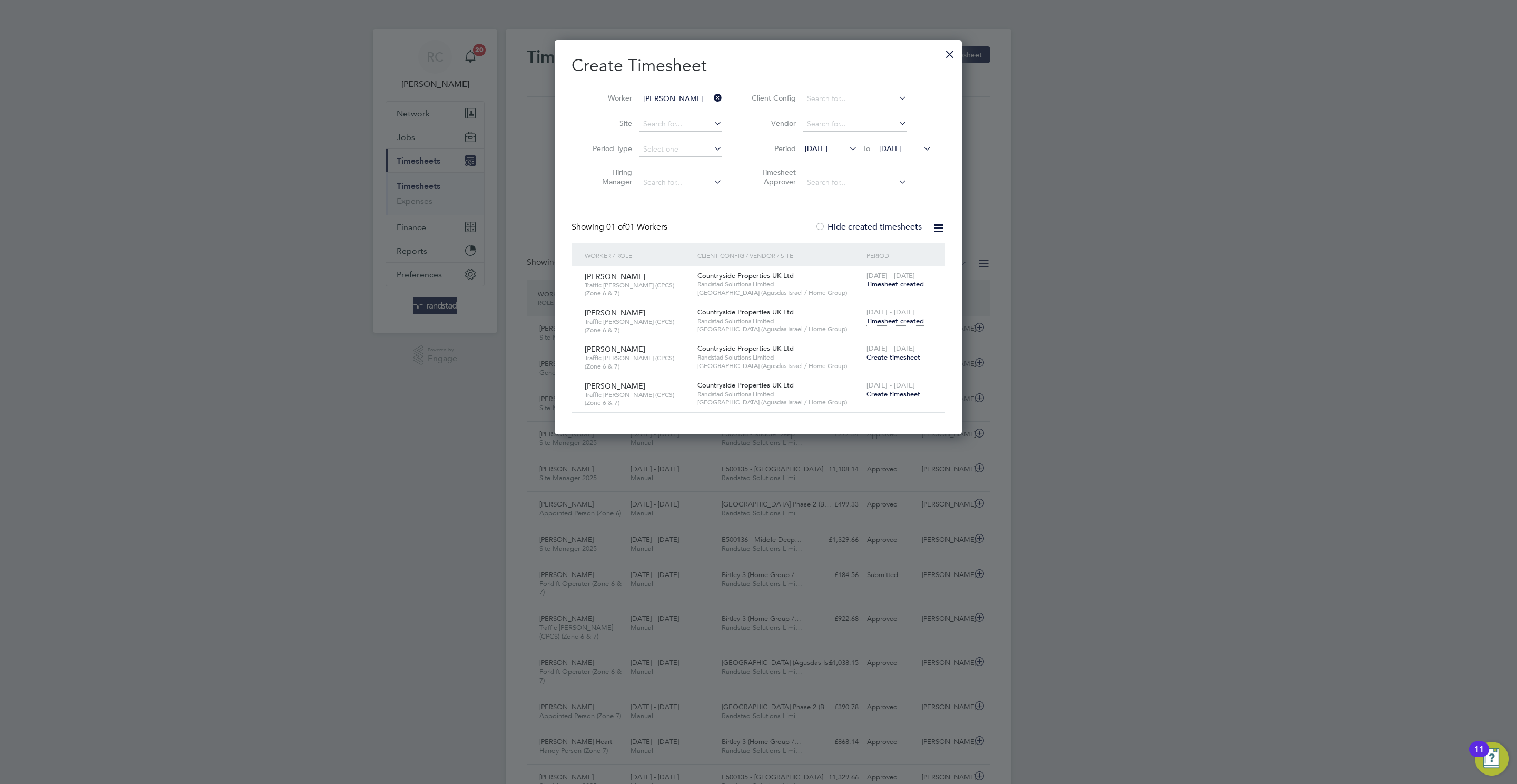
click at [912, 322] on span "Timesheet created" at bounding box center [895, 321] width 57 height 9
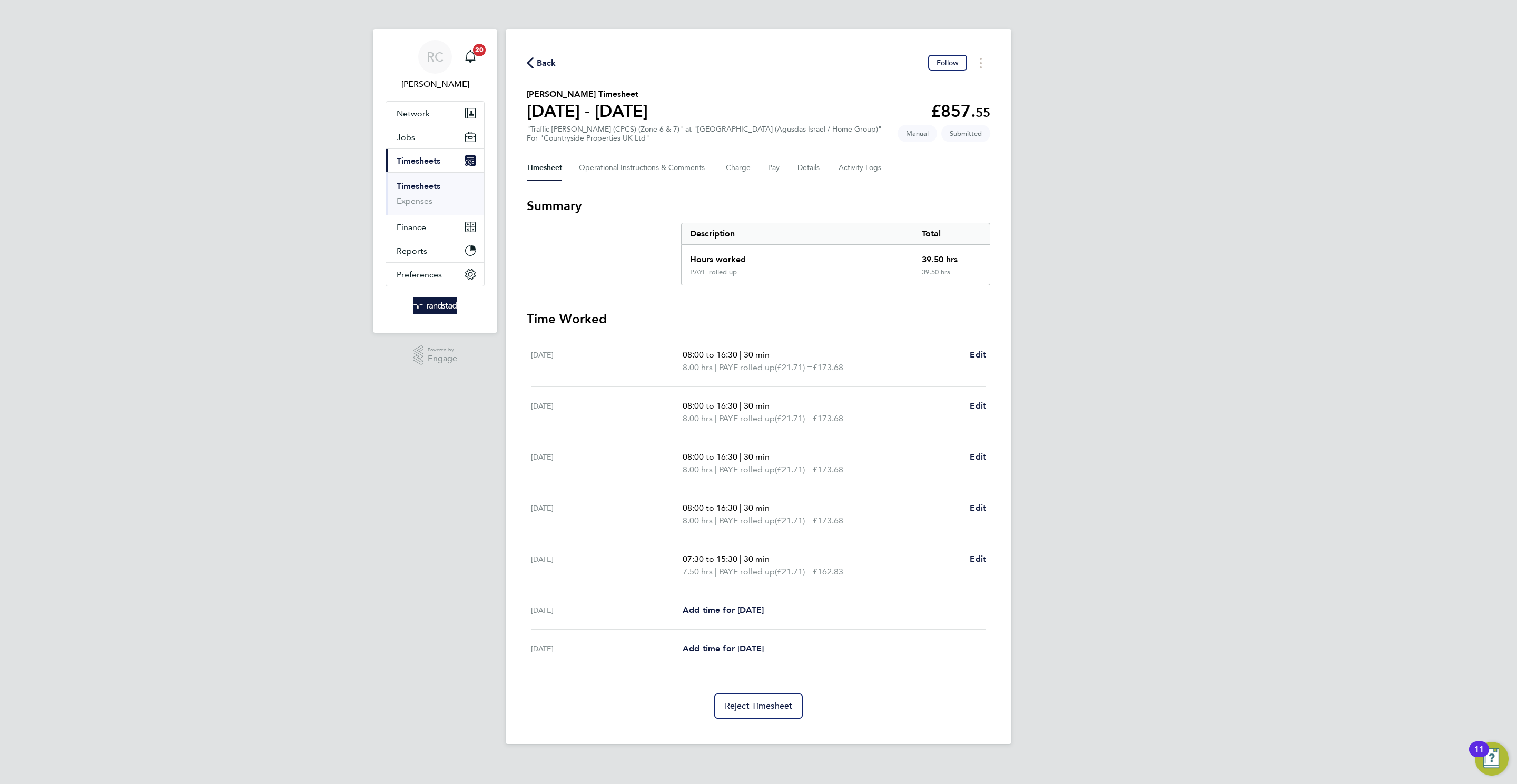
click at [562, 59] on div "Back Follow" at bounding box center [758, 63] width 463 height 16
click at [545, 67] on span "Back" at bounding box center [546, 63] width 19 height 12
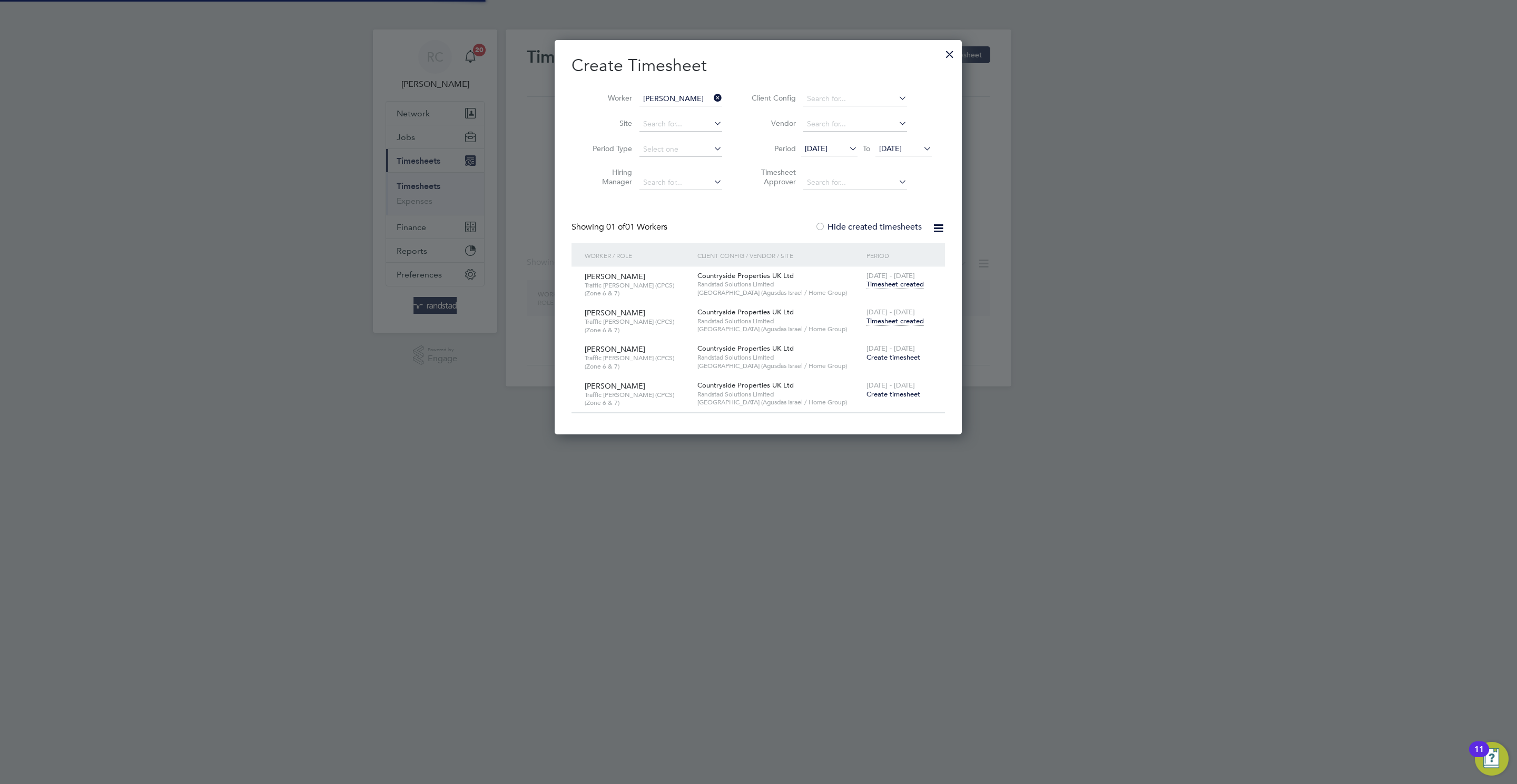
click at [688, 104] on input "[PERSON_NAME]" at bounding box center [681, 99] width 82 height 15
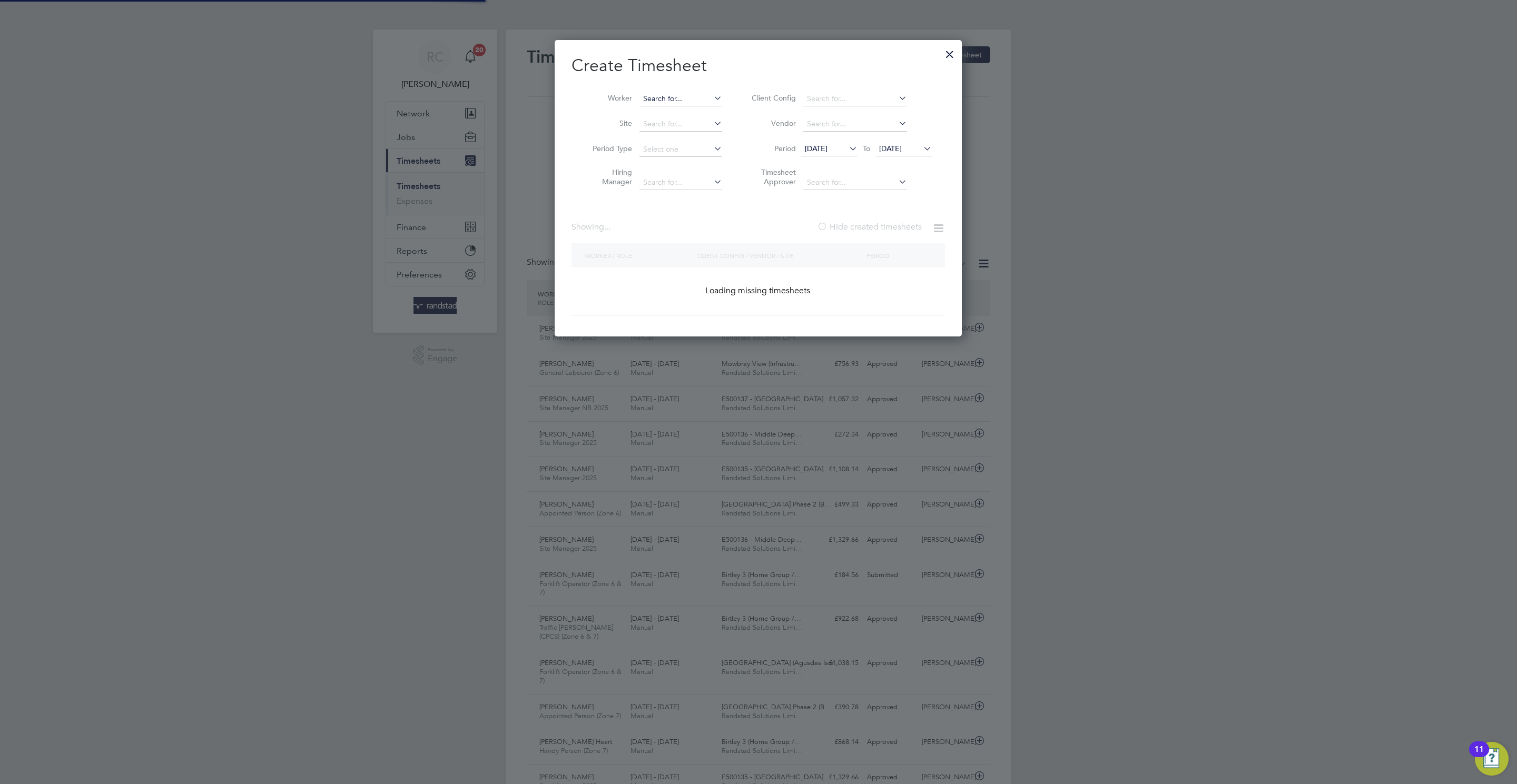
scroll to position [298, 408]
click at [691, 93] on input at bounding box center [681, 99] width 82 height 15
paste input "[PERSON_NAME]"
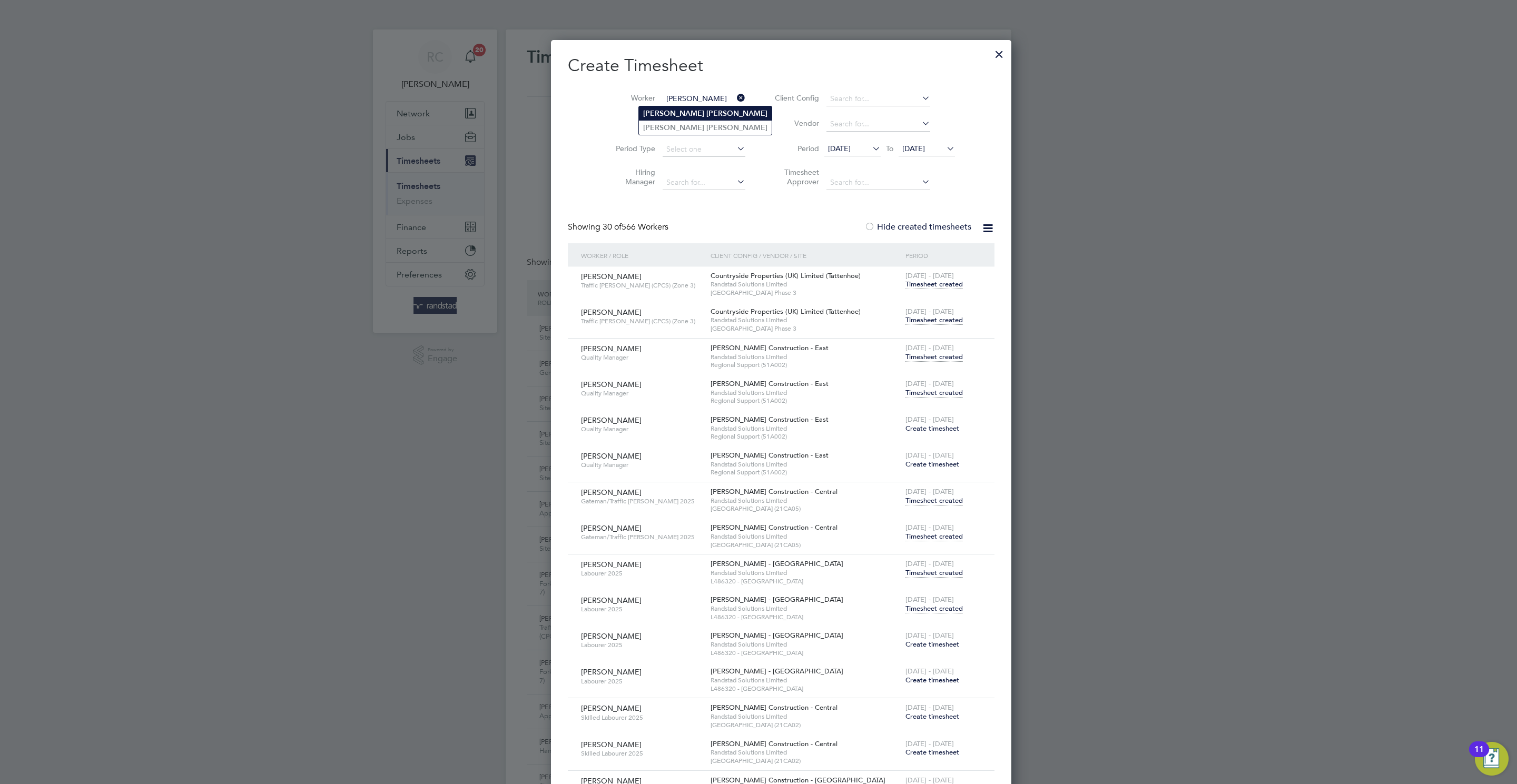
type input "[PERSON_NAME]"
click at [706, 111] on b "[PERSON_NAME]" at bounding box center [737, 113] width 61 height 9
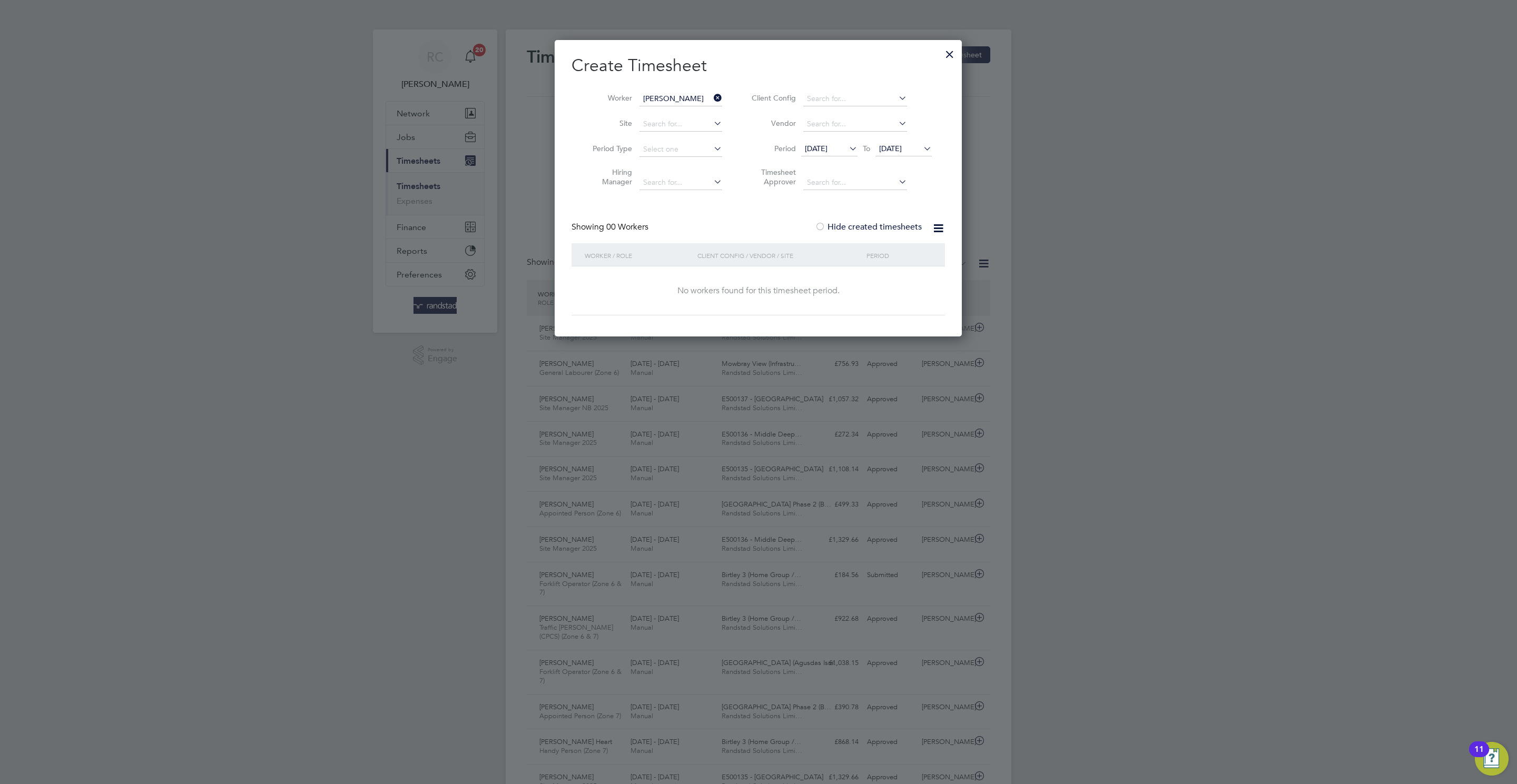
click at [667, 102] on input "[PERSON_NAME]" at bounding box center [681, 99] width 82 height 15
paste input "[PERSON_NAME]"
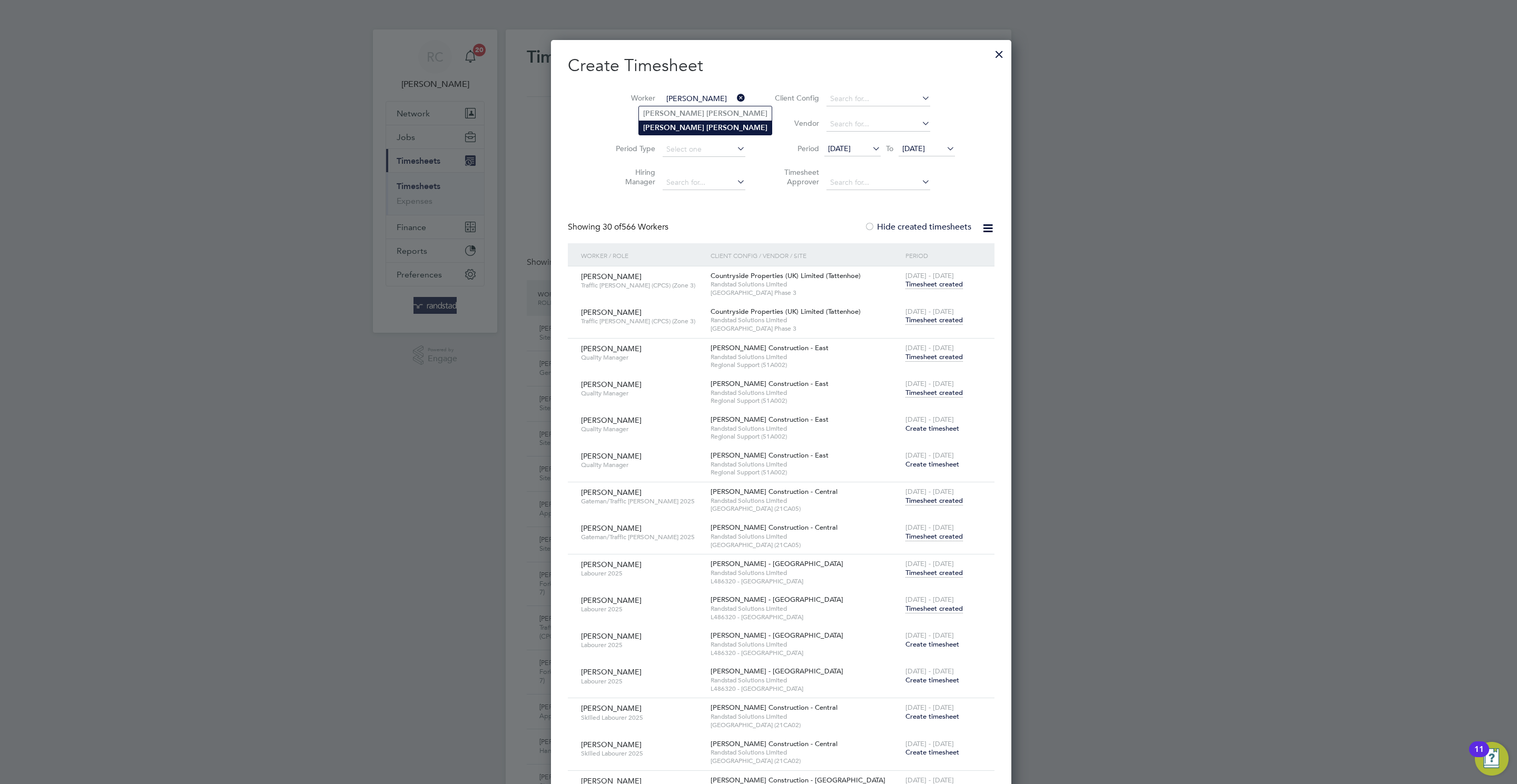
type input "[PERSON_NAME]"
click at [706, 124] on b "[PERSON_NAME]" at bounding box center [737, 127] width 61 height 9
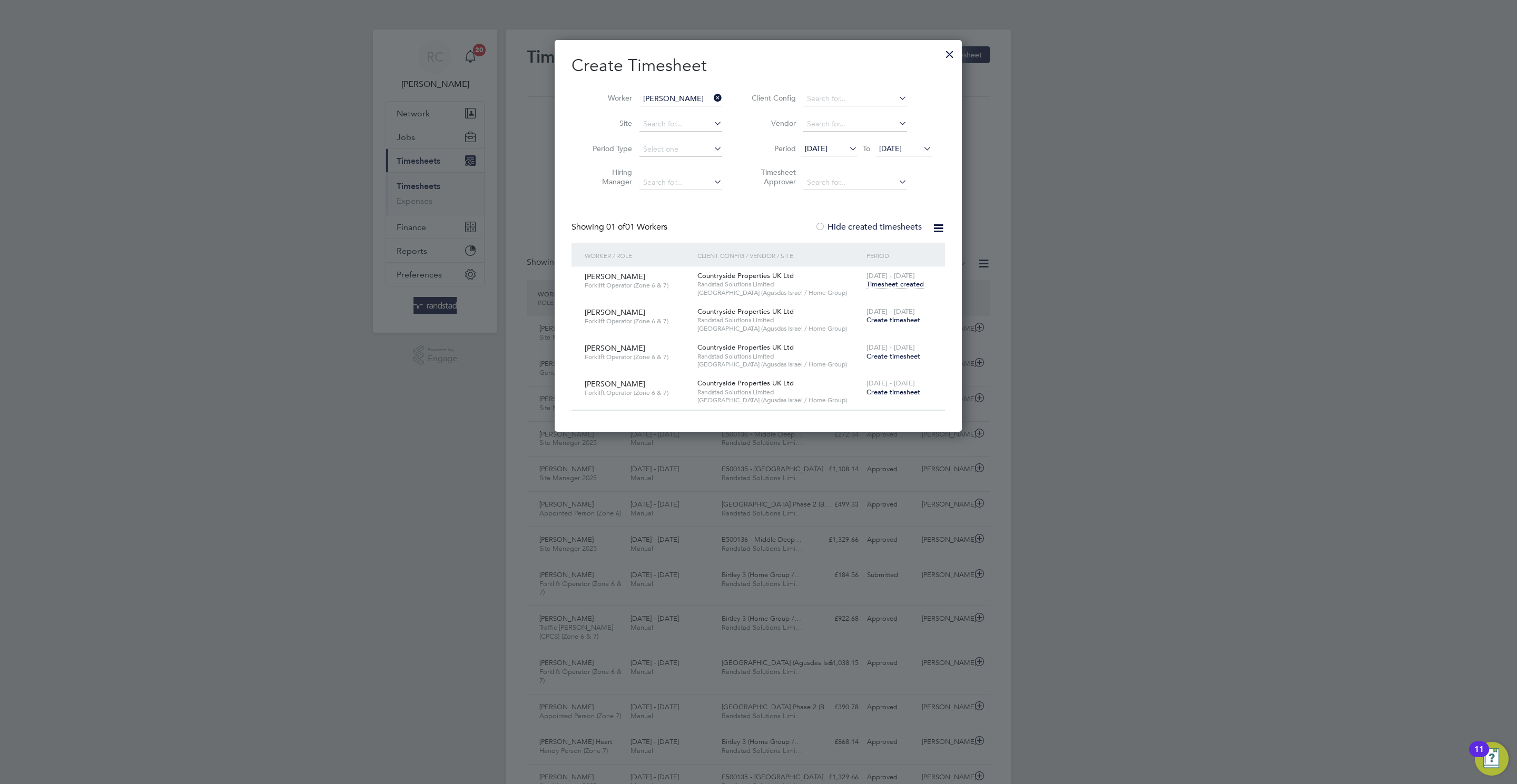
click at [873, 284] on span "Timesheet created" at bounding box center [895, 284] width 57 height 9
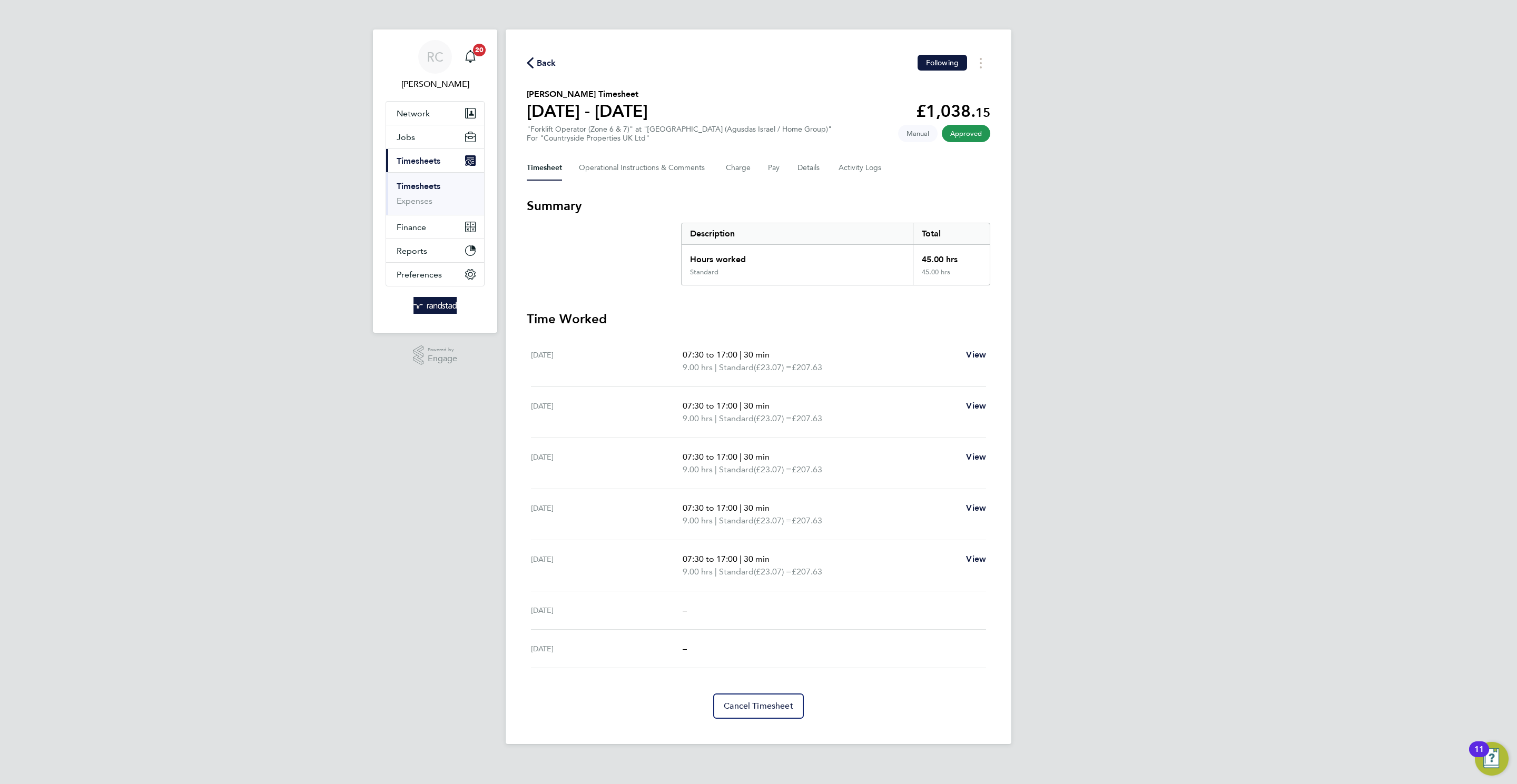
click at [558, 60] on div "Back Following" at bounding box center [758, 63] width 463 height 16
drag, startPoint x: 546, startPoint y: 59, endPoint x: 966, endPoint y: 189, distance: 439.7
click at [548, 59] on span "Back" at bounding box center [546, 63] width 19 height 12
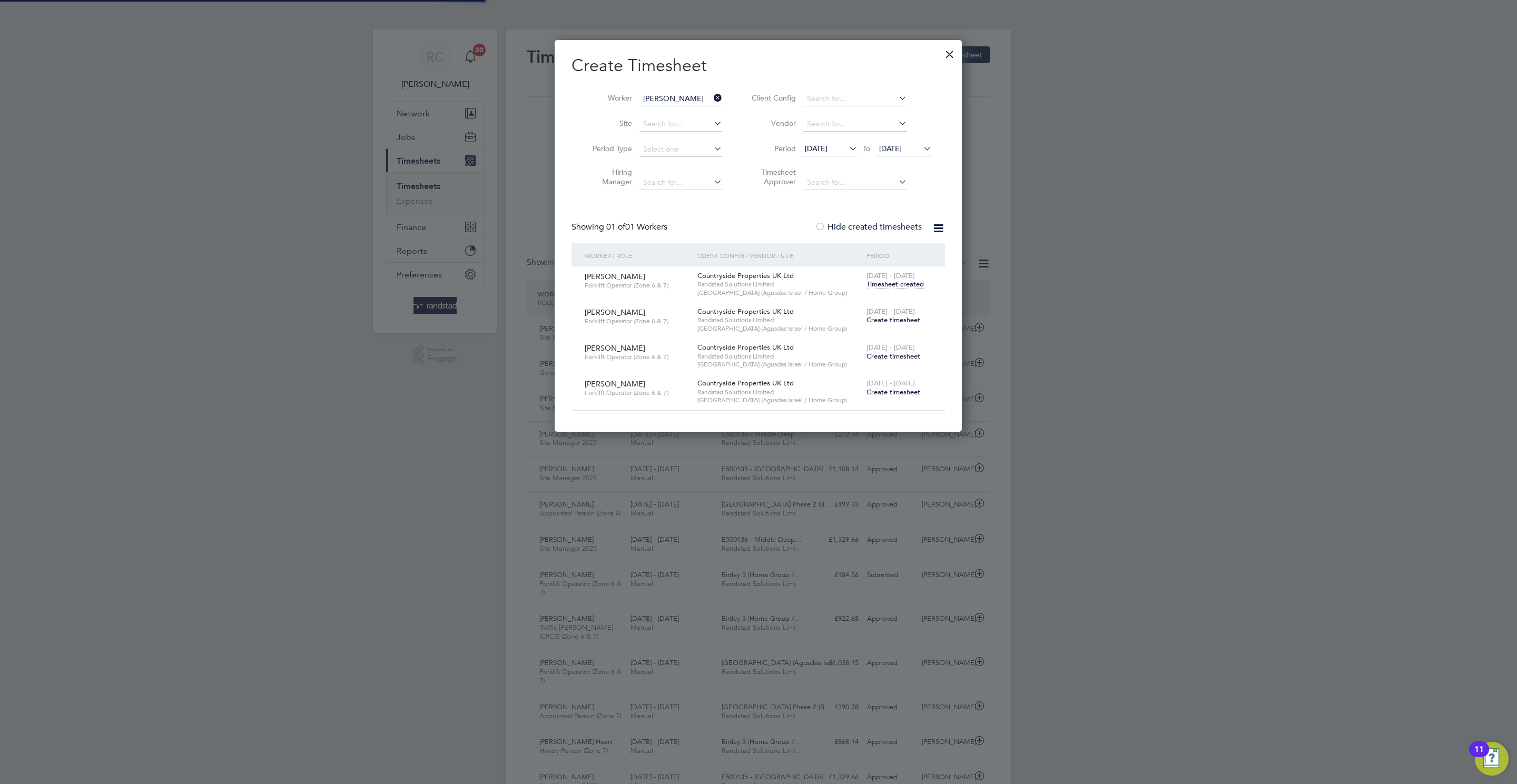
click at [909, 322] on span "Create timesheet" at bounding box center [893, 320] width 54 height 9
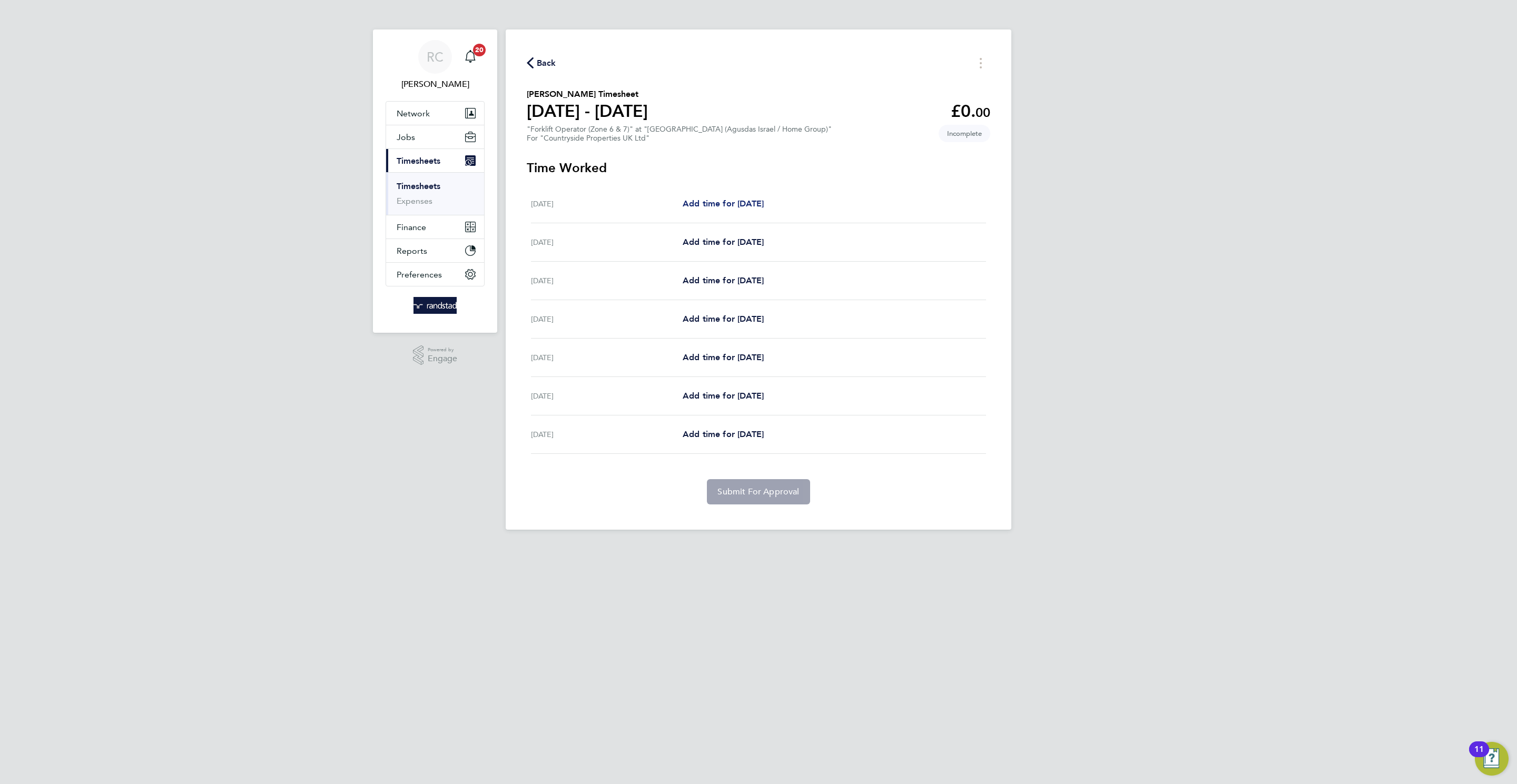
drag, startPoint x: 717, startPoint y: 202, endPoint x: 743, endPoint y: 202, distance: 26.0
click at [717, 202] on span "Add time for [DATE]" at bounding box center [723, 203] width 81 height 10
select select "30"
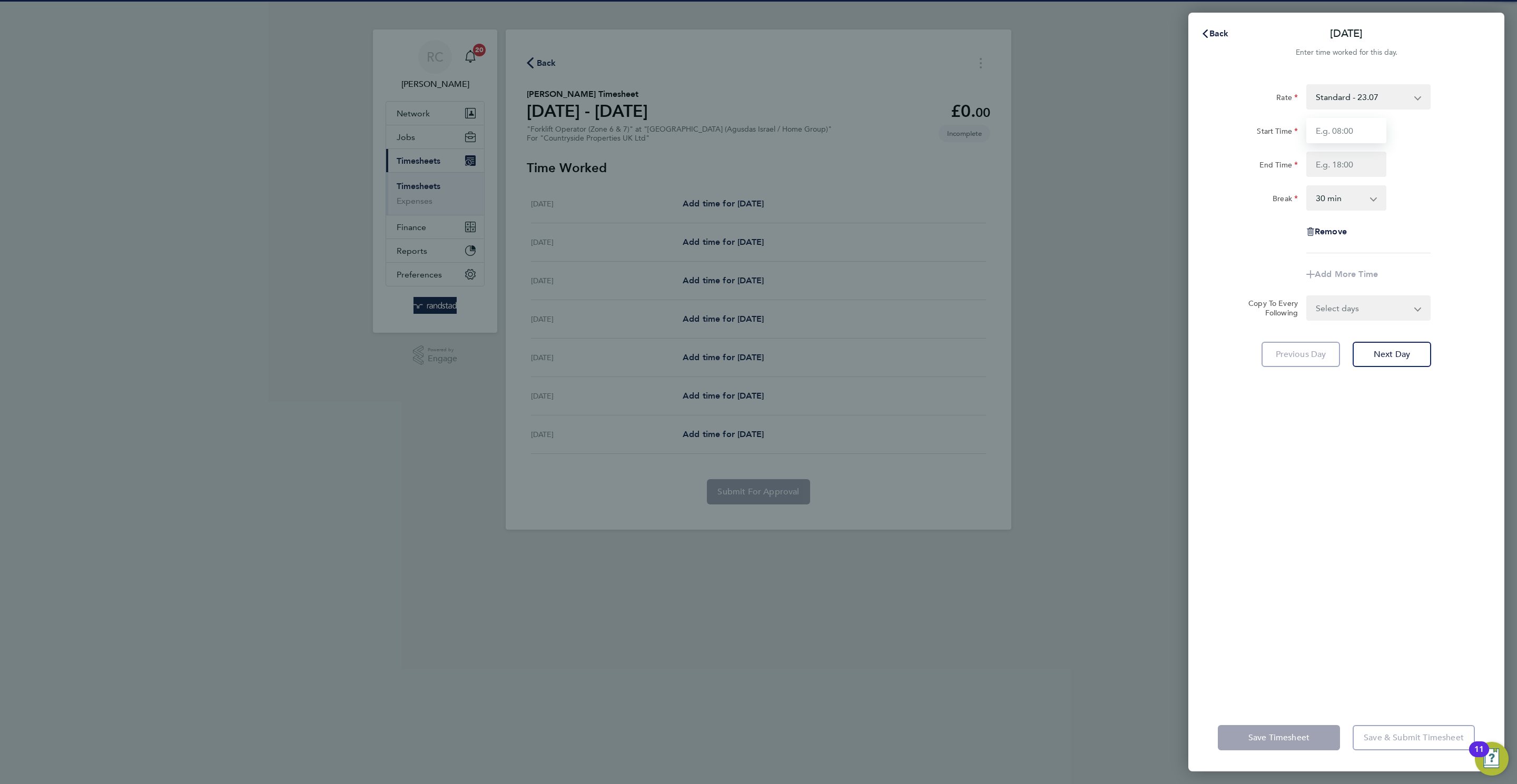
click at [1345, 122] on input "Start Time" at bounding box center [1346, 130] width 80 height 25
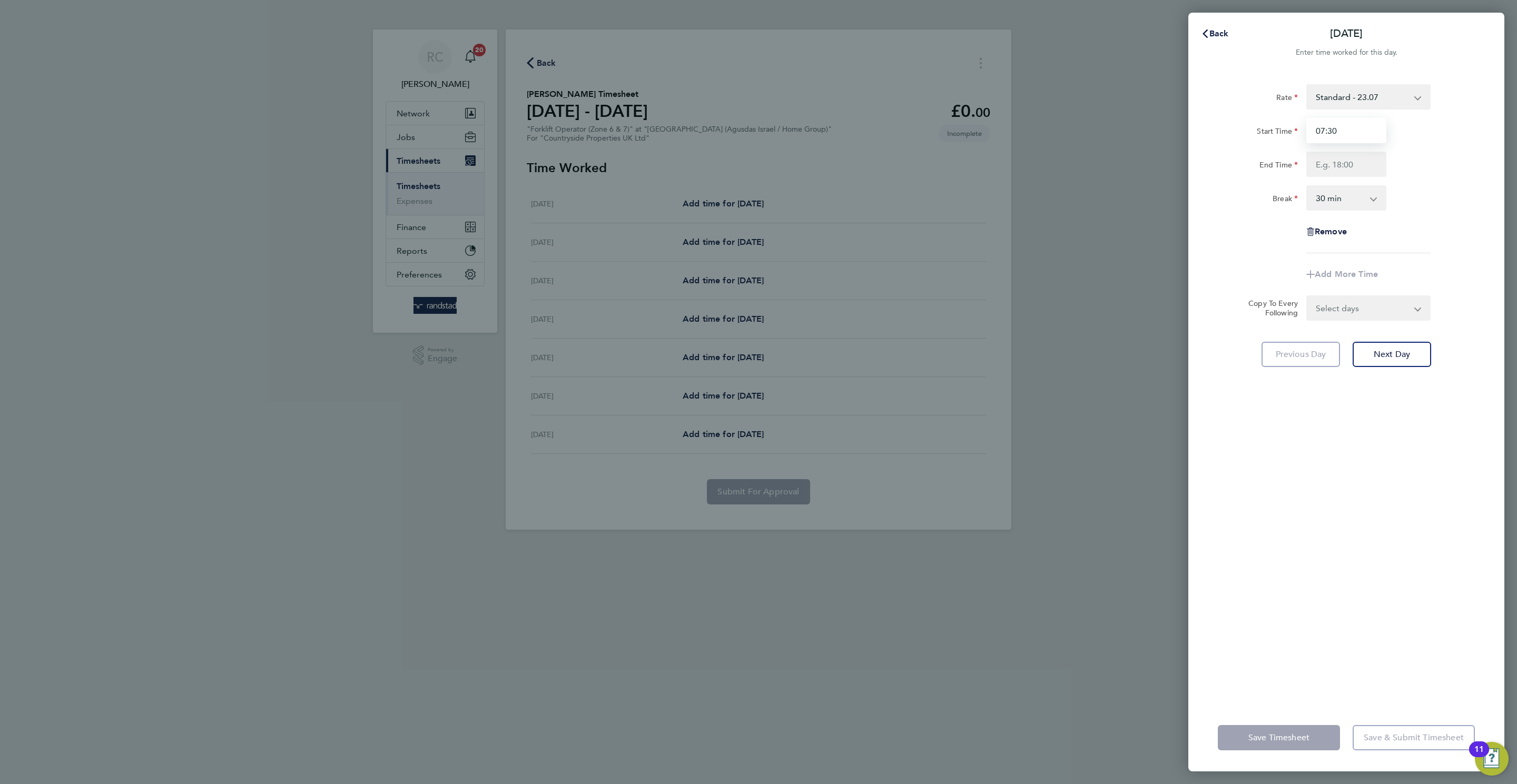
type input "07:30"
type input "17:00"
click at [1349, 553] on div "Rate Standard - 23.07 Start Time 07:30 End Time 17:00 Break 0 min 15 min 30 min…" at bounding box center [1346, 388] width 316 height 632
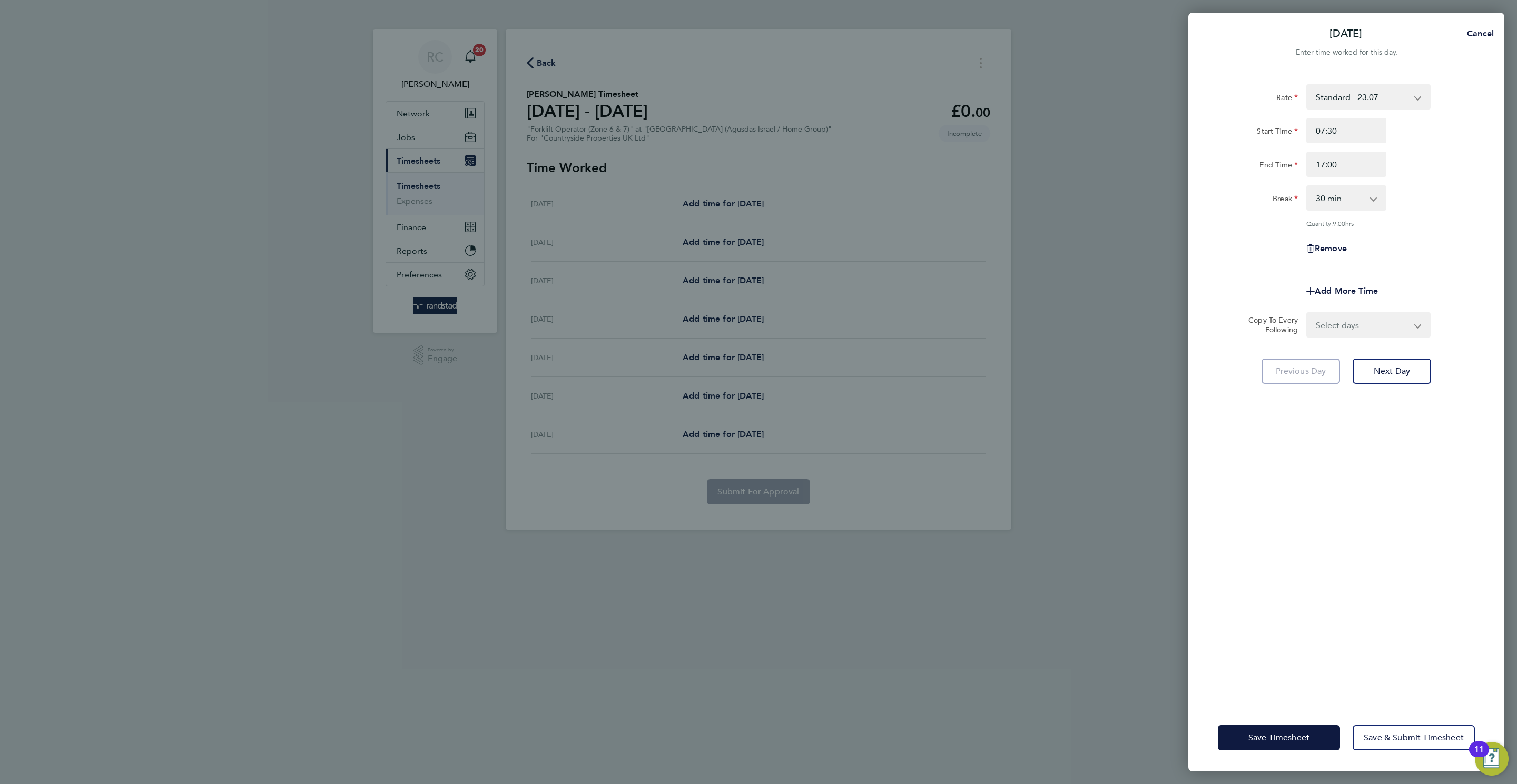
click at [1363, 337] on div "Rate Standard - 23.07 Start Time 07:30 End Time 17:00 Break 0 min 15 min 30 min…" at bounding box center [1346, 388] width 316 height 632
click at [1375, 299] on div "Add More Time" at bounding box center [1346, 291] width 88 height 25
click at [1376, 323] on select "Select days Day Weekday (Mon-Fri) Weekend (Sat-Sun) [DATE] [DATE] [DATE] [DATE]…" at bounding box center [1363, 324] width 111 height 23
select select "WEEKDAY"
click at [1307, 313] on select "Select days Day Weekday (Mon-Fri) Weekend (Sat-Sun) [DATE] [DATE] [DATE] [DATE]…" at bounding box center [1363, 324] width 111 height 23
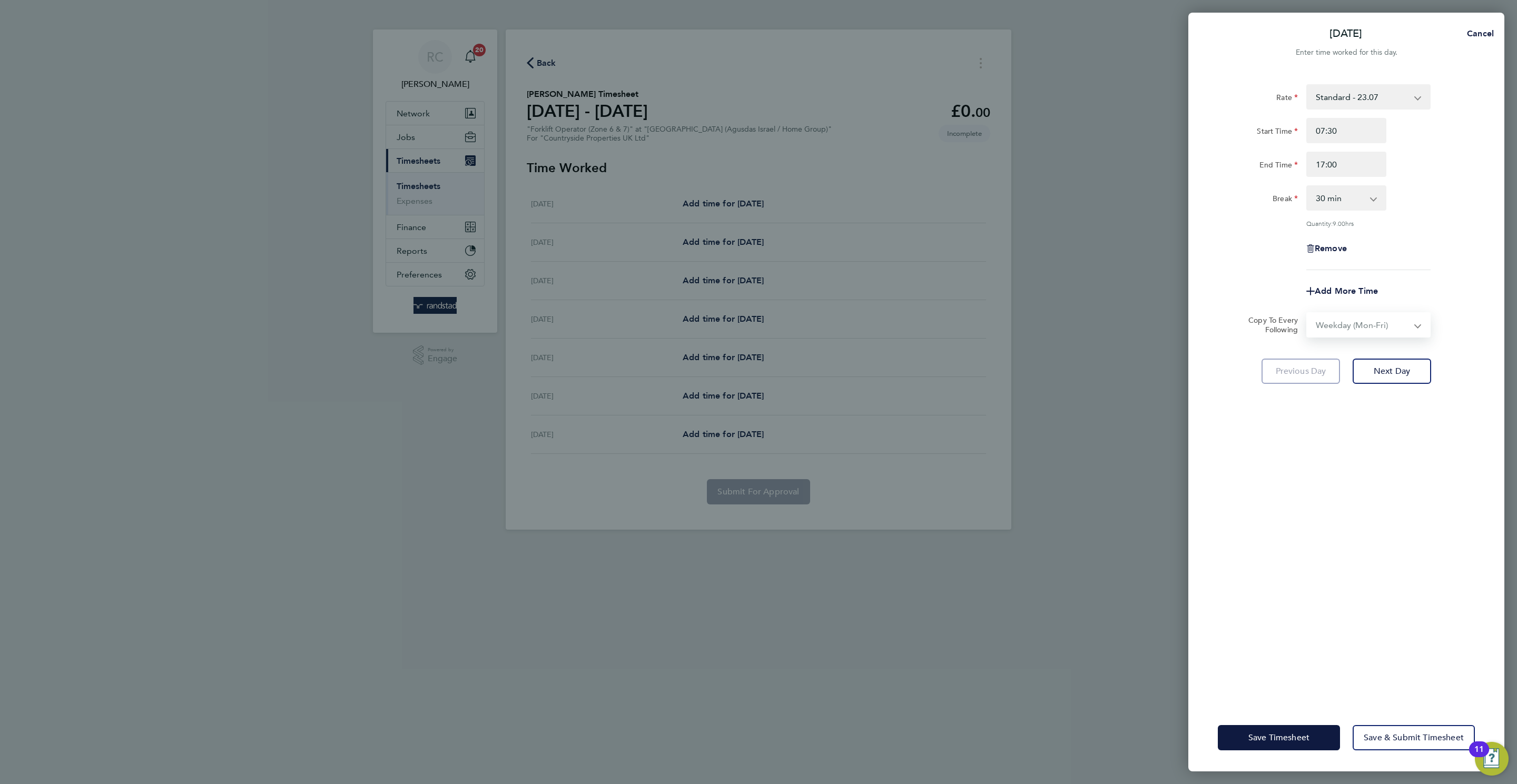
select select "[DATE]"
click at [1384, 389] on div "Rate Standard - 23.07 Start Time 07:30 End Time 17:00 Break 0 min 15 min 30 min…" at bounding box center [1346, 388] width 316 height 632
click at [1388, 412] on span "Next Day" at bounding box center [1392, 417] width 37 height 11
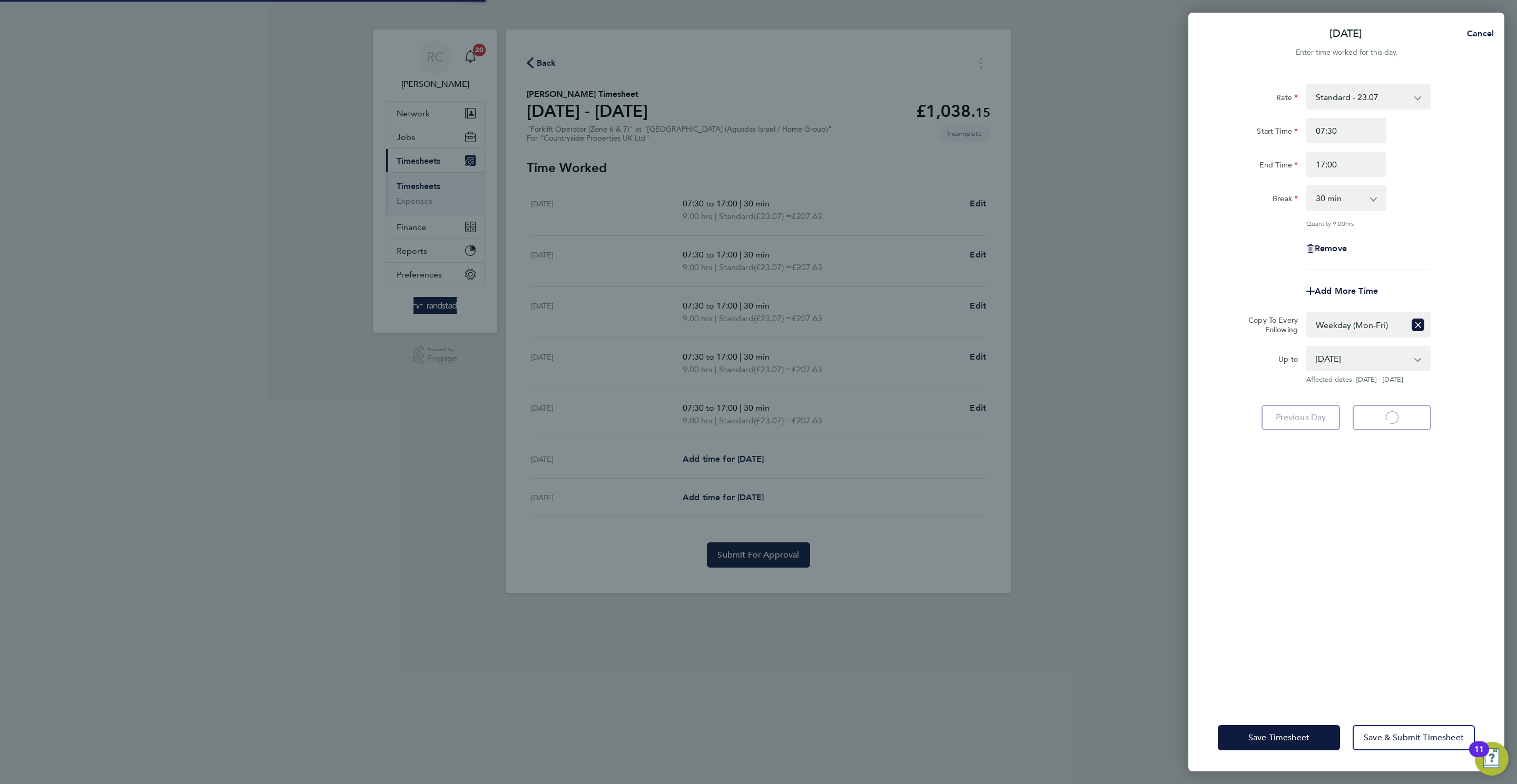
select select "30"
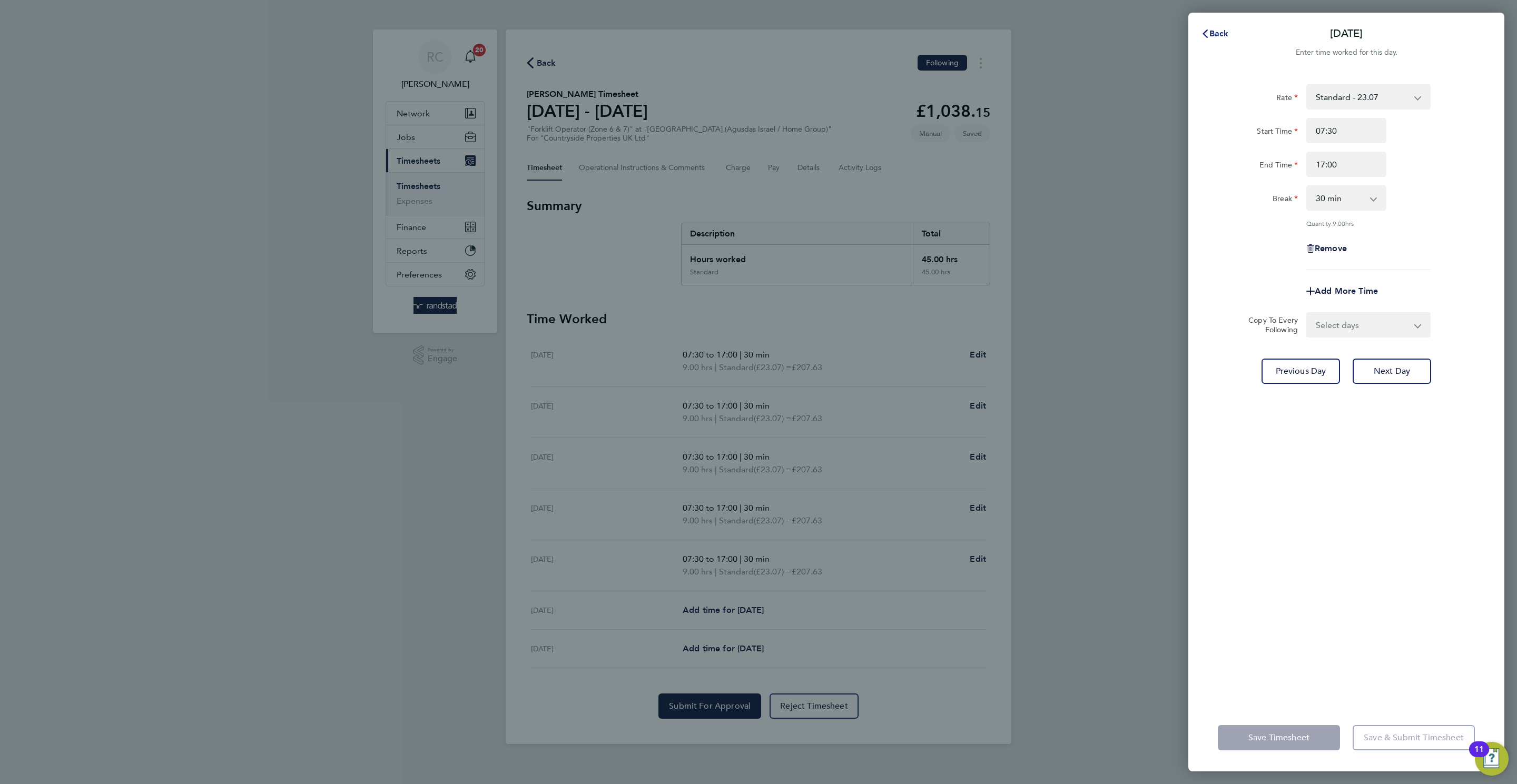
click at [1216, 37] on span "Back" at bounding box center [1219, 33] width 19 height 10
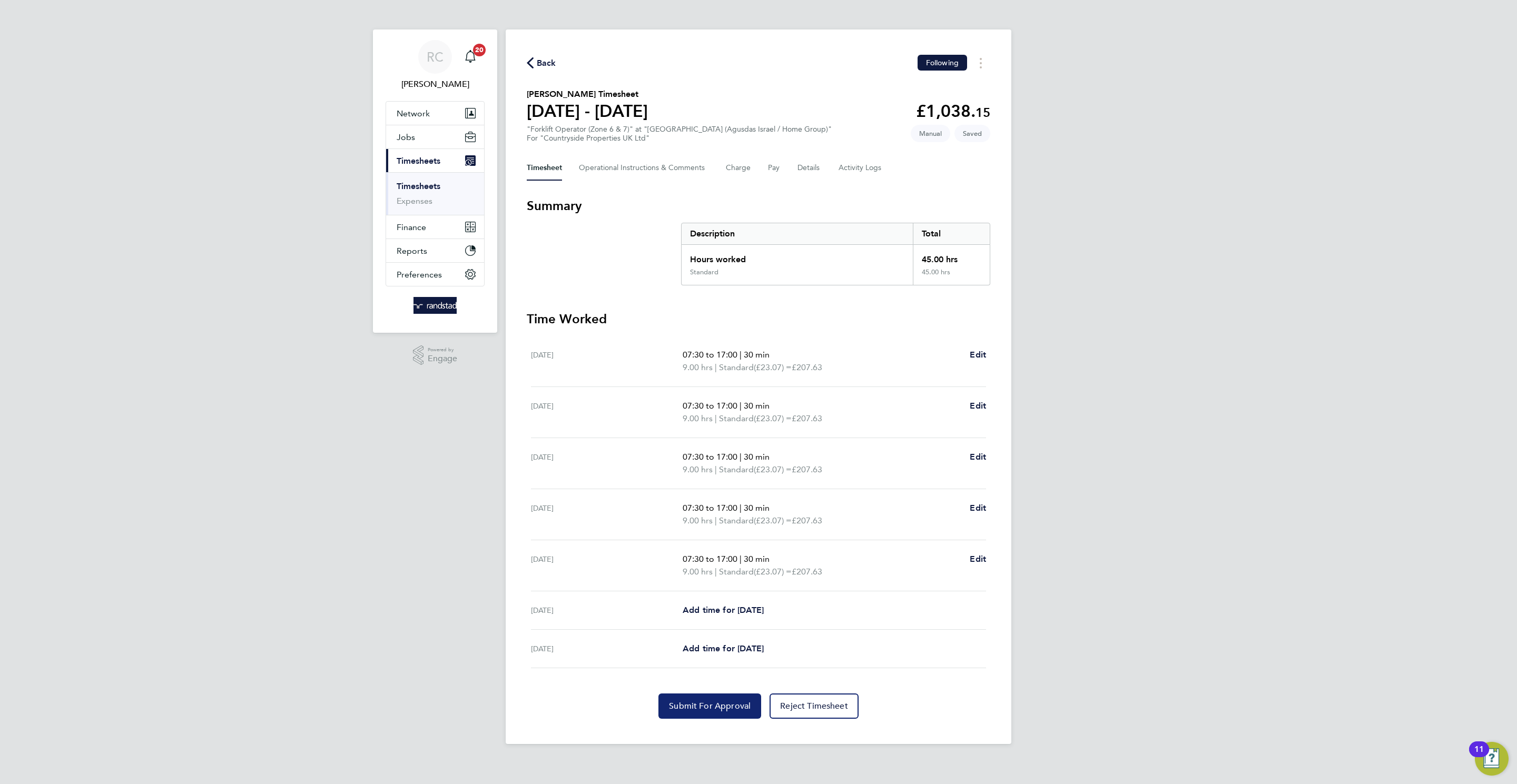
click at [691, 707] on span "Submit For Approval" at bounding box center [710, 706] width 82 height 11
click at [1130, 437] on div "RC [PERSON_NAME] Notifications 20 Applications: Network Team Members Businesses…" at bounding box center [758, 380] width 1517 height 760
drag, startPoint x: 1337, startPoint y: 444, endPoint x: 1341, endPoint y: 451, distance: 8.1
click at [1341, 451] on div "RC [PERSON_NAME] Notifications 20 Applications: Network Team Members Businesses…" at bounding box center [758, 380] width 1517 height 760
